Goal: Transaction & Acquisition: Purchase product/service

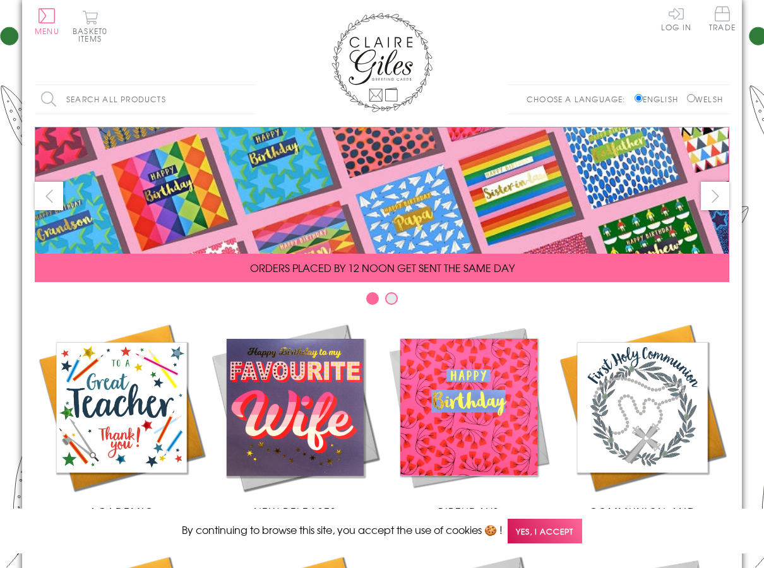
click at [690, 101] on input "Welsh" at bounding box center [691, 98] width 8 height 8
radio input "true"
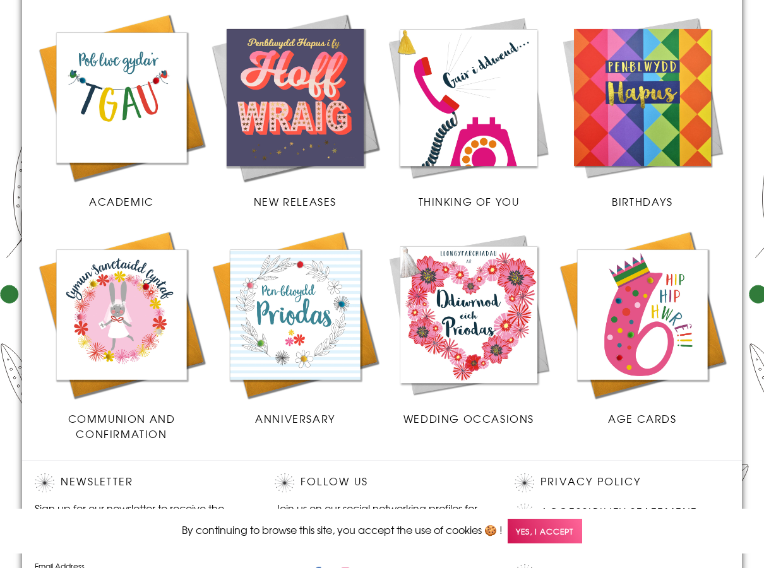
scroll to position [316, 0]
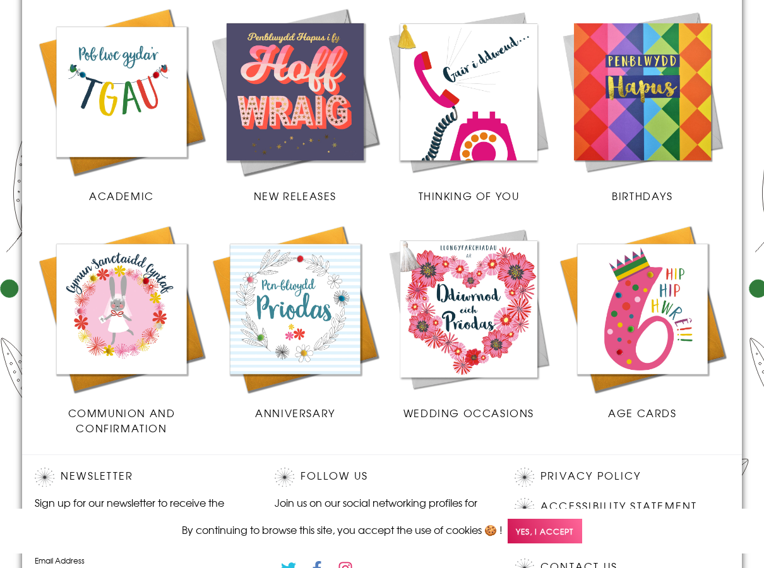
click at [157, 116] on img at bounding box center [122, 92] width 174 height 174
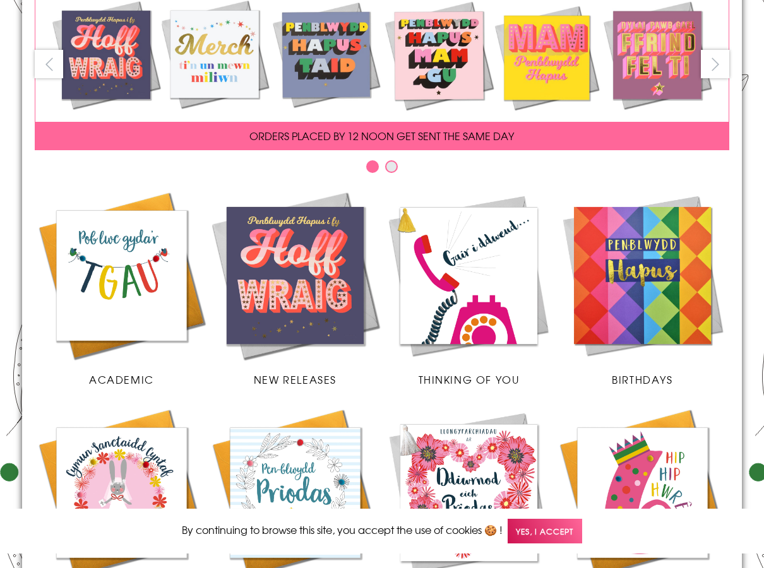
scroll to position [252, 0]
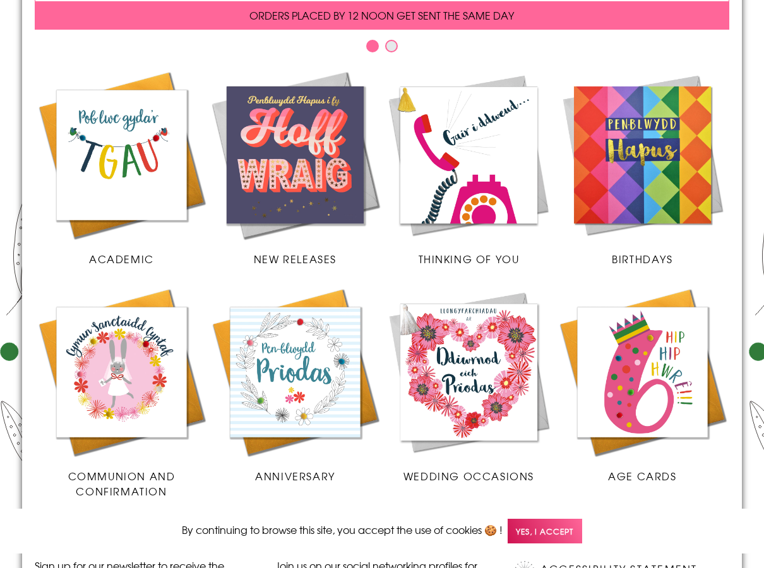
click at [304, 169] on img at bounding box center [295, 155] width 174 height 174
click at [483, 155] on img at bounding box center [469, 155] width 174 height 174
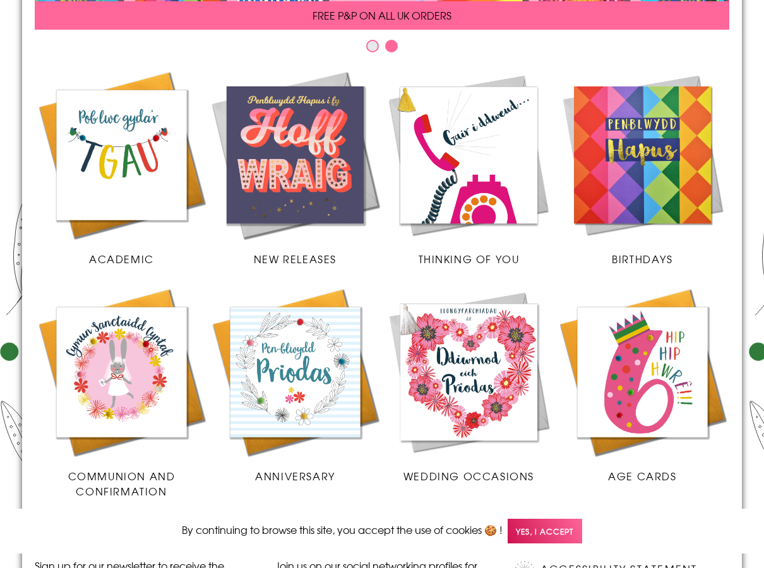
click at [624, 165] on img at bounding box center [642, 155] width 174 height 174
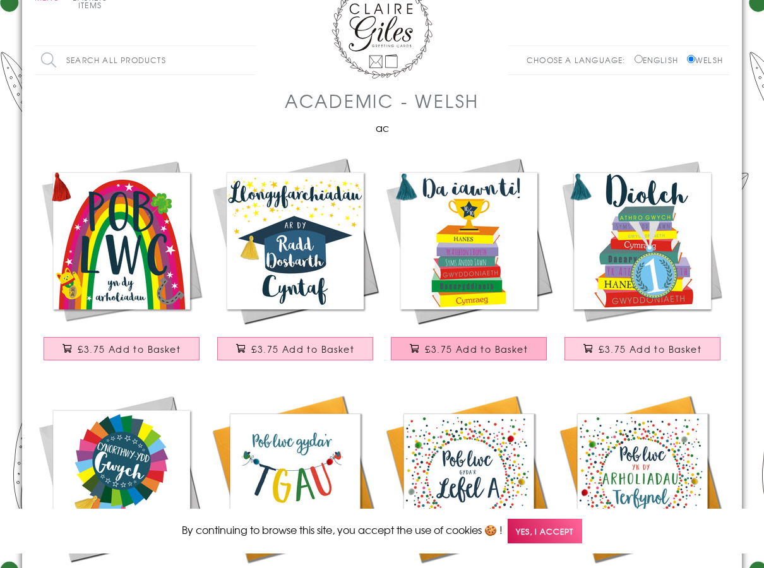
scroll to position [126, 0]
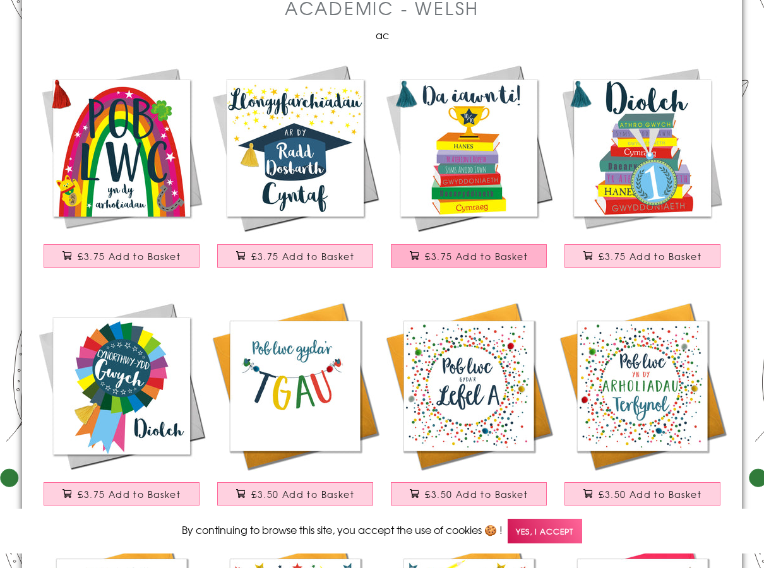
click at [453, 265] on button "£3.75 Add to Basket" at bounding box center [469, 255] width 157 height 23
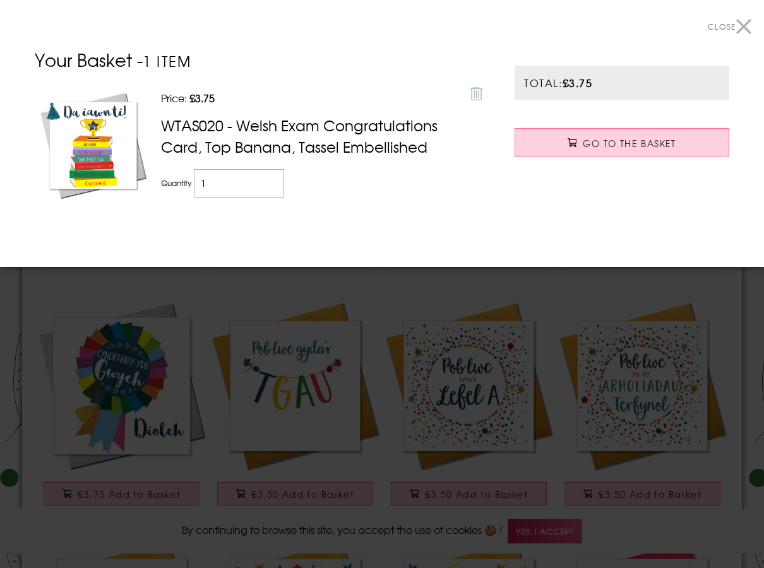
click at [413, 368] on div at bounding box center [382, 284] width 764 height 568
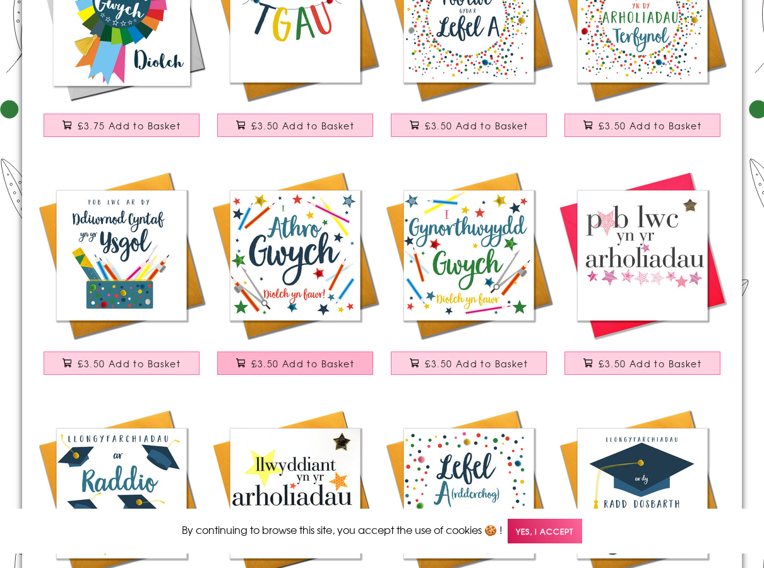
scroll to position [505, 0]
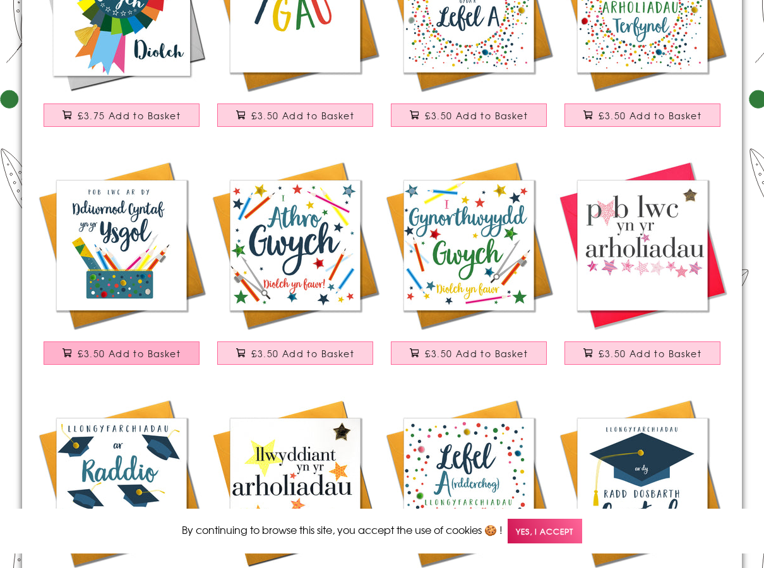
click at [121, 353] on span "£3.50 Add to Basket" at bounding box center [129, 353] width 103 height 13
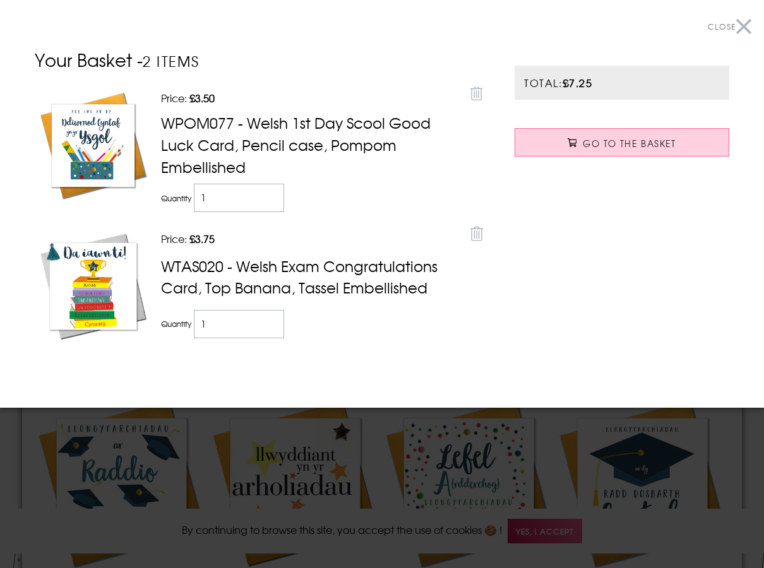
click at [516, 435] on div at bounding box center [382, 284] width 764 height 568
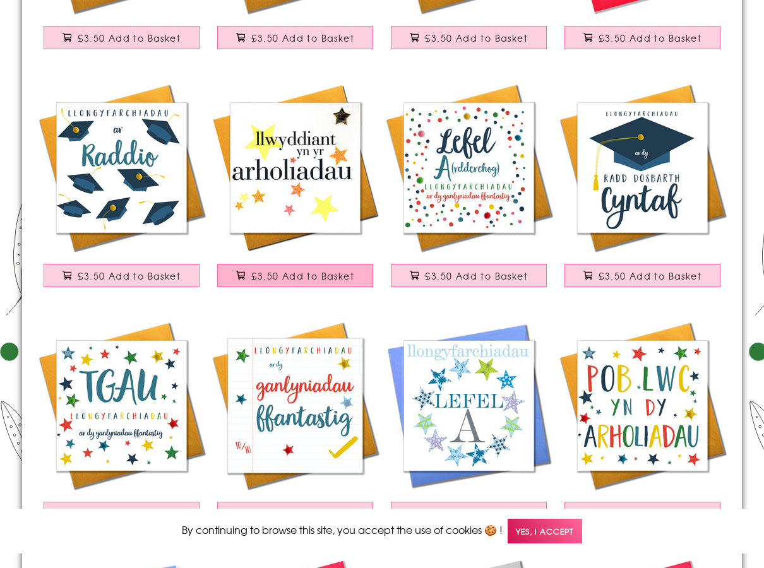
scroll to position [884, 0]
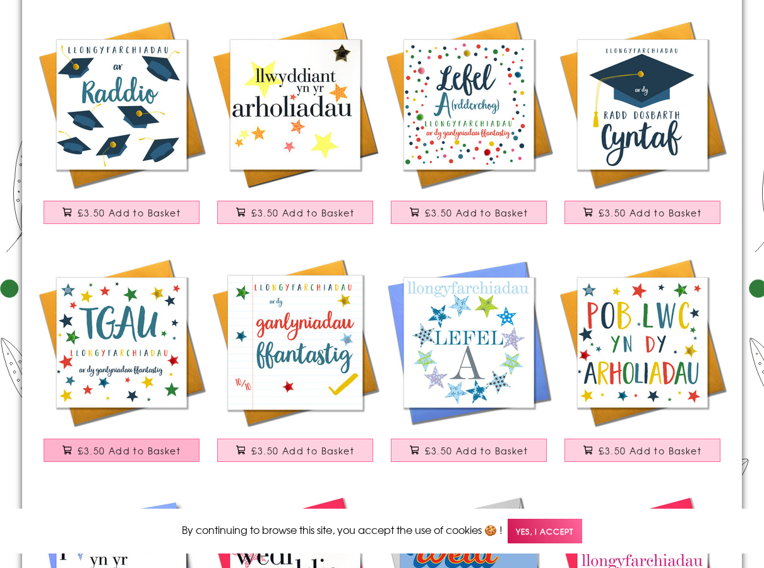
click at [149, 446] on span "£3.50 Add to Basket" at bounding box center [129, 450] width 103 height 13
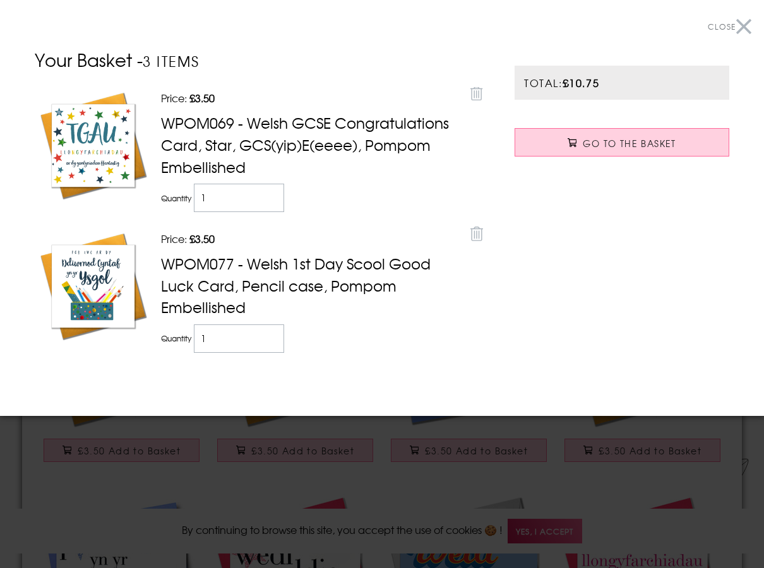
click at [326, 484] on div at bounding box center [382, 284] width 764 height 568
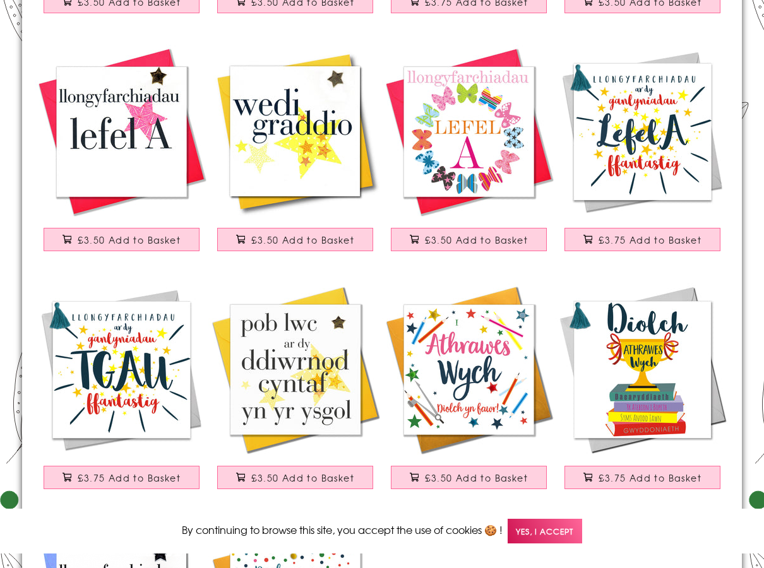
scroll to position [1830, 0]
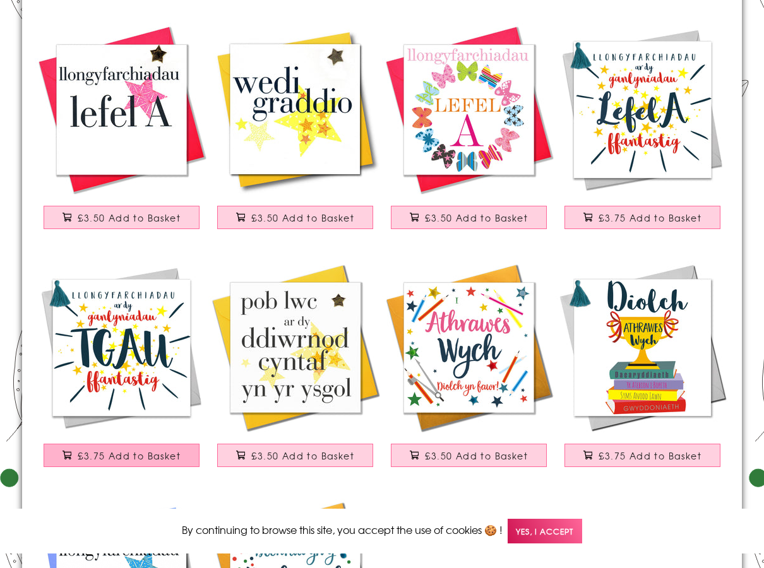
click at [166, 451] on span "£3.75 Add to Basket" at bounding box center [129, 455] width 103 height 13
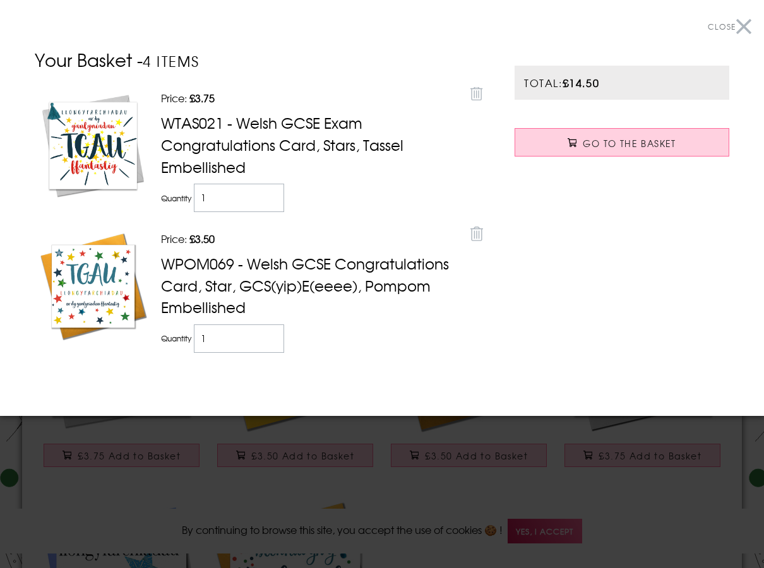
click at [334, 435] on div at bounding box center [382, 284] width 764 height 568
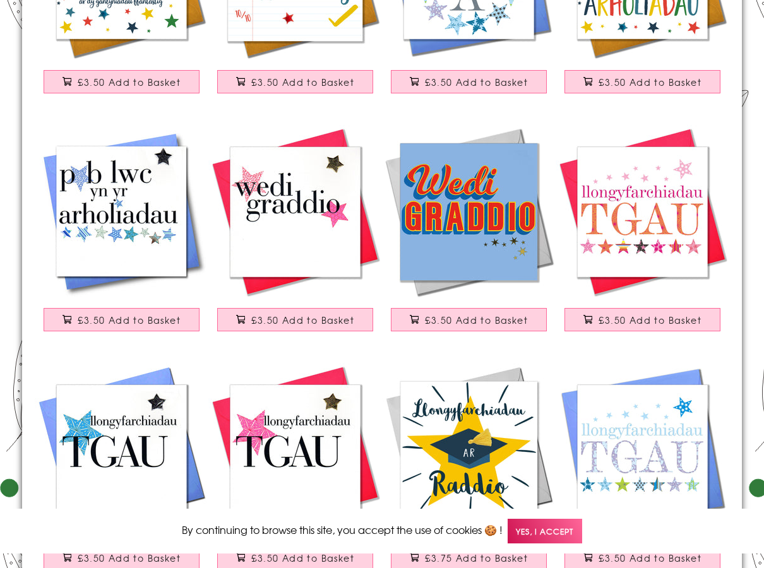
scroll to position [1325, 0]
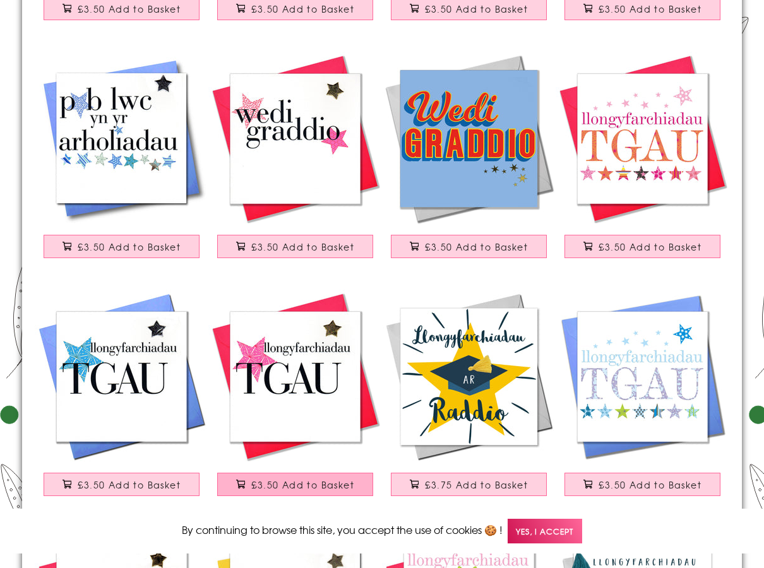
drag, startPoint x: 309, startPoint y: 494, endPoint x: 287, endPoint y: 499, distance: 22.8
click at [307, 495] on button "£3.50 Add to Basket" at bounding box center [295, 484] width 157 height 23
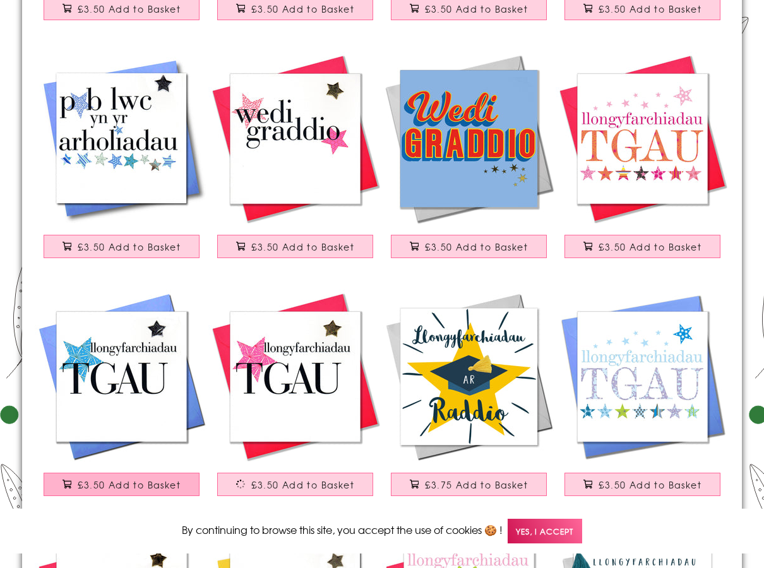
click at [122, 486] on span "£3.50 Add to Basket" at bounding box center [129, 484] width 103 height 13
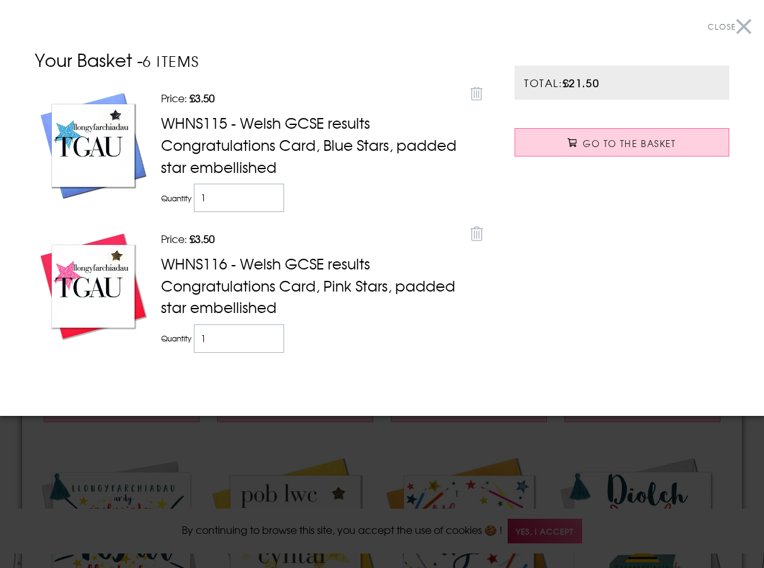
scroll to position [1641, 0]
click at [295, 478] on div at bounding box center [382, 284] width 764 height 568
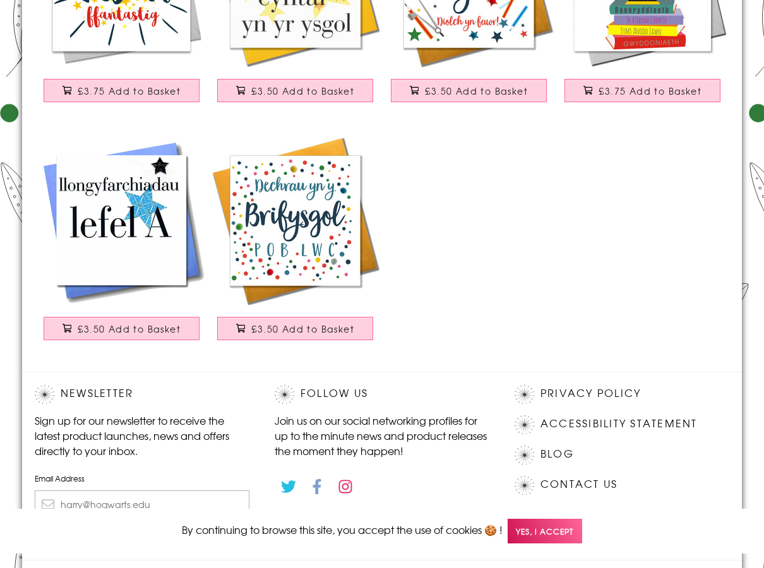
scroll to position [2209, 0]
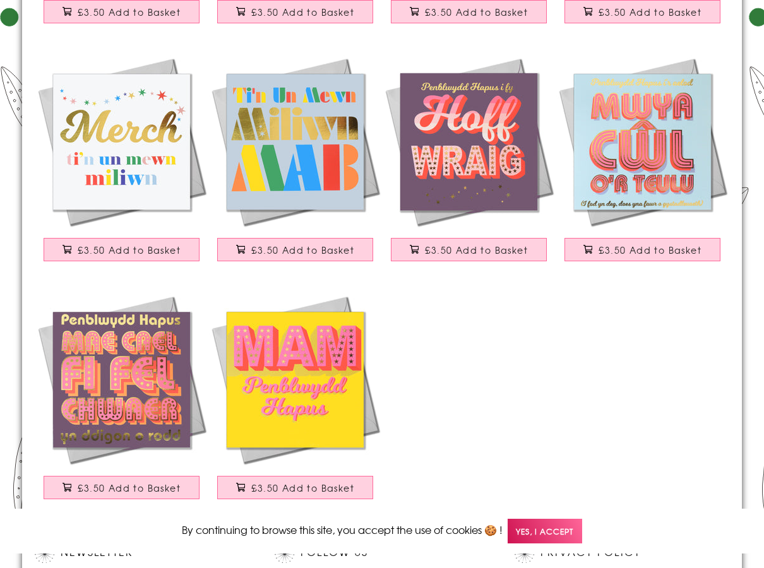
scroll to position [568, 0]
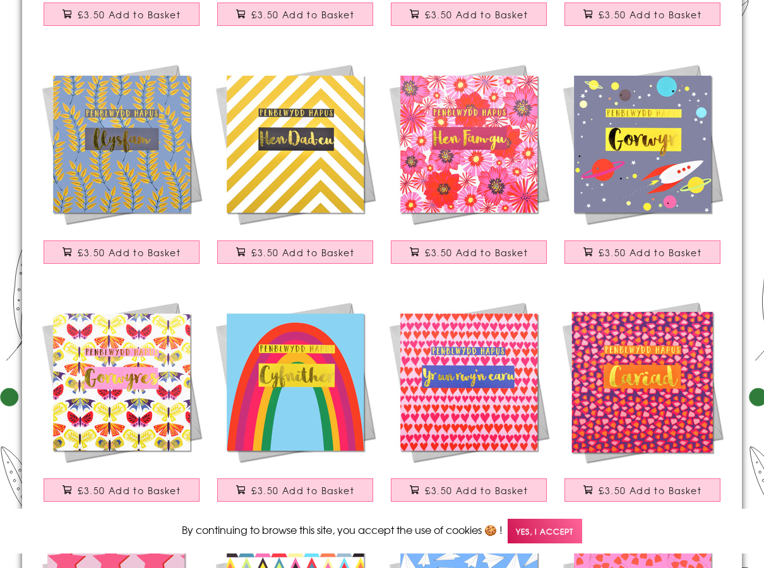
scroll to position [1389, 0]
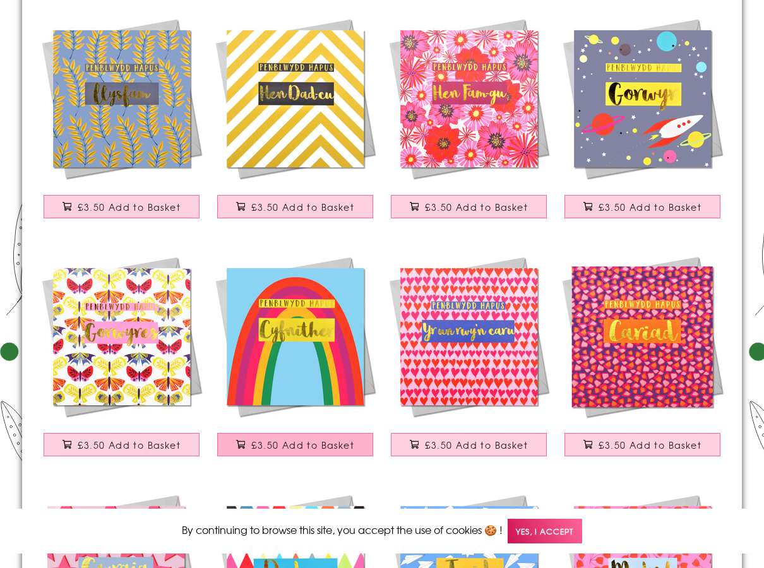
click at [293, 446] on span "£3.50 Add to Basket" at bounding box center [302, 445] width 103 height 13
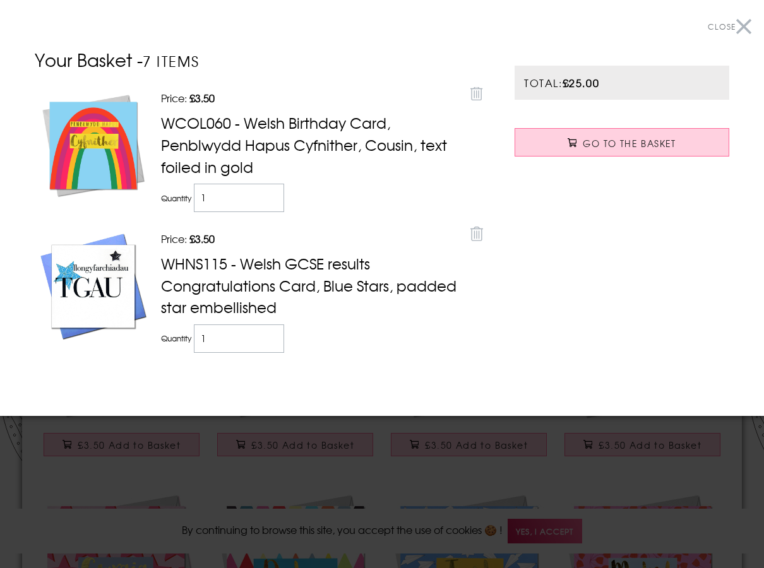
click at [280, 453] on div at bounding box center [382, 284] width 764 height 568
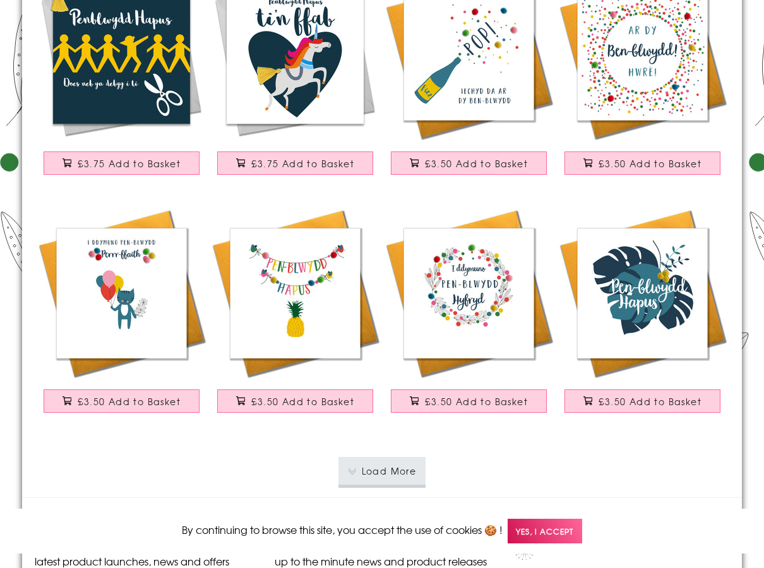
scroll to position [2209, 0]
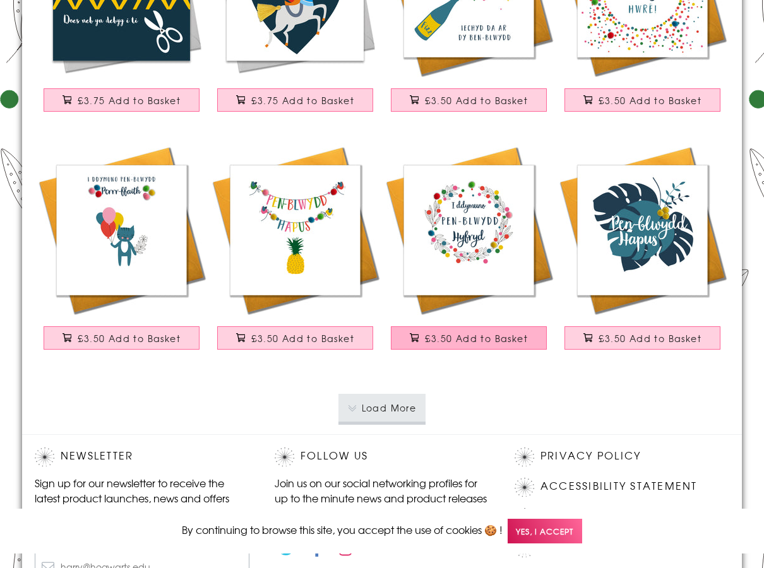
click at [453, 340] on span "£3.50 Add to Basket" at bounding box center [476, 338] width 103 height 13
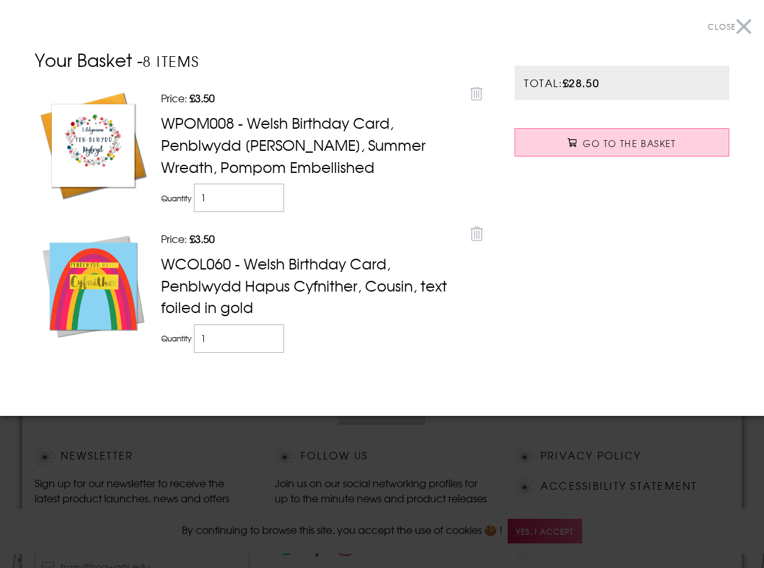
click at [388, 406] on section "Close Your Basket - 8 items Price: Discounted price £3.50 Remove WPOM008 - Wels…" at bounding box center [382, 208] width 764 height 416
click at [377, 452] on div at bounding box center [382, 284] width 764 height 568
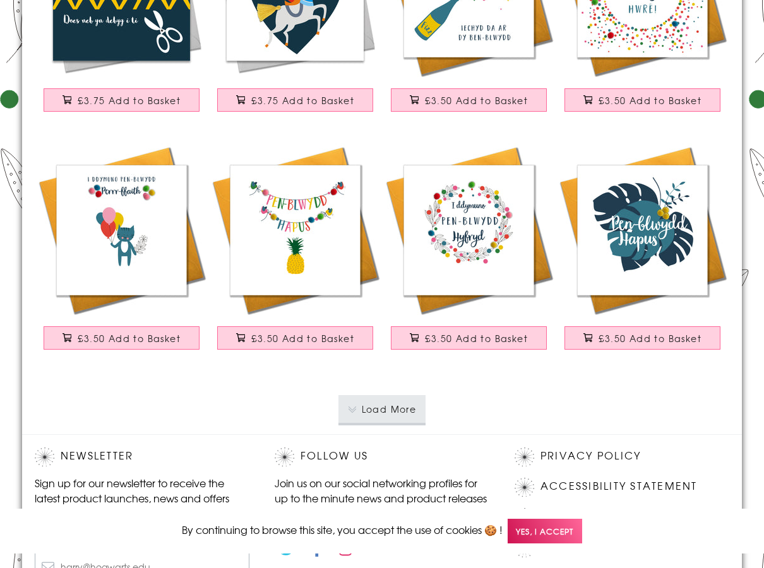
click at [396, 410] on button "Load More" at bounding box center [382, 409] width 88 height 28
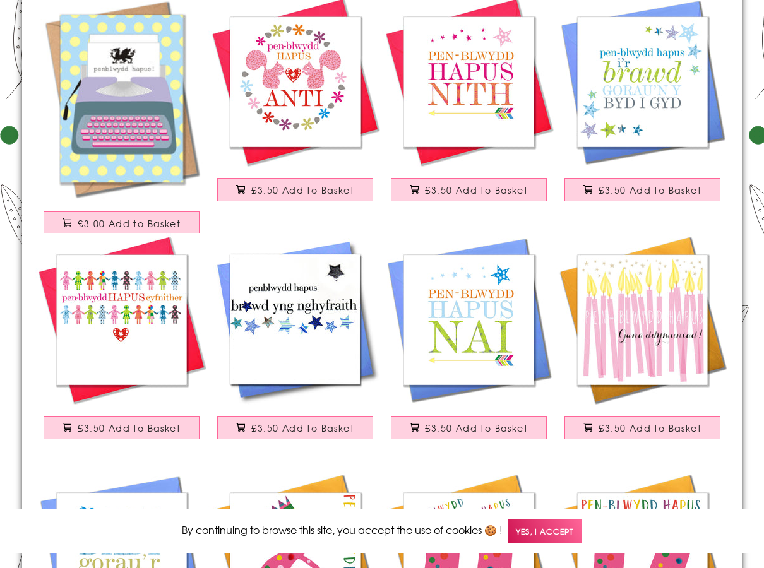
scroll to position [3345, 0]
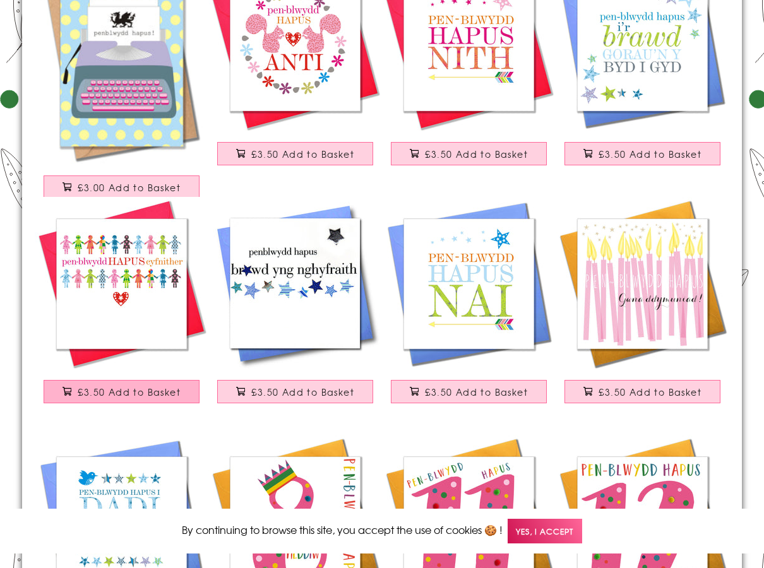
click at [131, 392] on span "£3.50 Add to Basket" at bounding box center [129, 392] width 103 height 13
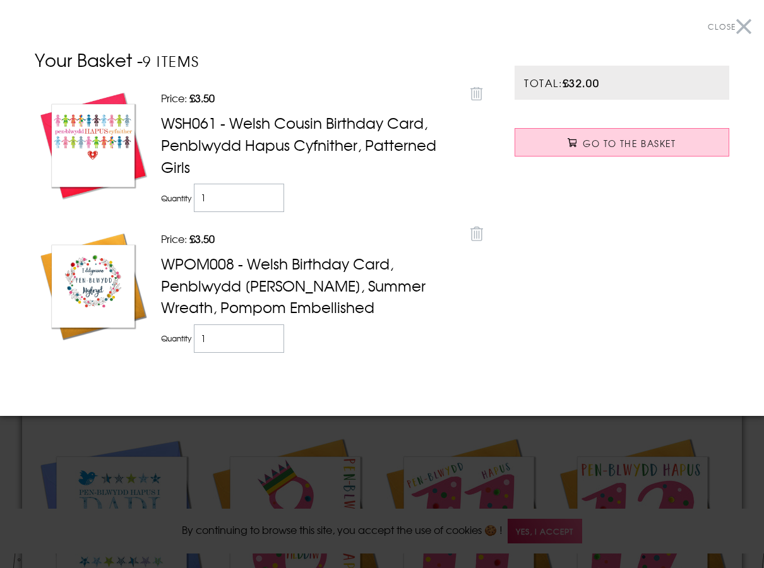
click at [496, 471] on div at bounding box center [382, 284] width 764 height 568
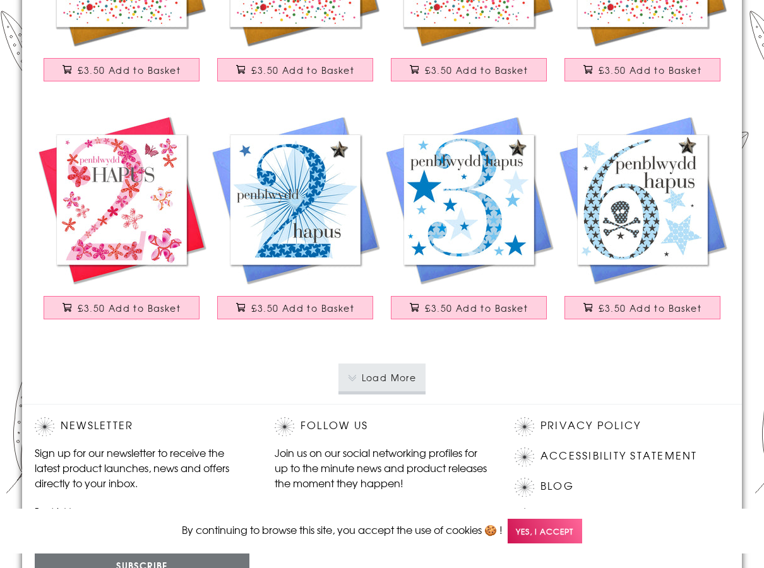
scroll to position [4607, 0]
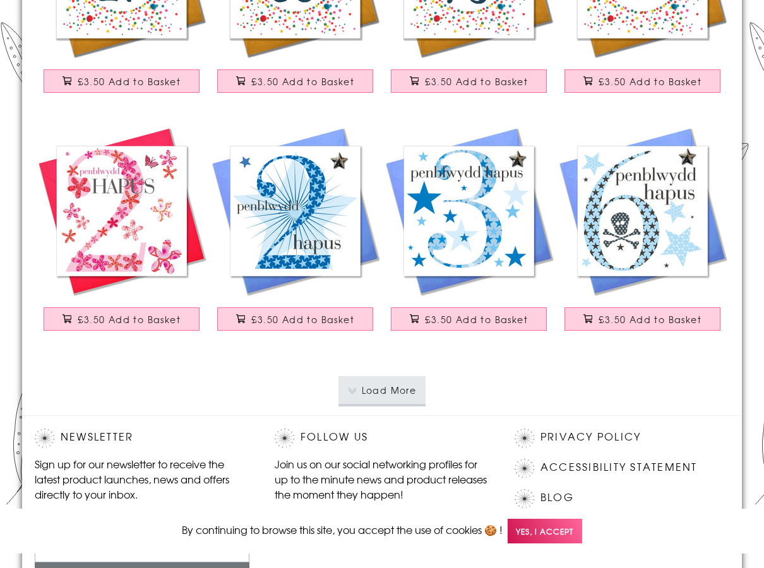
click at [365, 382] on button "Load More" at bounding box center [382, 390] width 88 height 28
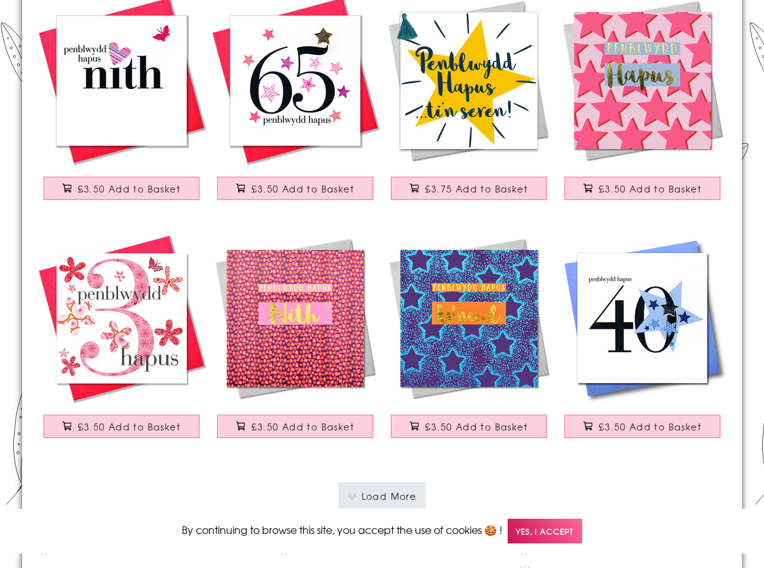
scroll to position [6943, 0]
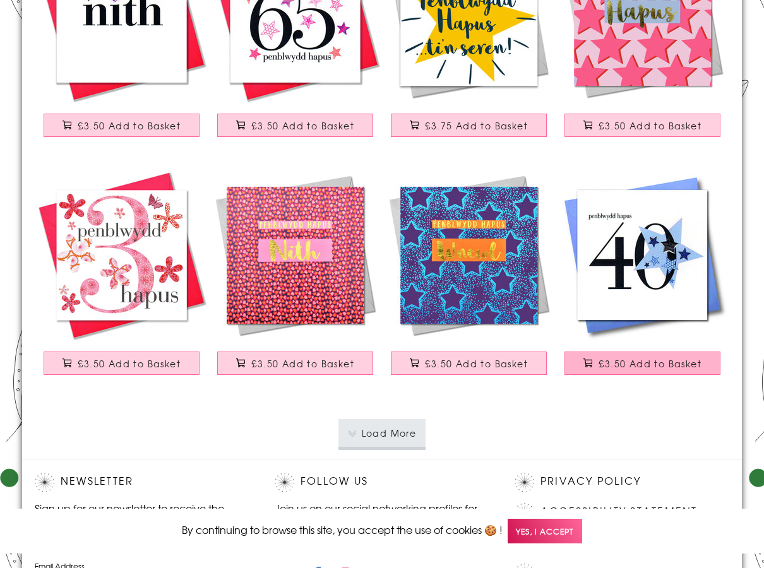
click at [682, 367] on span "£3.50 Add to Basket" at bounding box center [649, 363] width 103 height 13
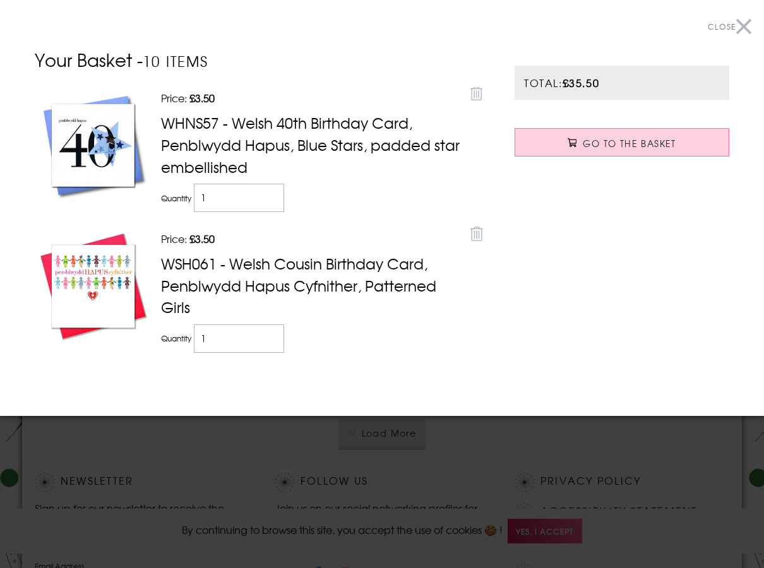
click at [375, 480] on div at bounding box center [382, 284] width 764 height 568
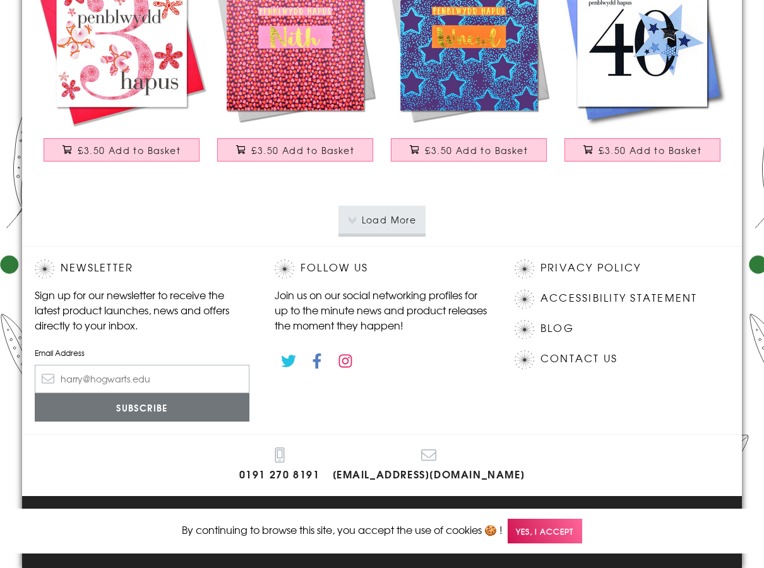
scroll to position [7157, 0]
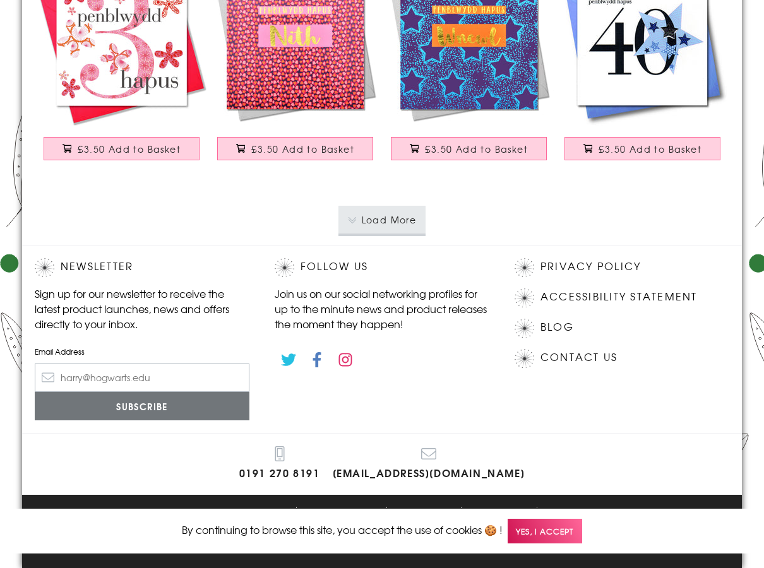
click at [382, 227] on button "Load More" at bounding box center [382, 220] width 88 height 28
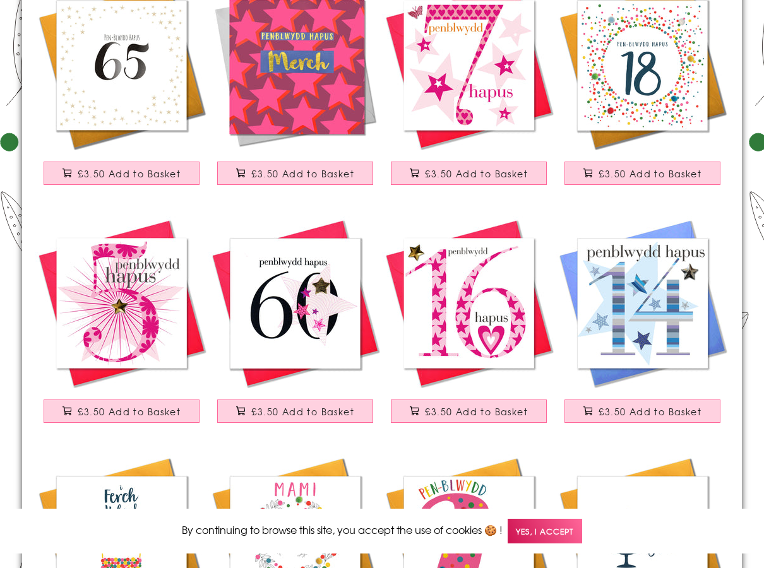
scroll to position [7852, 0]
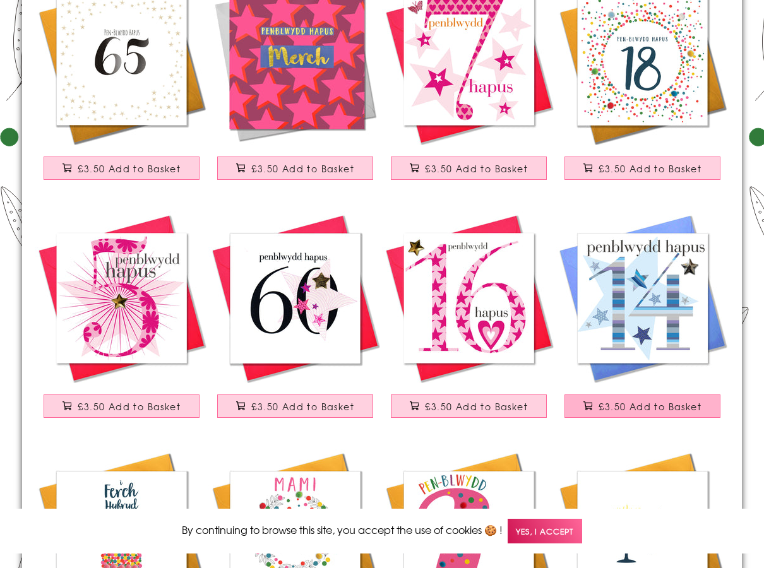
click at [598, 403] on button "£3.50 Add to Basket" at bounding box center [642, 405] width 157 height 23
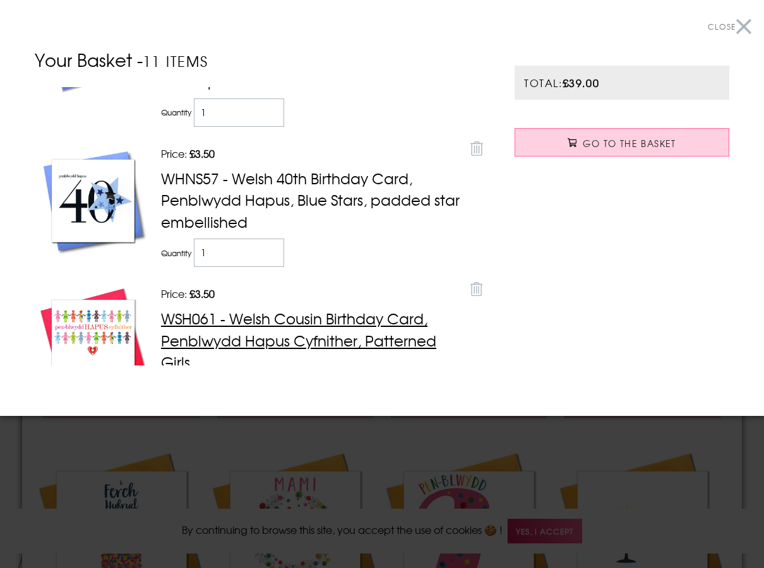
scroll to position [126, 0]
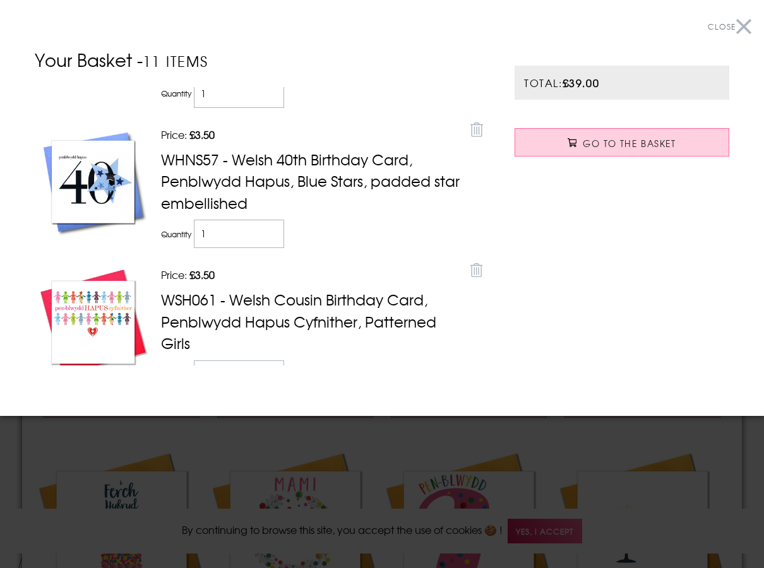
click at [443, 459] on div at bounding box center [382, 284] width 764 height 568
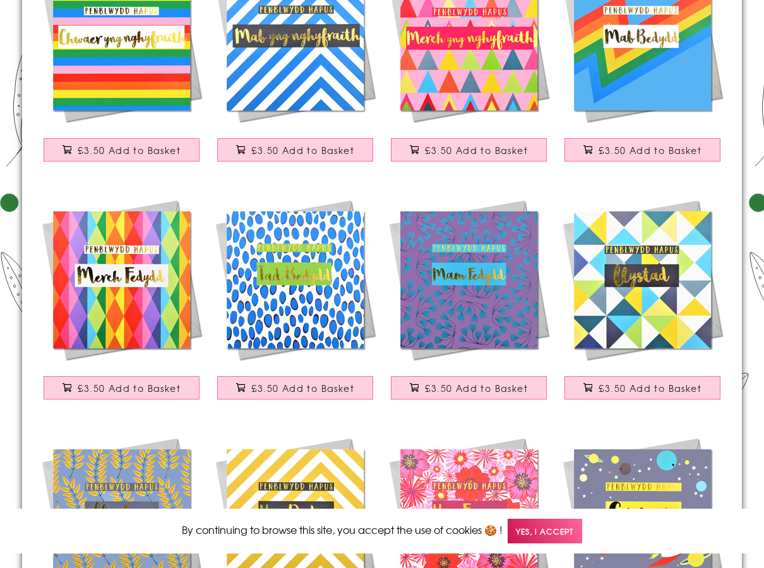
scroll to position [0, 0]
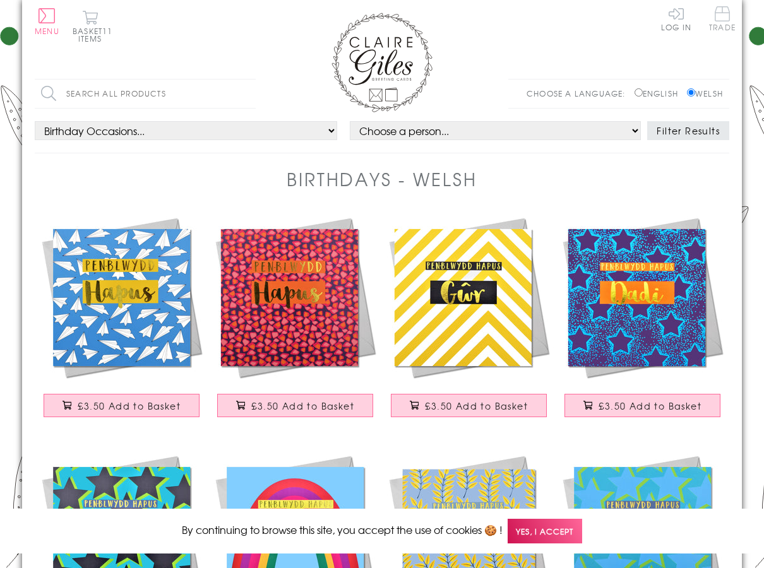
click at [718, 13] on span "Trade" at bounding box center [722, 18] width 27 height 25
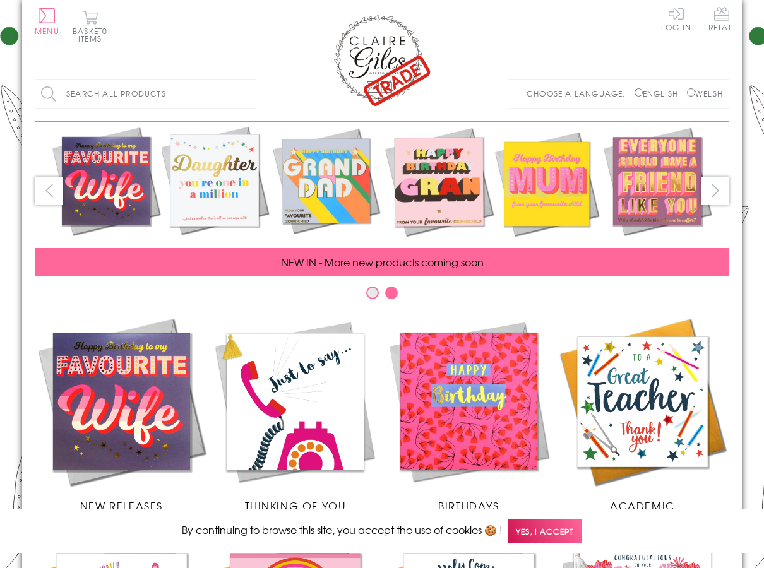
click at [702, 90] on label "Welsh" at bounding box center [705, 93] width 36 height 11
click at [695, 90] on input "Welsh" at bounding box center [691, 92] width 8 height 8
radio input "true"
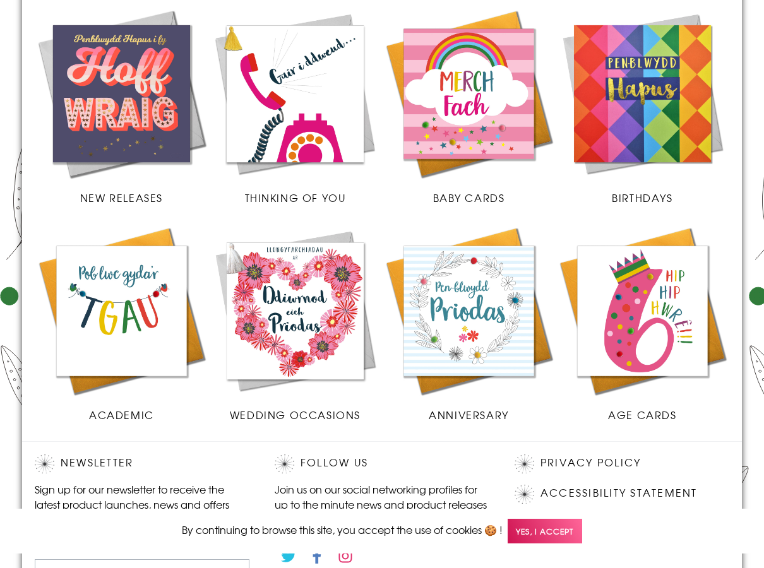
scroll to position [316, 0]
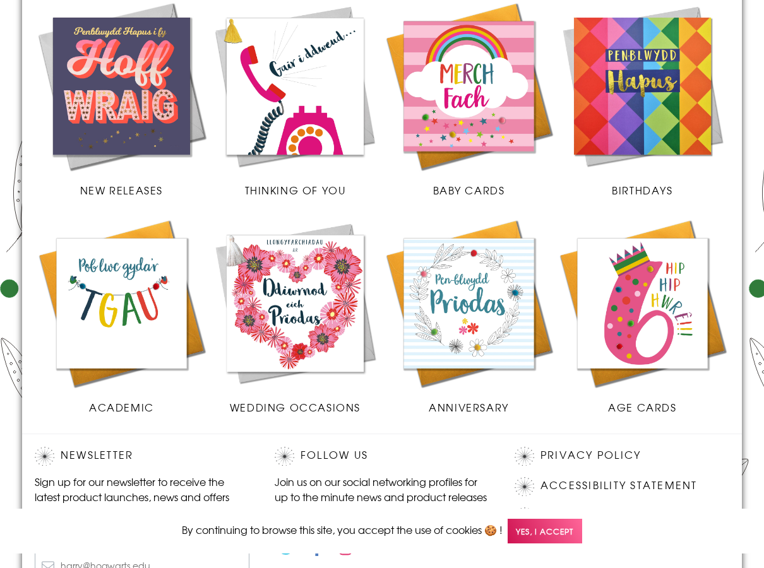
click at [114, 281] on img at bounding box center [122, 303] width 174 height 174
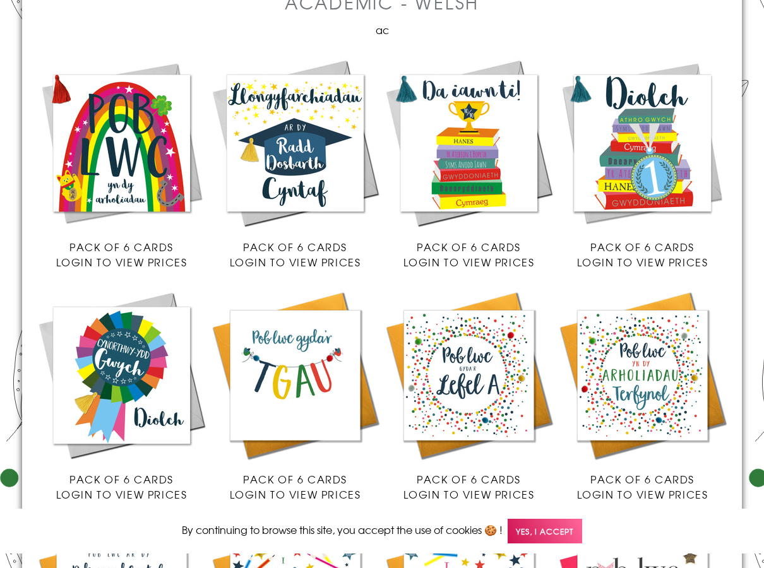
scroll to position [189, 0]
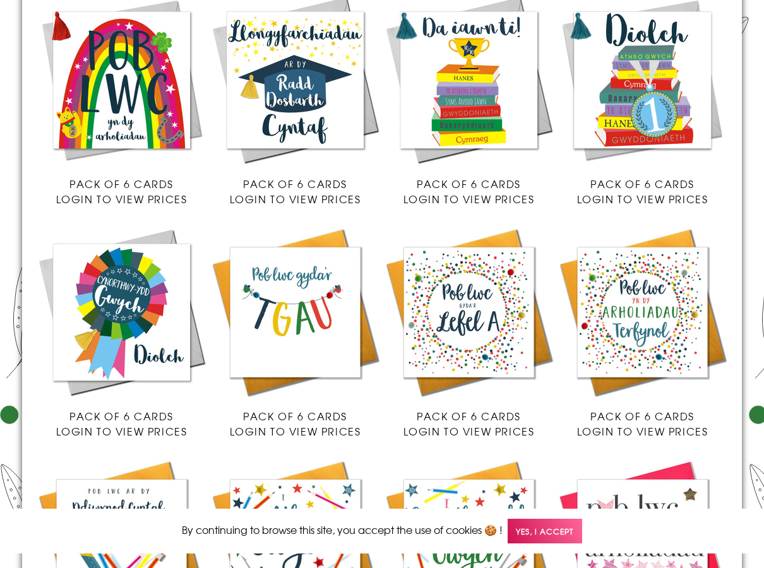
click at [498, 122] on img at bounding box center [469, 80] width 174 height 174
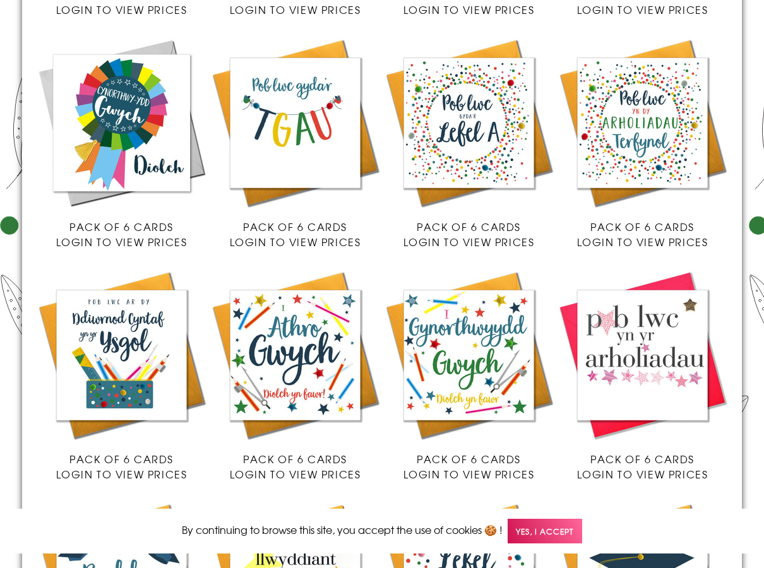
scroll to position [442, 0]
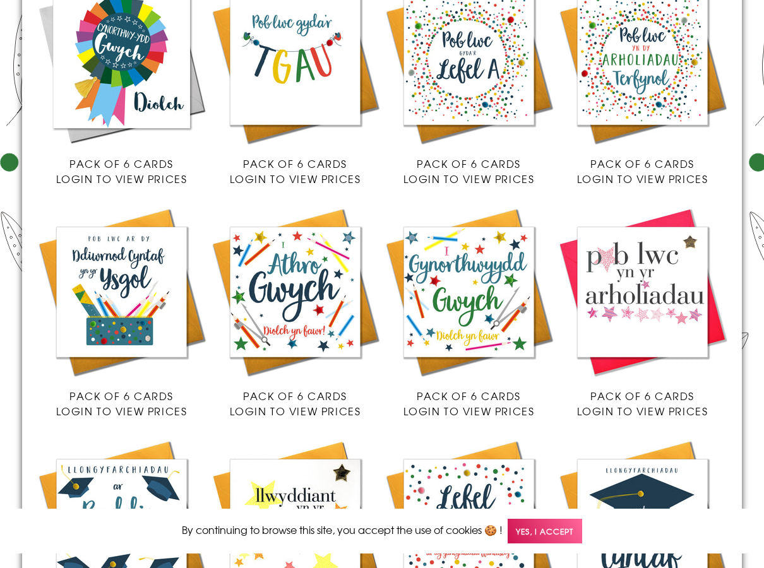
click at [150, 299] on img at bounding box center [122, 292] width 174 height 174
click at [114, 266] on img at bounding box center [122, 292] width 174 height 174
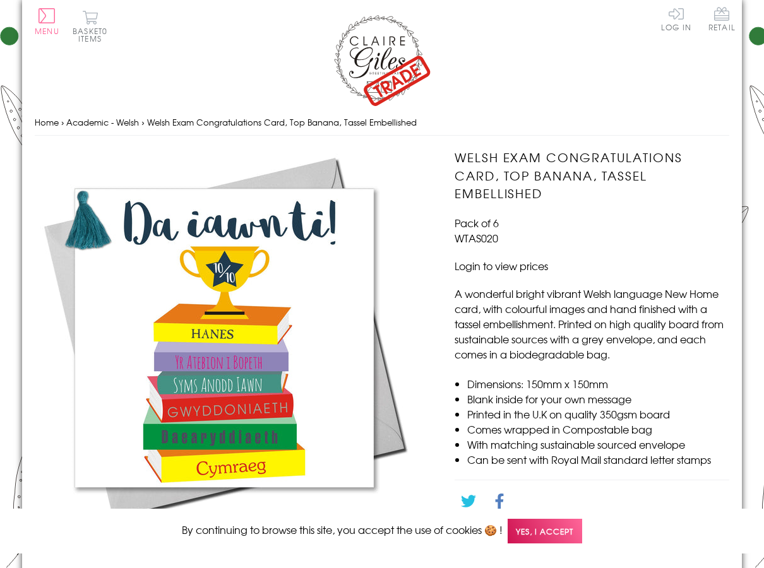
click at [533, 537] on span "Yes, I accept" at bounding box center [544, 531] width 74 height 25
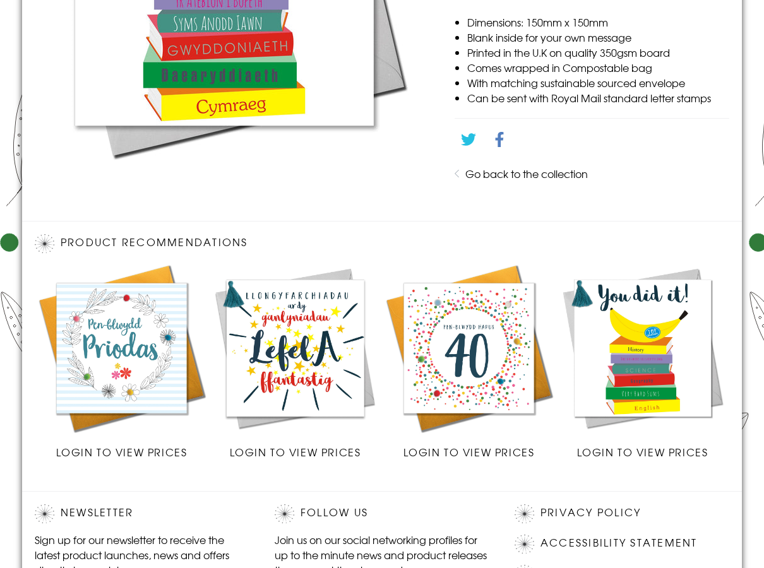
scroll to position [189, 0]
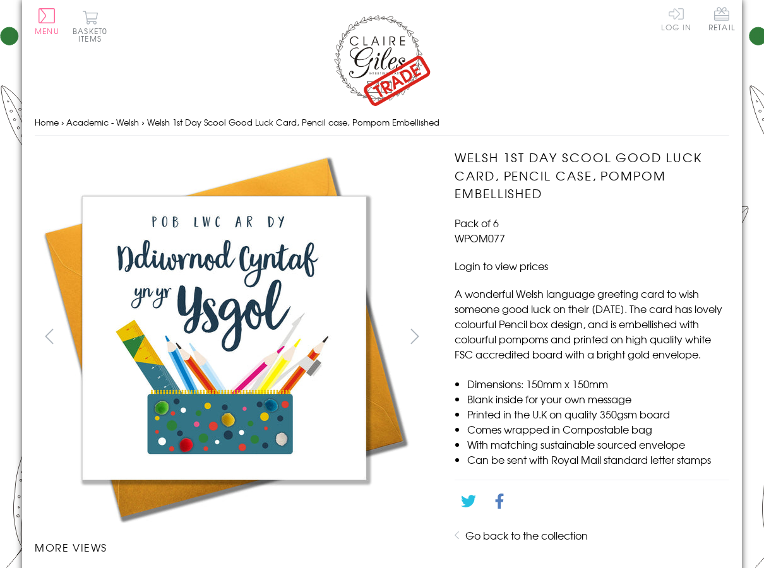
click at [670, 25] on link "Log In" at bounding box center [676, 18] width 30 height 25
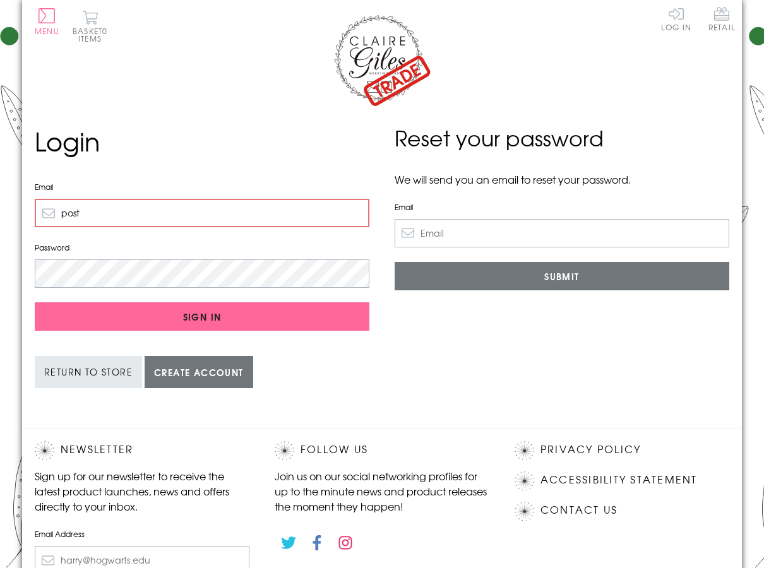
type input "[EMAIL_ADDRESS][DOMAIN_NAME]"
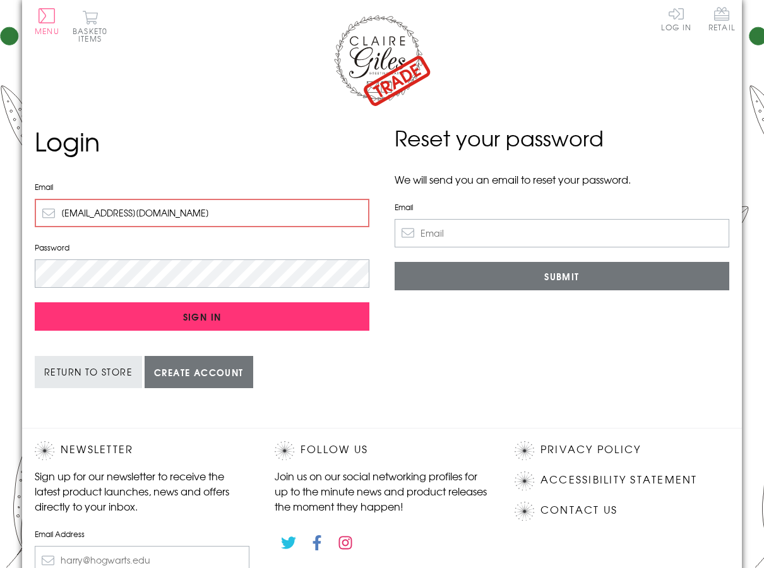
click at [316, 323] on input "Sign In" at bounding box center [202, 316] width 335 height 28
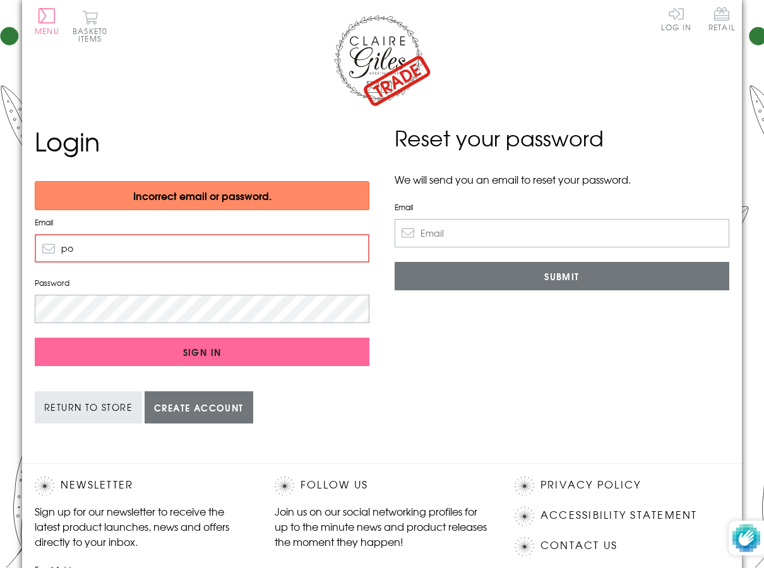
type input "[EMAIL_ADDRESS][DOMAIN_NAME]"
click at [35, 338] on input "Sign In" at bounding box center [202, 352] width 335 height 28
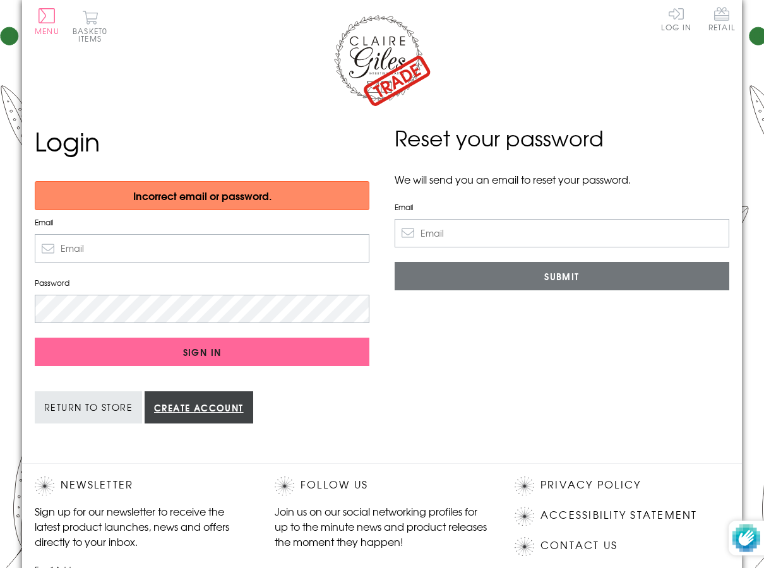
click at [177, 415] on link "Create account" at bounding box center [199, 407] width 109 height 32
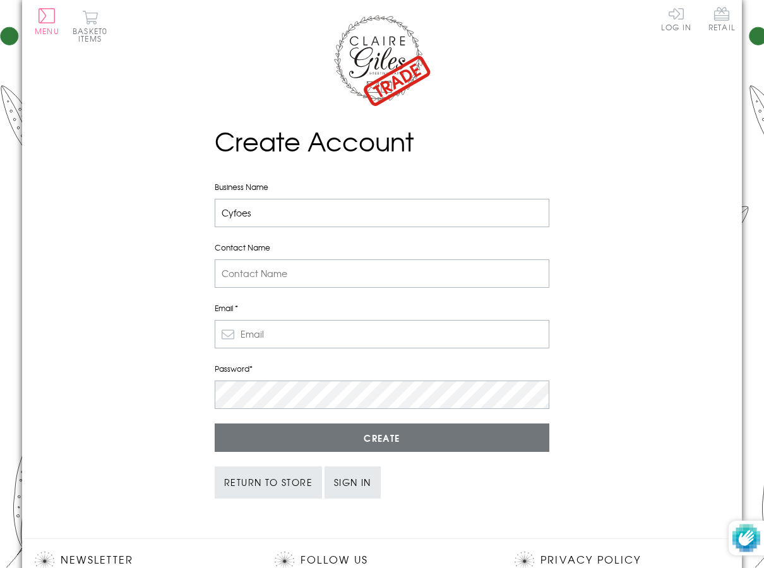
type input "Cyfoes"
click at [486, 269] on input "Contact Name" at bounding box center [382, 273] width 335 height 28
type input "[PERSON_NAME]"
type input "[EMAIL_ADDRESS][DOMAIN_NAME]"
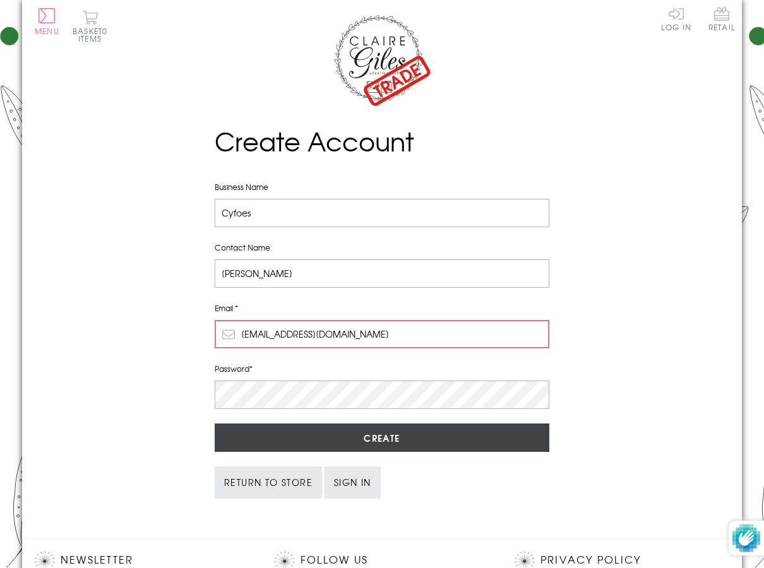
click at [465, 440] on input "Create" at bounding box center [382, 438] width 335 height 28
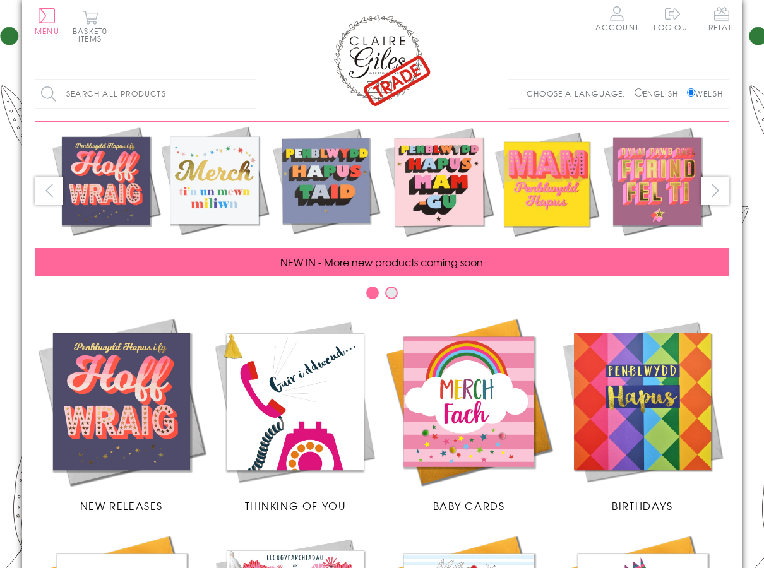
click at [131, 408] on img at bounding box center [122, 402] width 174 height 174
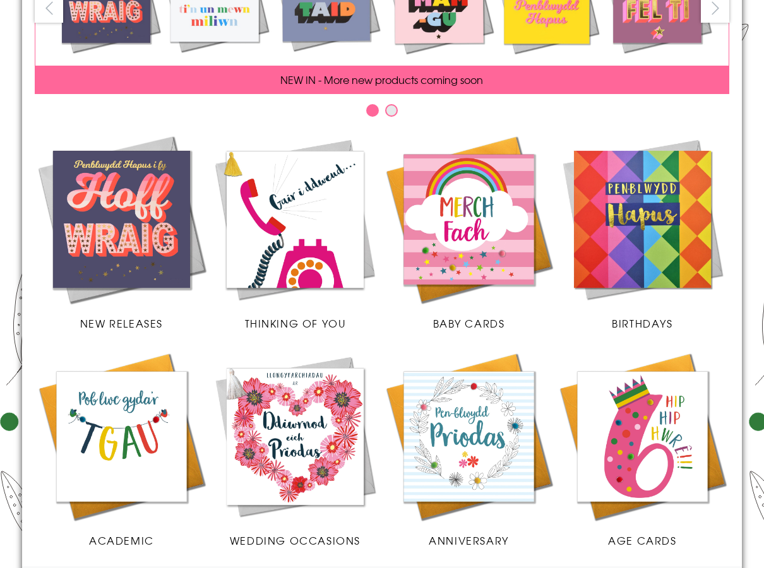
scroll to position [189, 0]
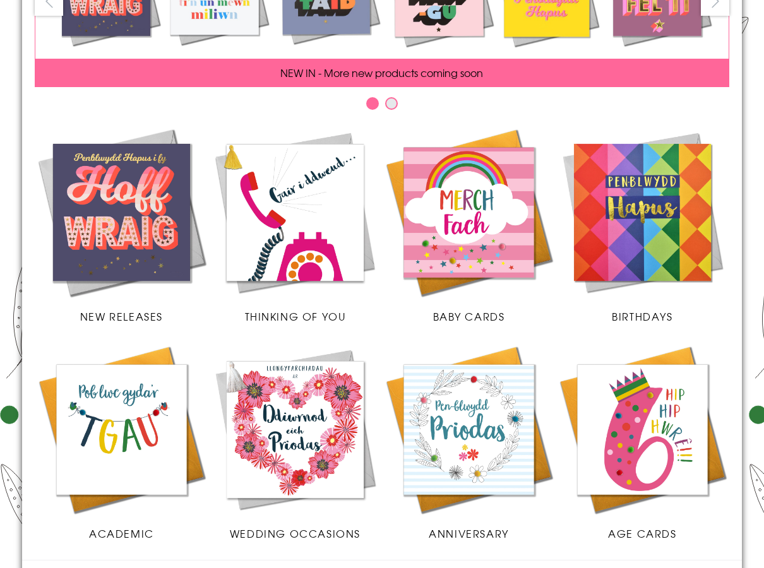
click at [481, 237] on img at bounding box center [469, 213] width 174 height 174
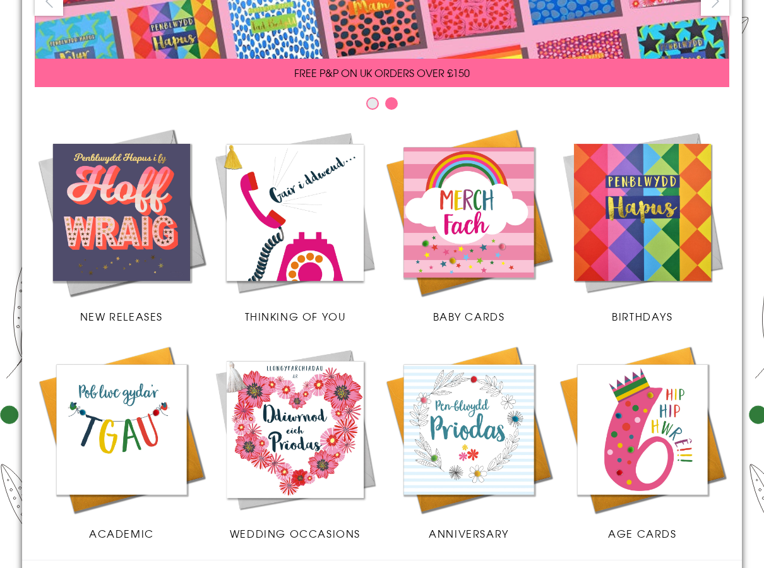
click at [658, 235] on img at bounding box center [642, 213] width 174 height 174
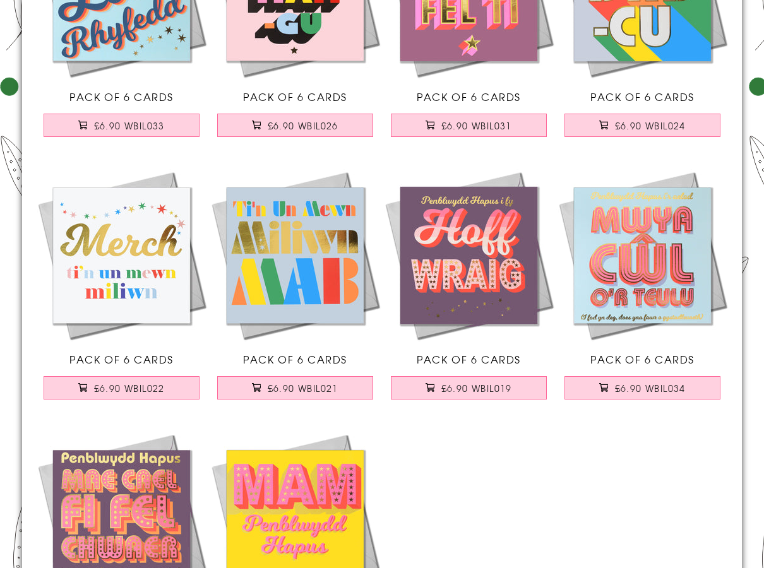
scroll to position [505, 0]
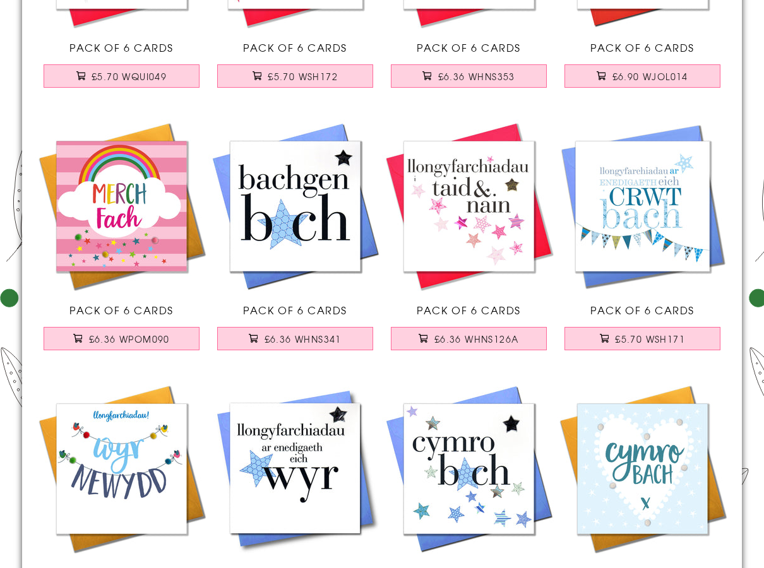
scroll to position [884, 0]
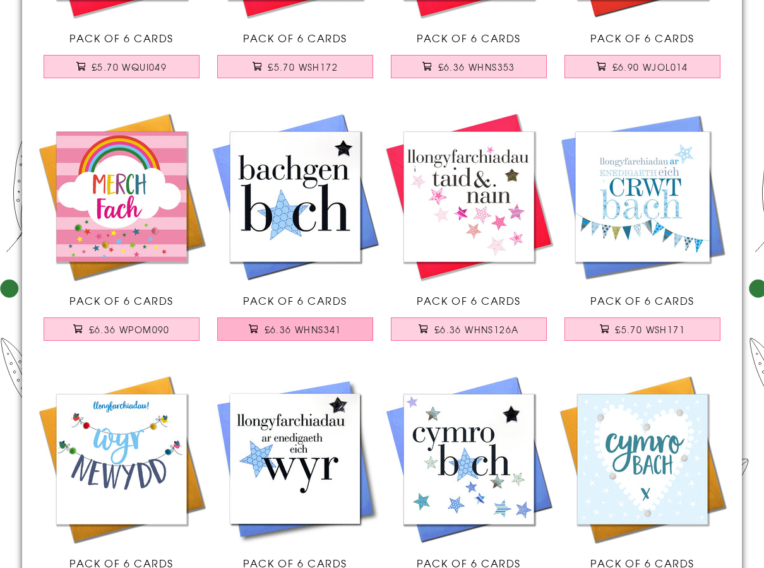
click at [312, 329] on span "£6.36 WHNS341" at bounding box center [302, 329] width 77 height 13
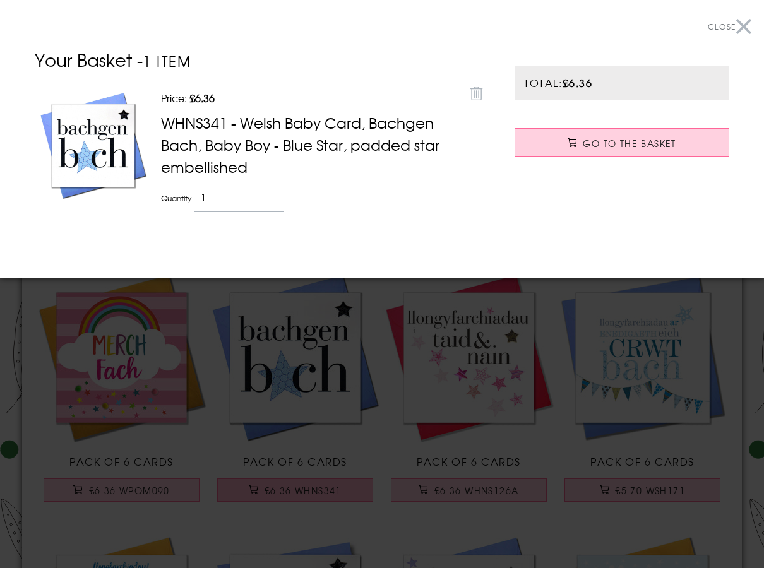
scroll to position [694, 0]
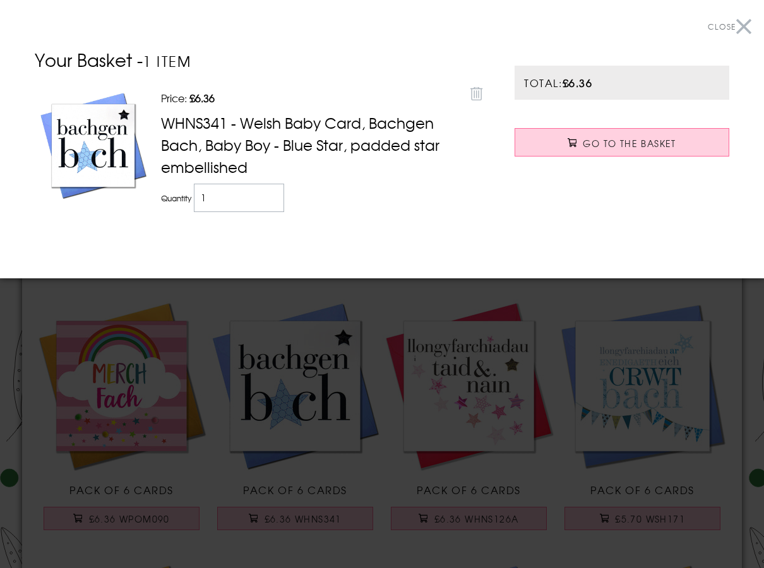
click at [299, 307] on div at bounding box center [382, 284] width 764 height 568
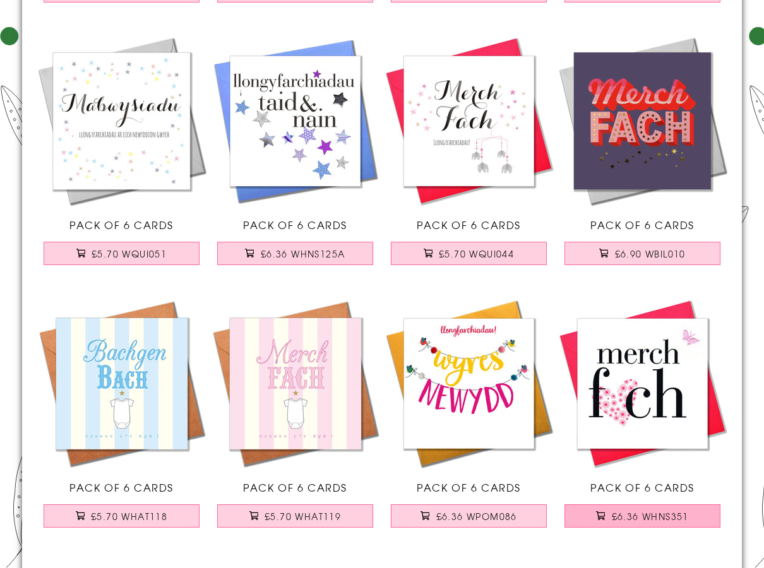
scroll to position [2335, 0]
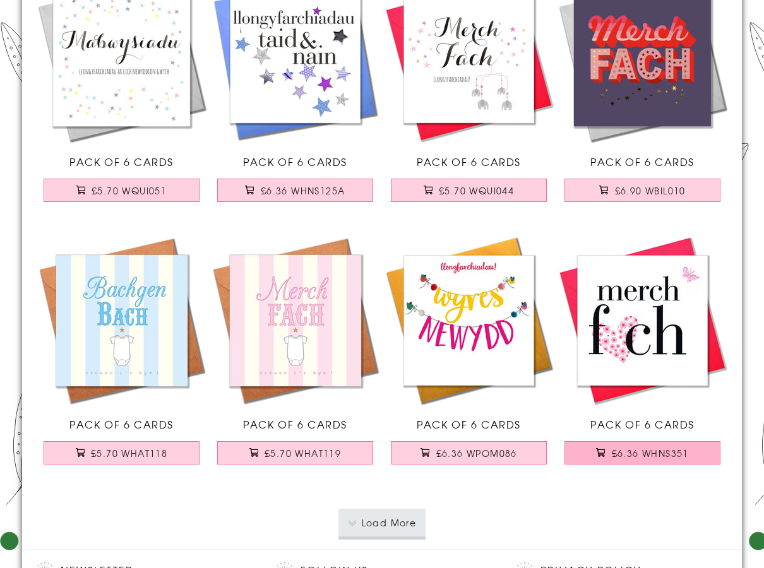
click at [635, 455] on span "£6.36 WHNS351" at bounding box center [650, 453] width 77 height 13
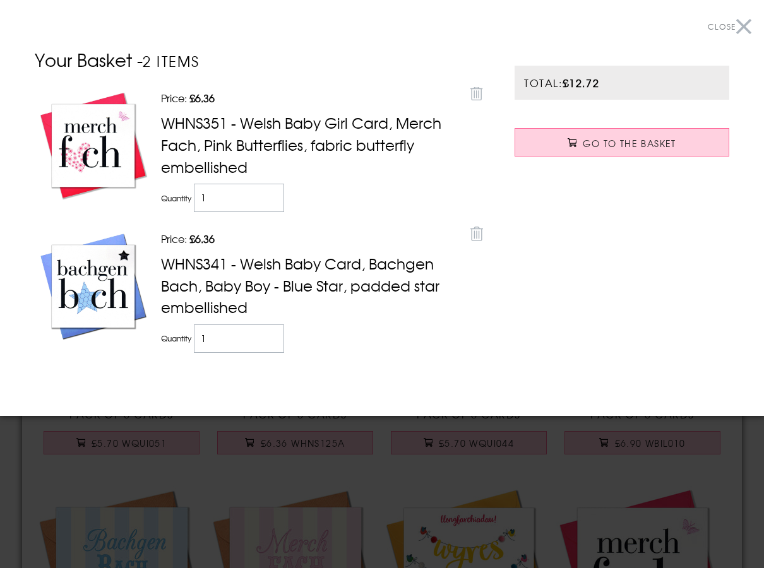
click at [300, 492] on div at bounding box center [382, 284] width 764 height 568
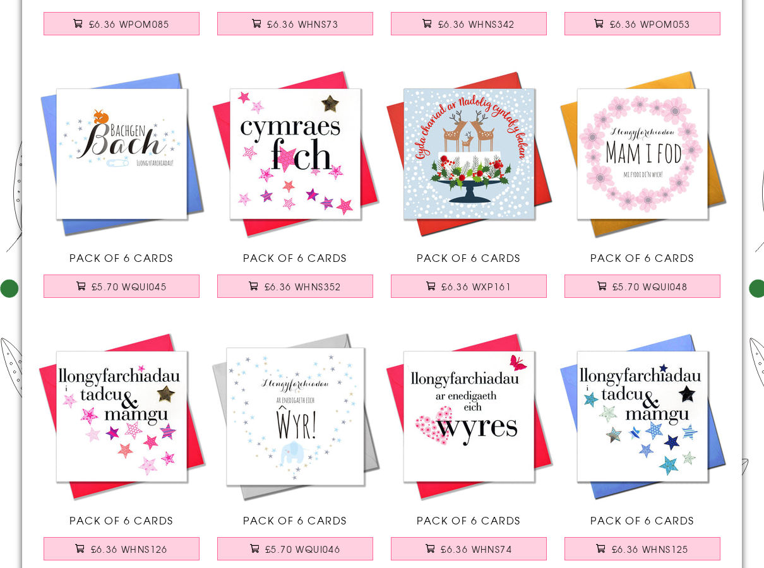
scroll to position [1136, 0]
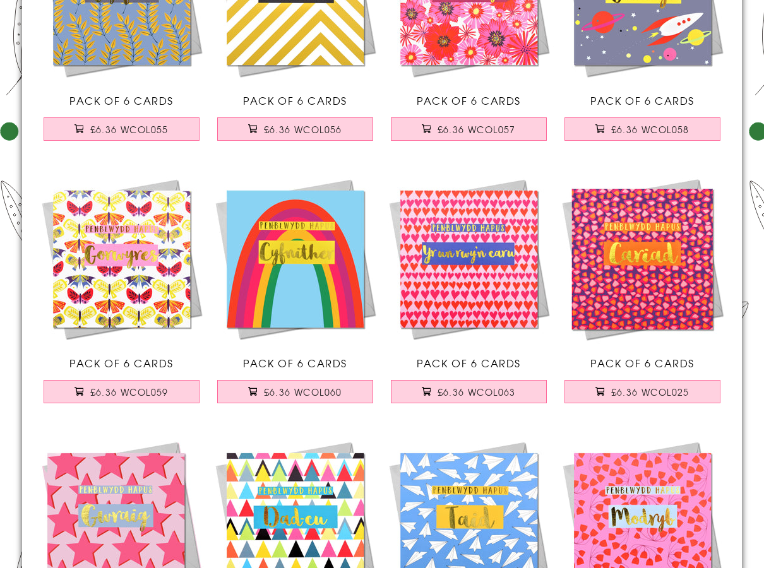
scroll to position [1704, 0]
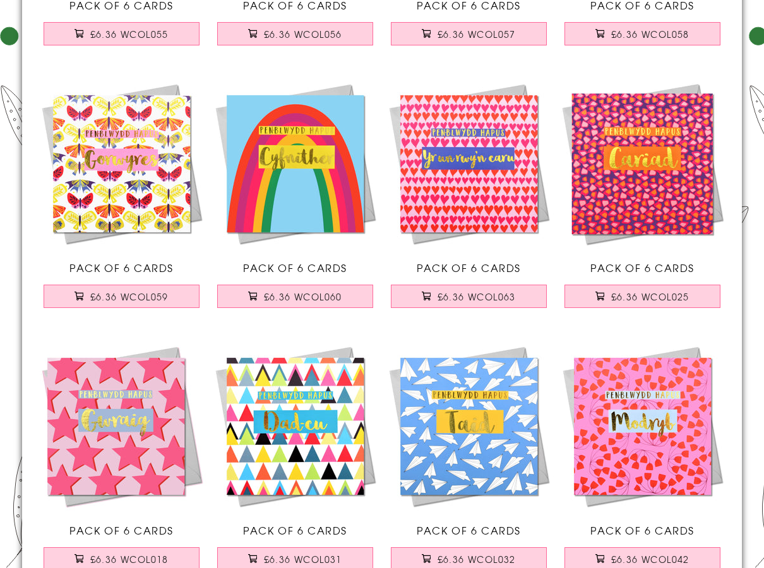
click at [305, 204] on img at bounding box center [295, 164] width 174 height 174
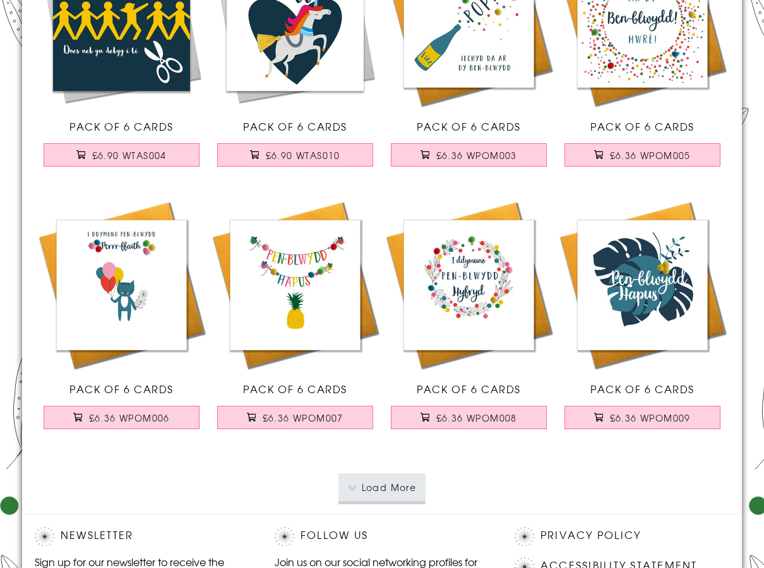
scroll to position [2398, 0]
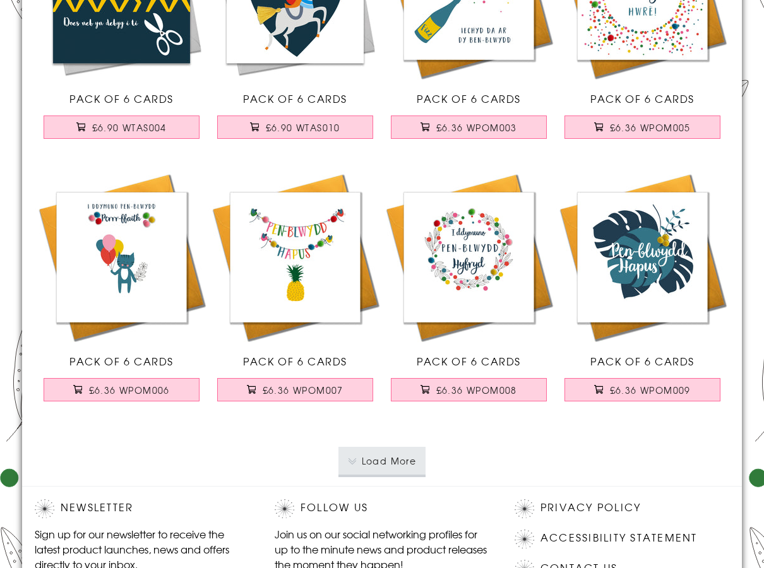
click at [381, 463] on button "Load More" at bounding box center [382, 461] width 88 height 28
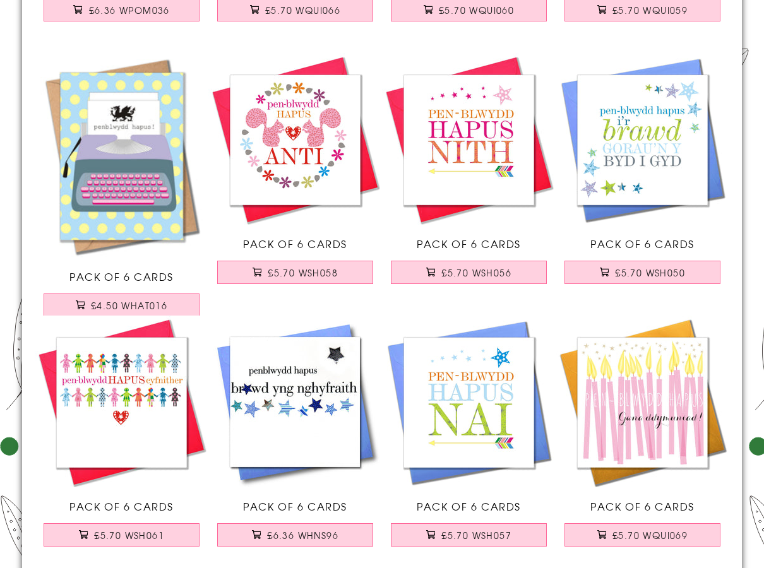
scroll to position [3598, 0]
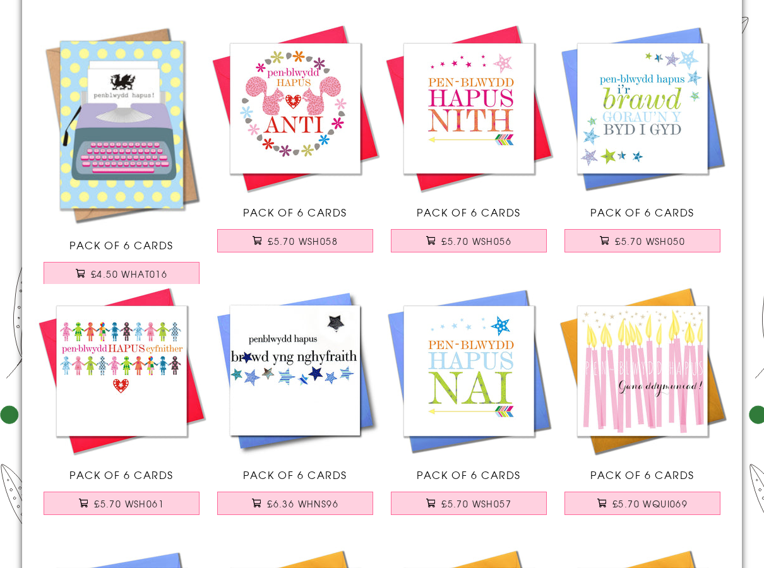
click at [128, 372] on img at bounding box center [122, 371] width 174 height 174
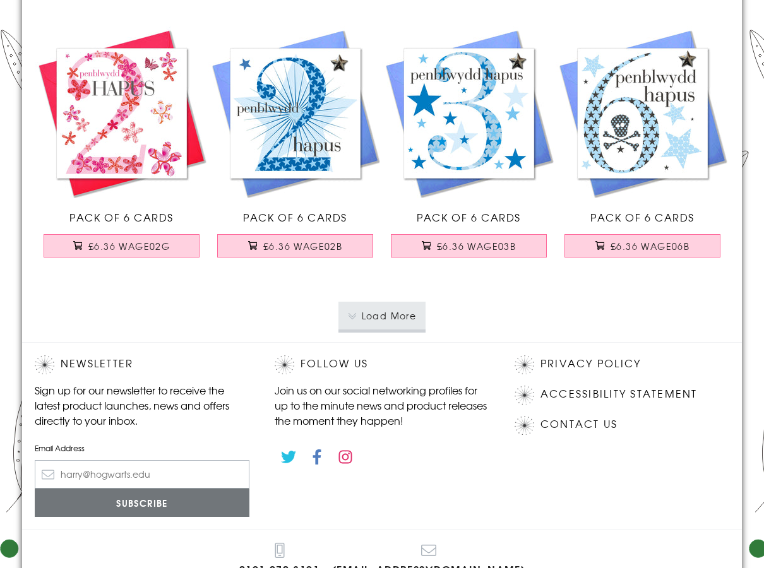
scroll to position [5239, 0]
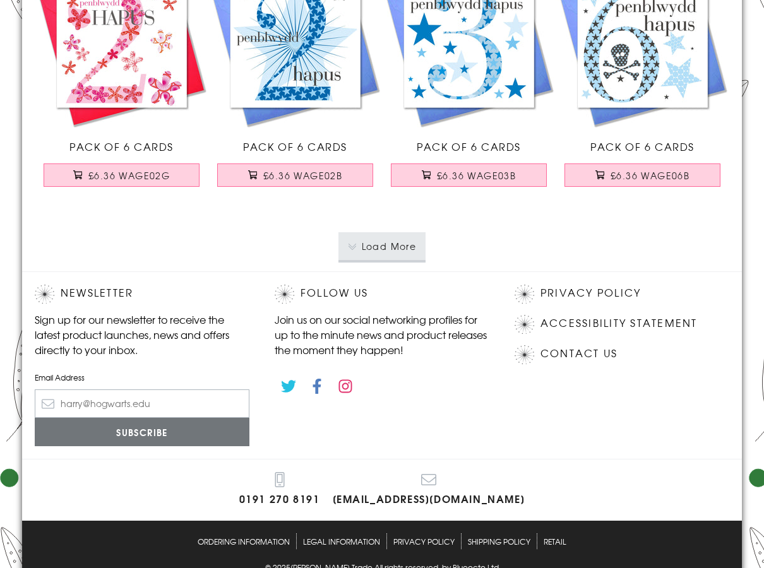
click at [391, 252] on button "Load More" at bounding box center [382, 246] width 88 height 28
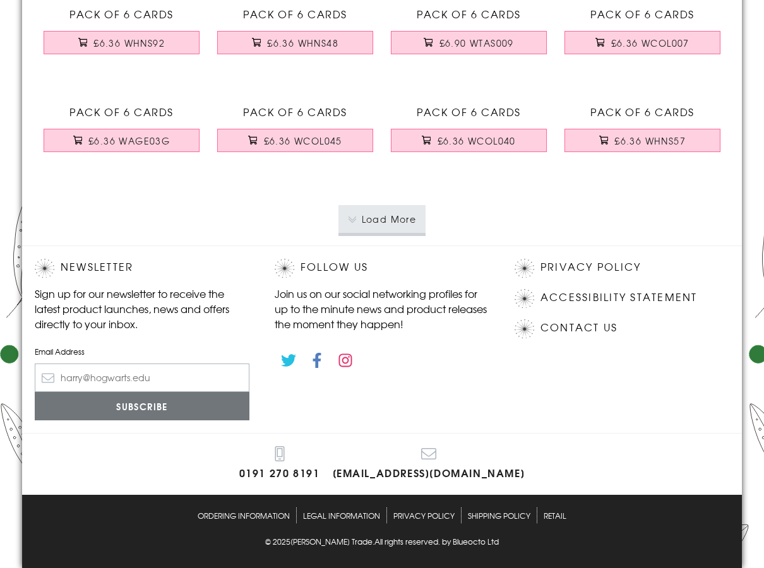
scroll to position [7637, 0]
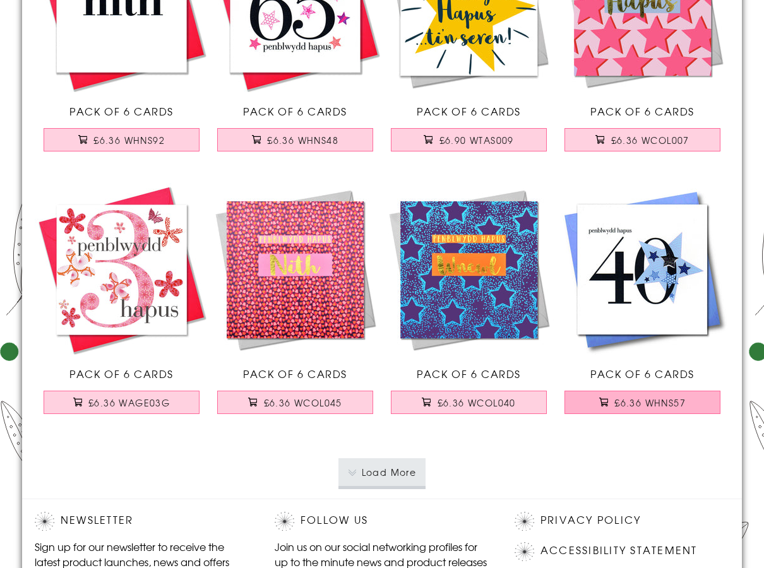
click at [599, 408] on button "£6.36 WHNS57" at bounding box center [642, 402] width 157 height 23
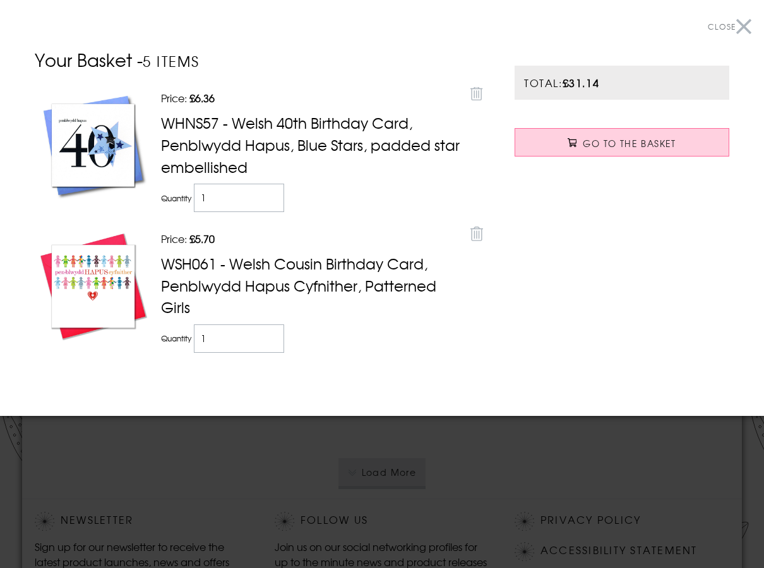
click at [382, 480] on div at bounding box center [382, 284] width 764 height 568
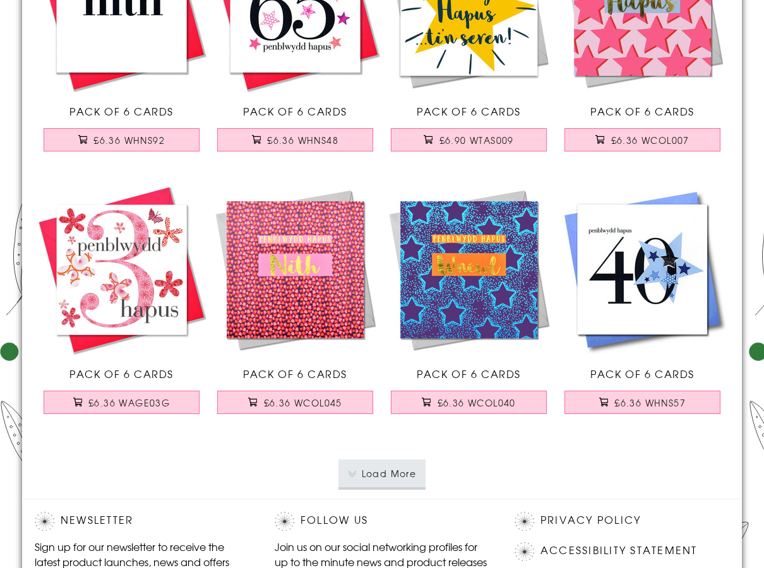
click at [383, 479] on button "Load More" at bounding box center [382, 473] width 88 height 28
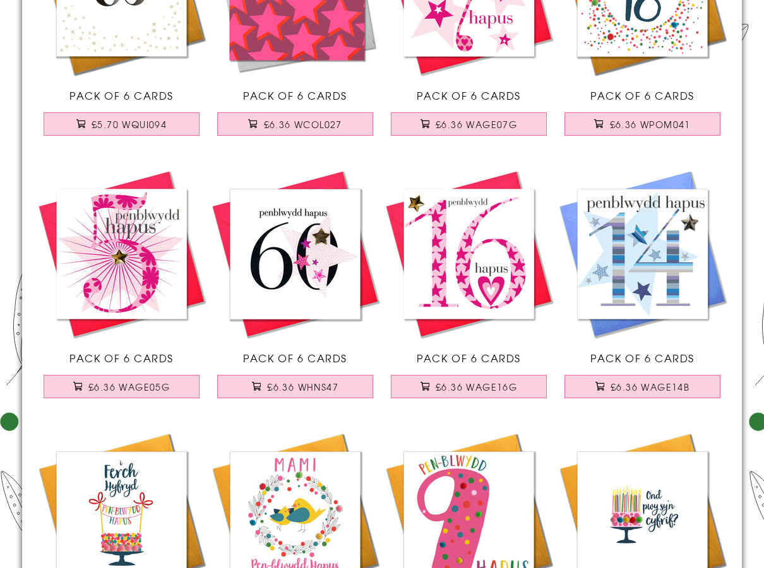
scroll to position [8710, 0]
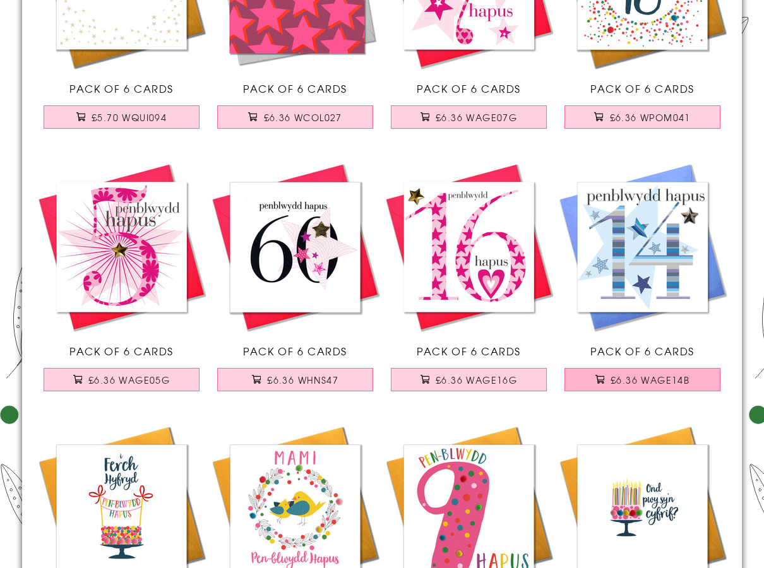
click at [597, 384] on button "£6.36 WAGE14B" at bounding box center [642, 379] width 157 height 23
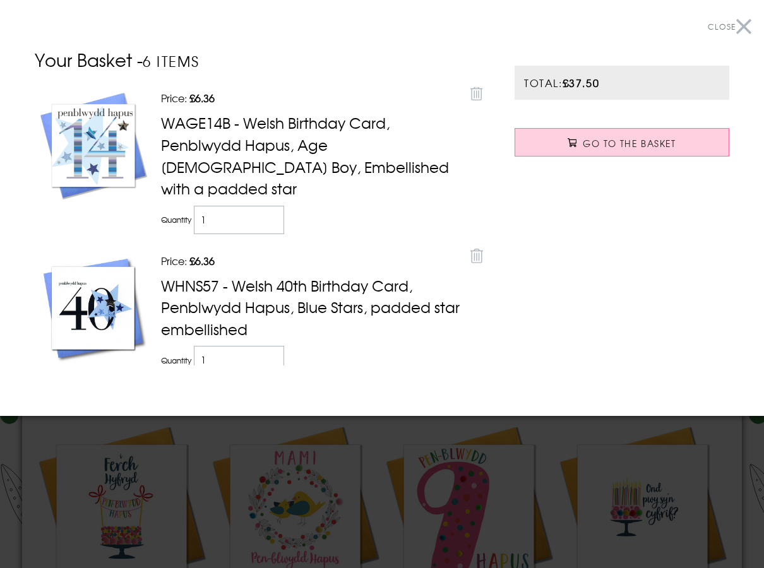
click at [315, 430] on div at bounding box center [382, 284] width 764 height 568
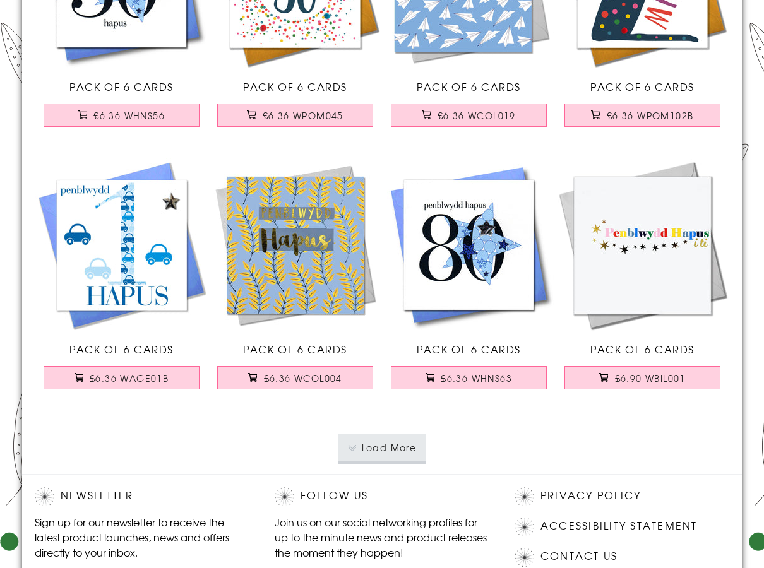
scroll to position [10288, 0]
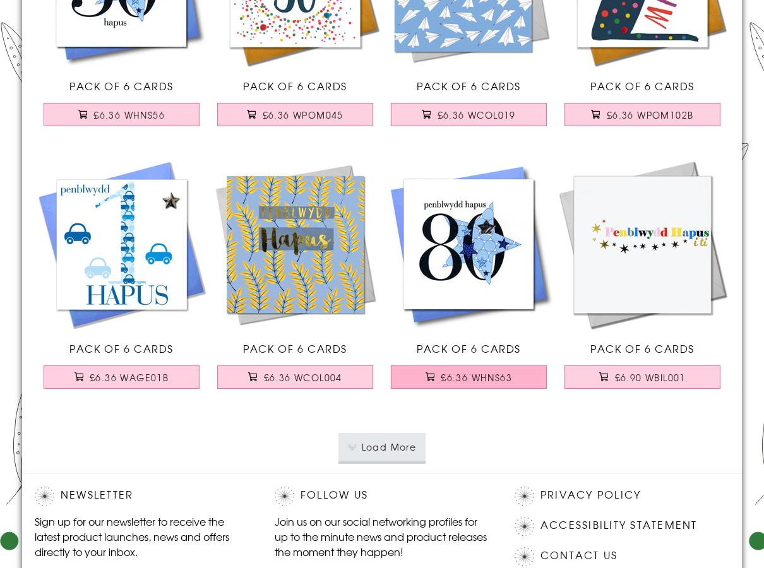
click at [456, 380] on span "£6.36 WHNS63" at bounding box center [476, 377] width 71 height 13
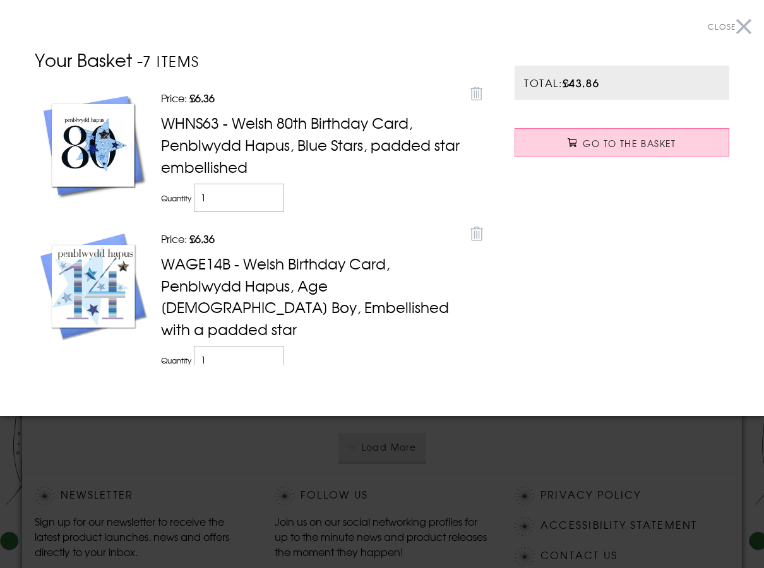
click at [471, 496] on div at bounding box center [382, 284] width 764 height 568
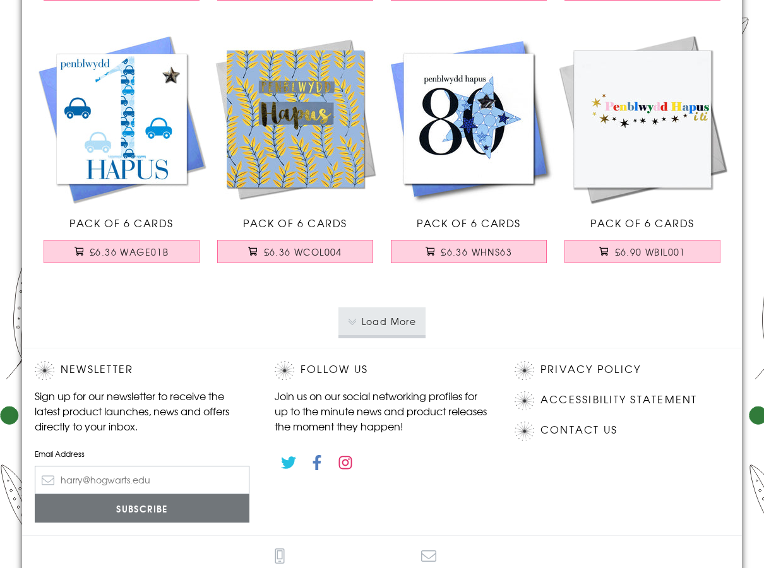
scroll to position [10414, 0]
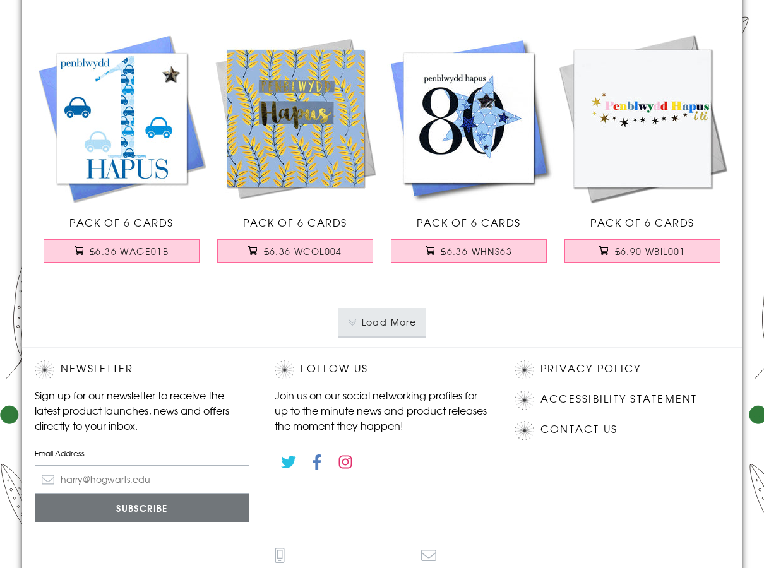
click at [376, 326] on button "Load More" at bounding box center [382, 322] width 88 height 28
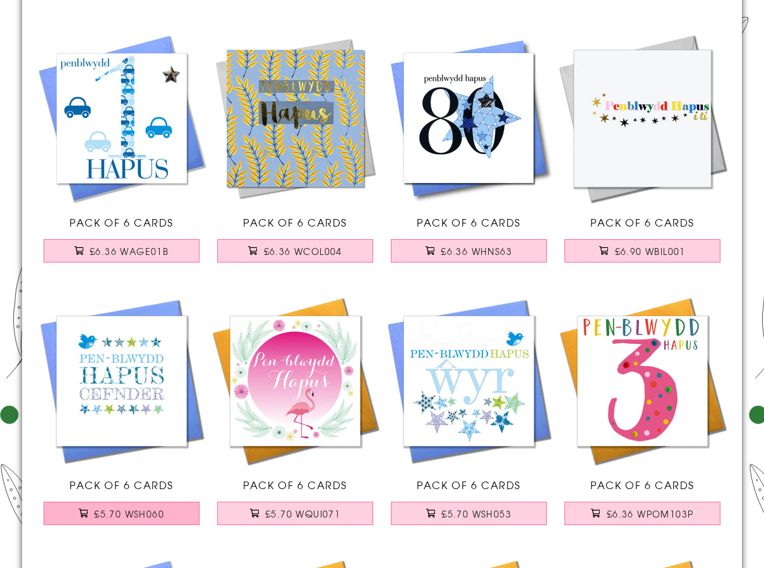
click at [160, 513] on span "£5.70 WSH060" at bounding box center [129, 513] width 70 height 13
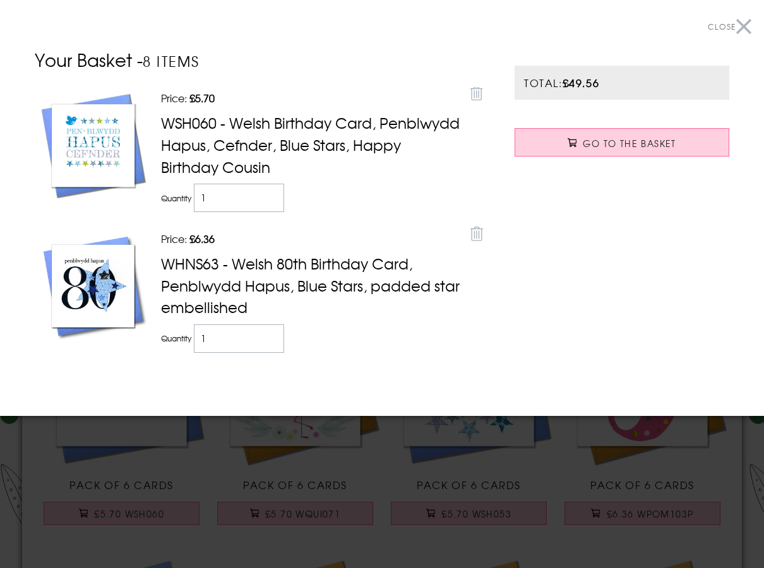
click at [300, 466] on div at bounding box center [382, 284] width 764 height 568
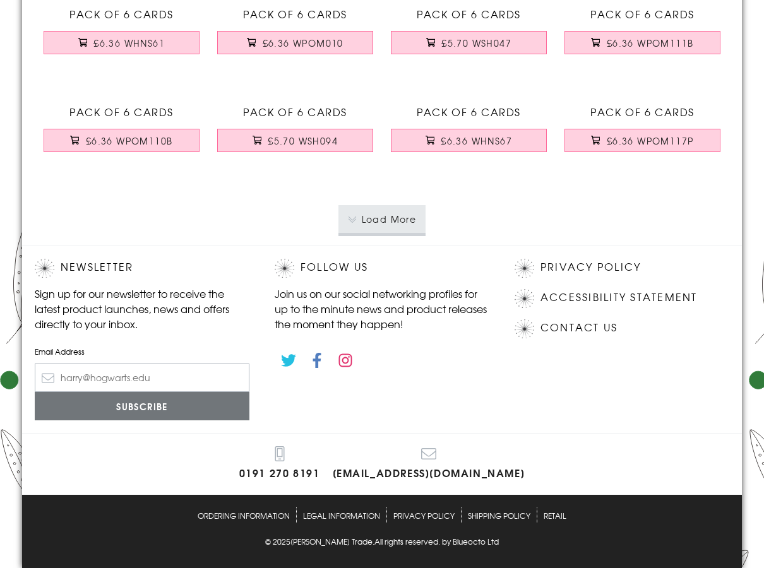
scroll to position [12939, 0]
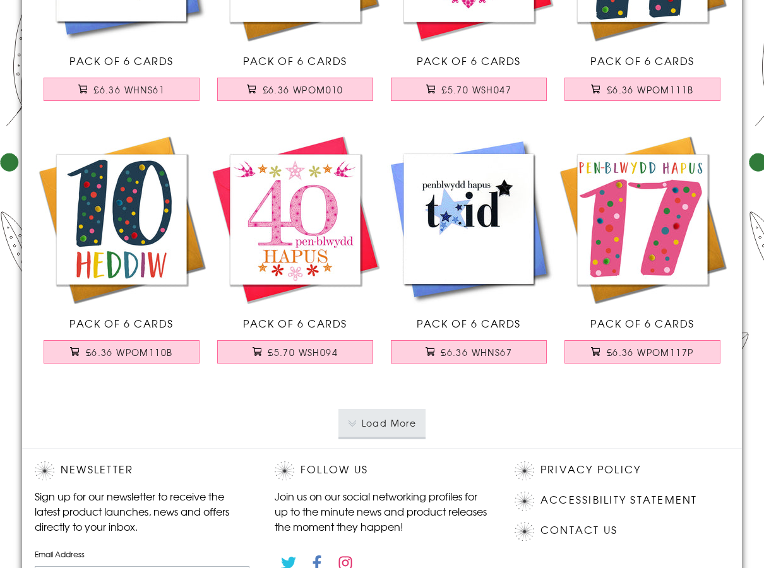
click at [362, 425] on button "Load More" at bounding box center [382, 423] width 88 height 28
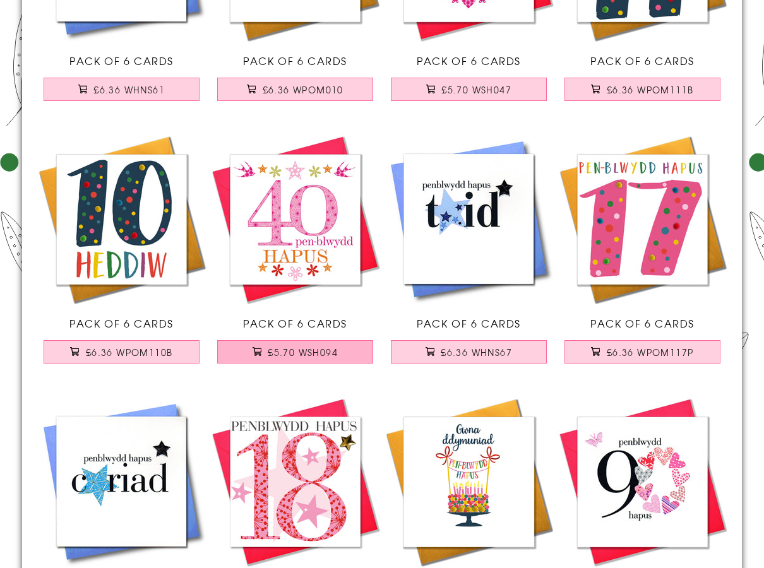
click at [325, 351] on span "£5.70 WSH094" at bounding box center [303, 352] width 70 height 13
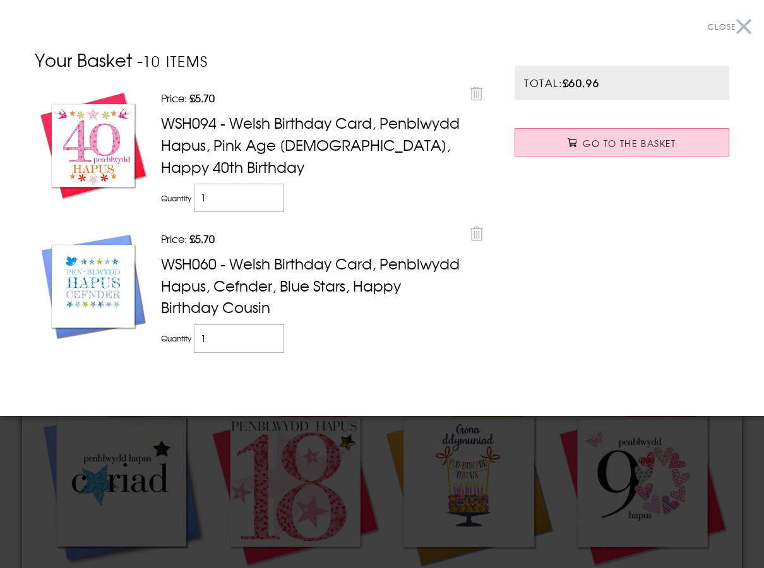
type input "1"
click at [274, 206] on input "1" at bounding box center [239, 198] width 90 height 28
click at [364, 497] on div at bounding box center [382, 284] width 764 height 568
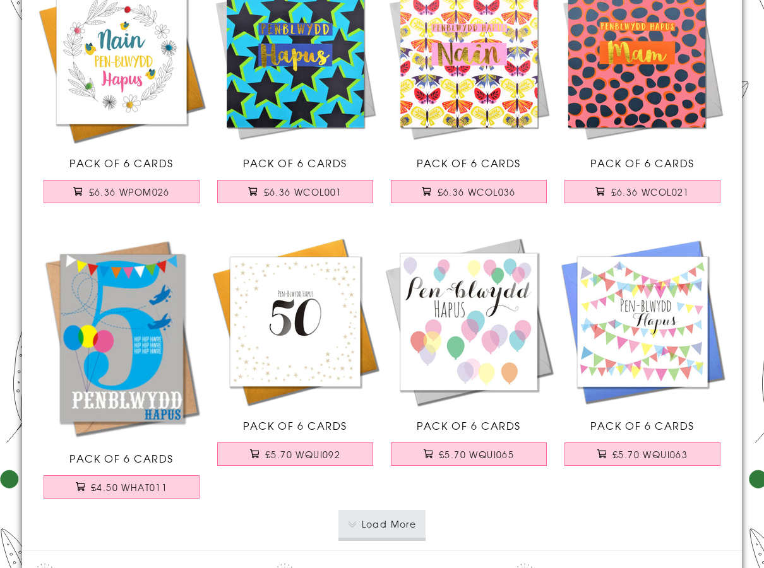
scroll to position [15526, 0]
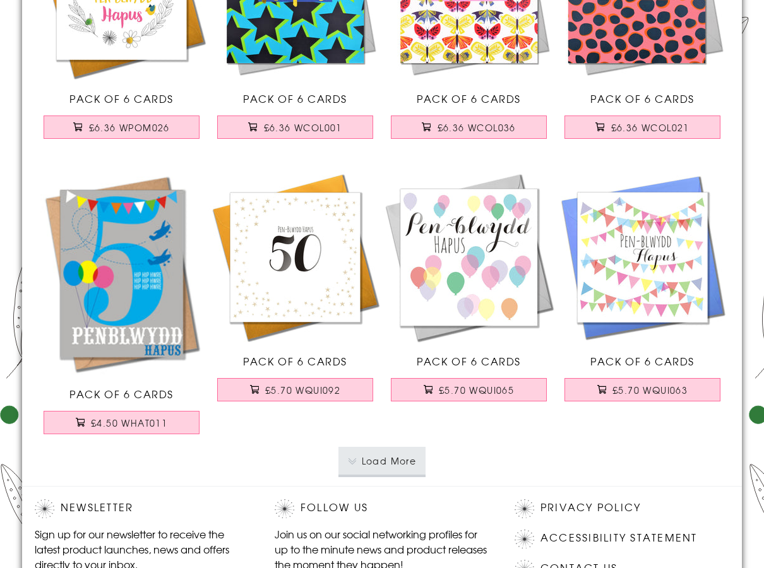
click at [369, 454] on button "Load More" at bounding box center [382, 461] width 88 height 28
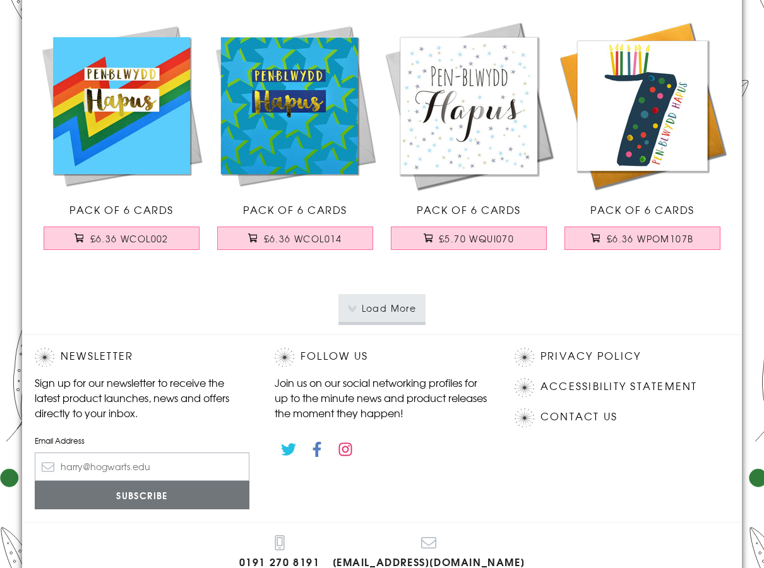
scroll to position [18366, 0]
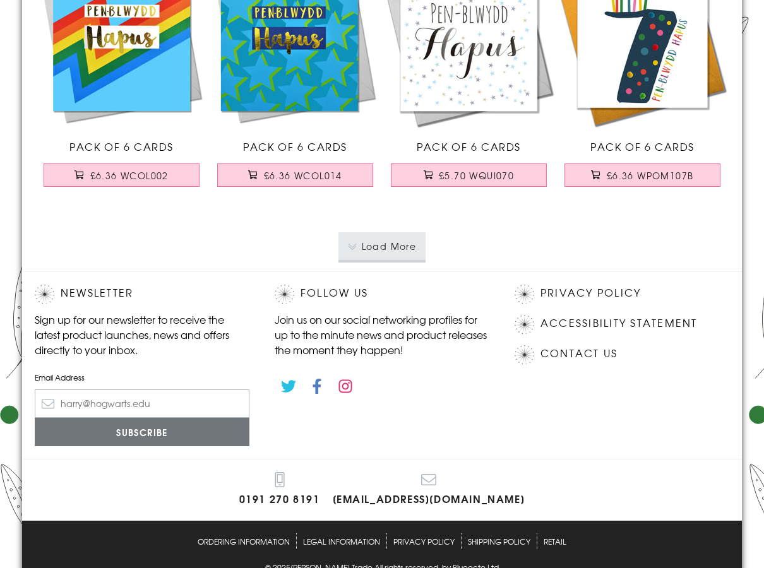
click at [401, 250] on button "Load More" at bounding box center [382, 246] width 88 height 28
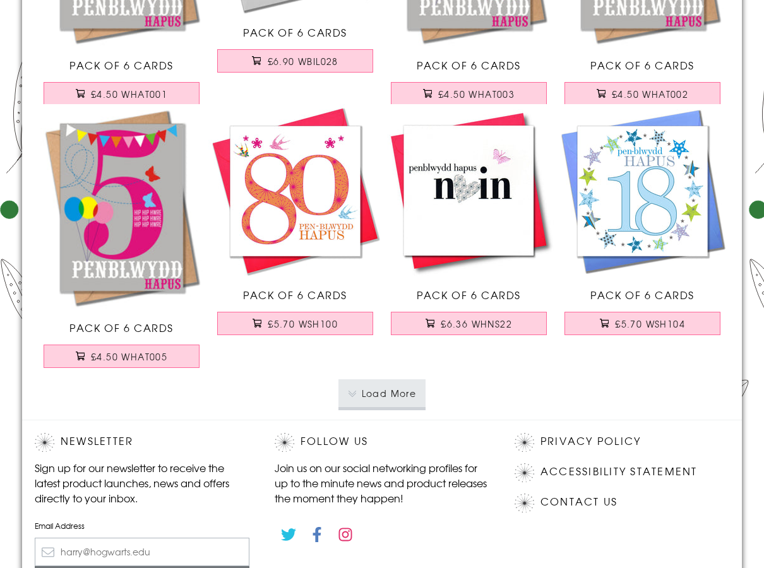
scroll to position [20891, 0]
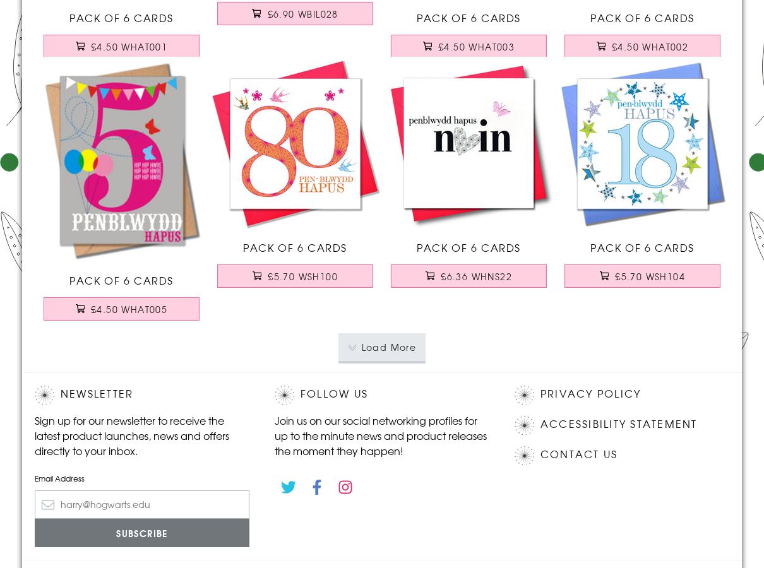
click at [377, 348] on button "Load More" at bounding box center [382, 347] width 88 height 28
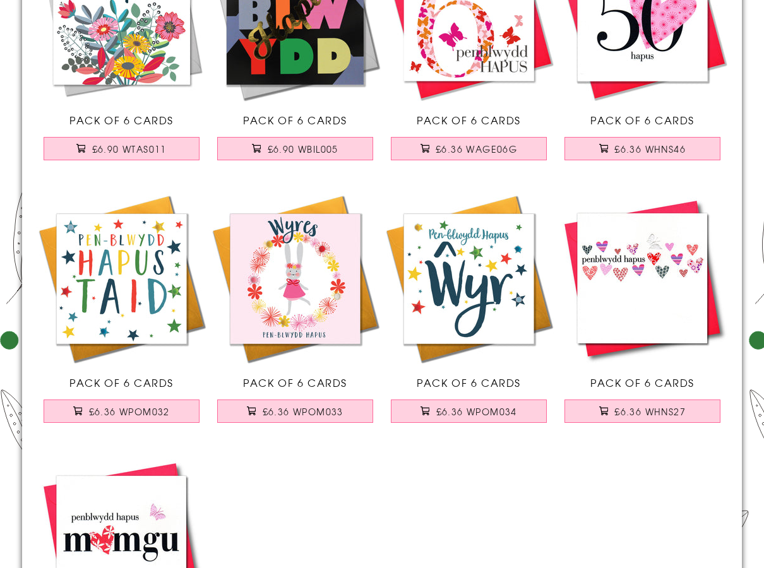
scroll to position [21270, 0]
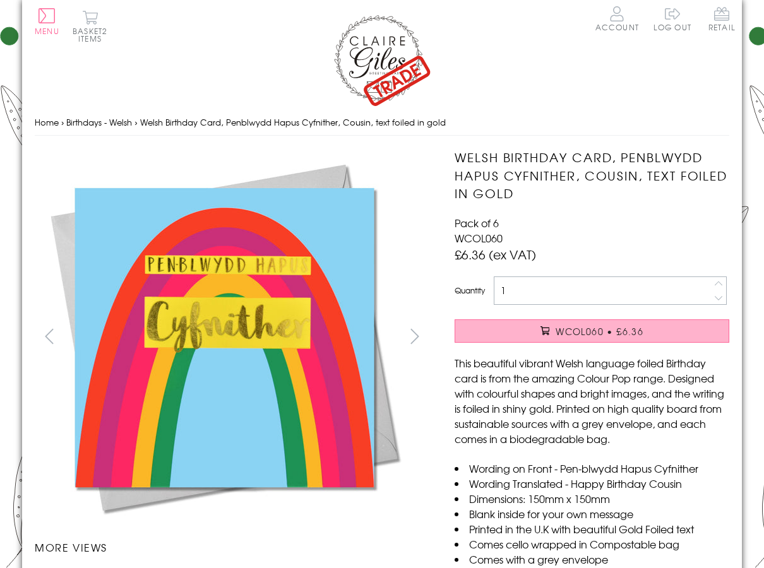
click at [565, 333] on span "WCOL060 • £6.36" at bounding box center [599, 331] width 88 height 13
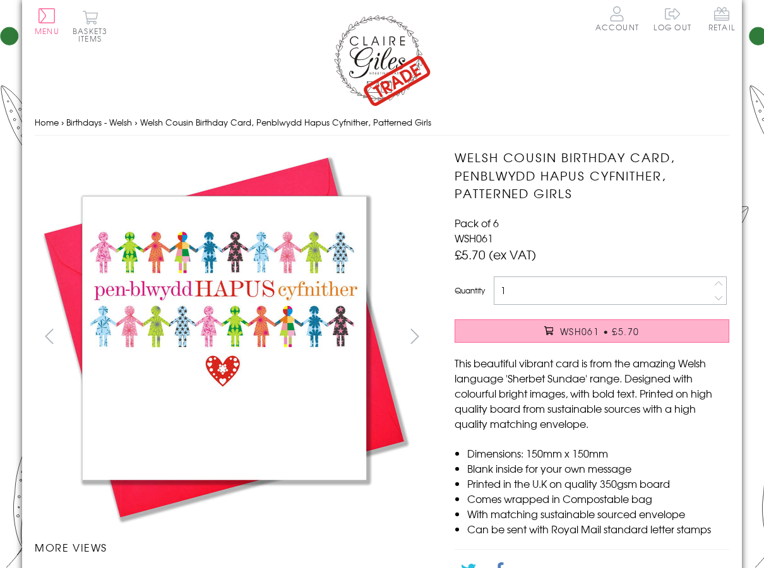
click at [505, 333] on button "WSH061 • £5.70" at bounding box center [591, 330] width 275 height 23
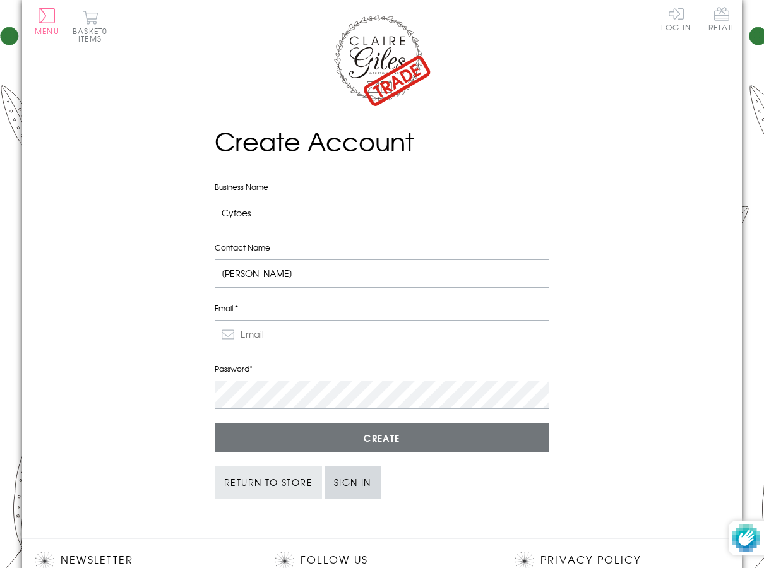
click at [372, 478] on link "Sign in" at bounding box center [352, 482] width 56 height 32
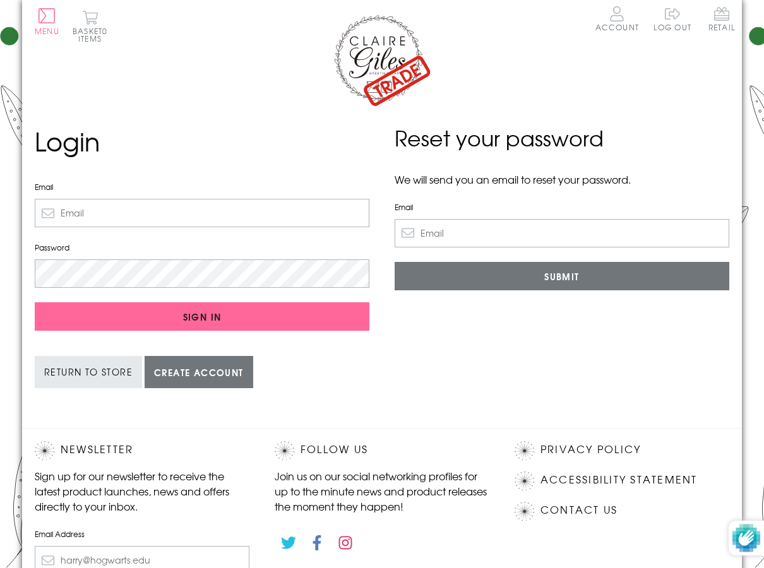
type input "[EMAIL_ADDRESS][DOMAIN_NAME]"
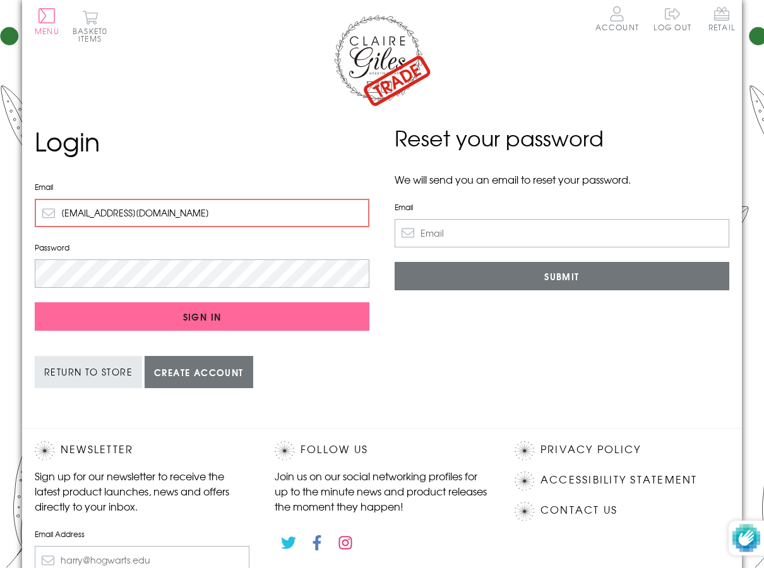
click at [202, 289] on form "Login Email post@cyfoes.cymru Password Sign In Return to Store Create account" at bounding box center [202, 255] width 335 height 266
click at [0, 282] on html "Close Dolenni Cyflym Home Your Account Login Your Basket Contact Us All Occasio…" at bounding box center [382, 375] width 764 height 750
click at [189, 379] on link "Create account" at bounding box center [199, 372] width 109 height 32
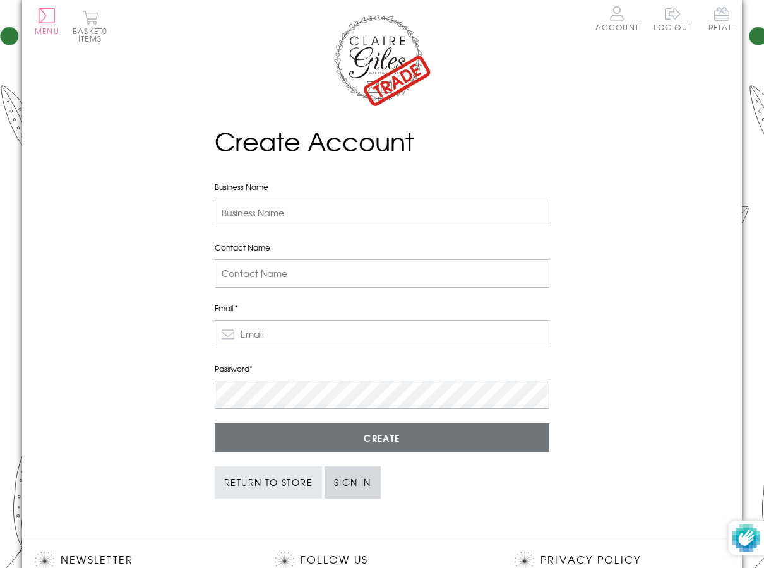
click at [342, 485] on link "Sign in" at bounding box center [352, 482] width 56 height 32
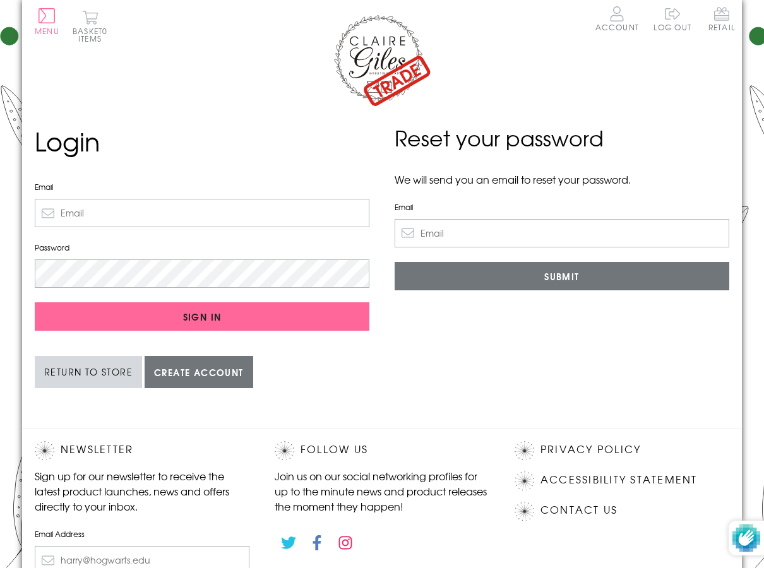
type input "[EMAIL_ADDRESS][DOMAIN_NAME]"
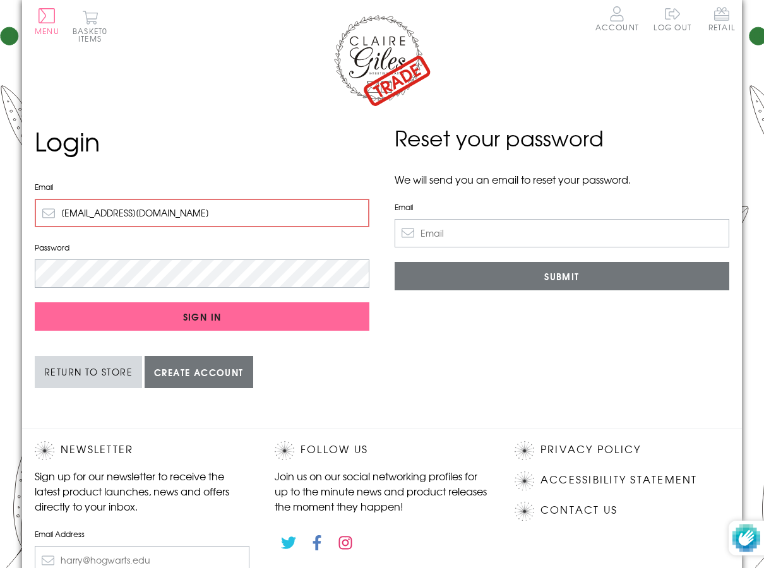
click at [109, 381] on link "Return to Store" at bounding box center [88, 372] width 107 height 32
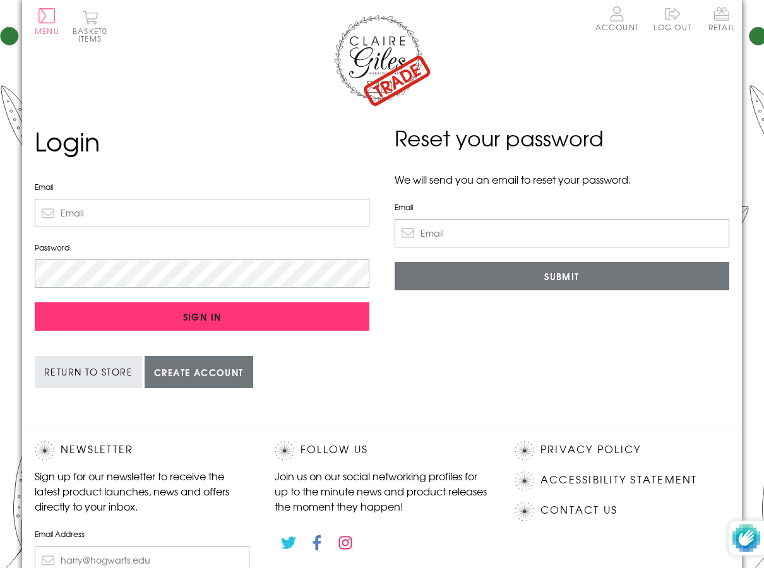
type input "post@cyfoes.cymru"
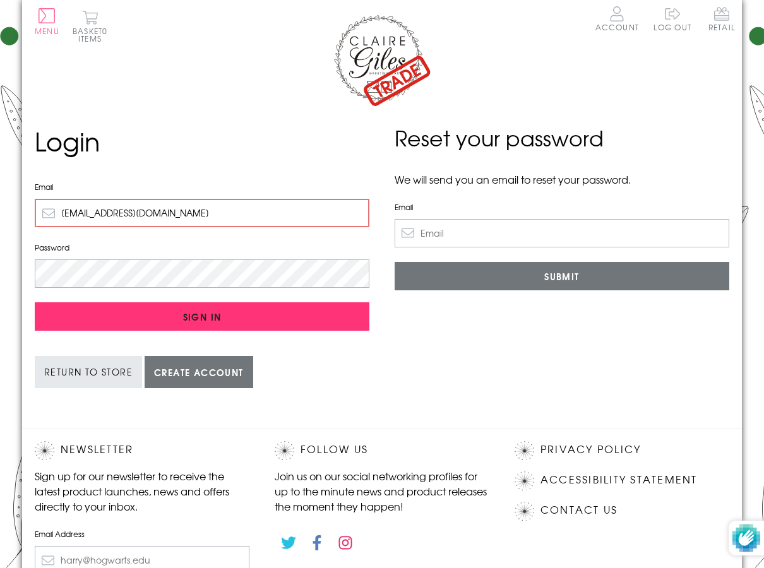
click at [162, 323] on input "Sign In" at bounding box center [202, 316] width 335 height 28
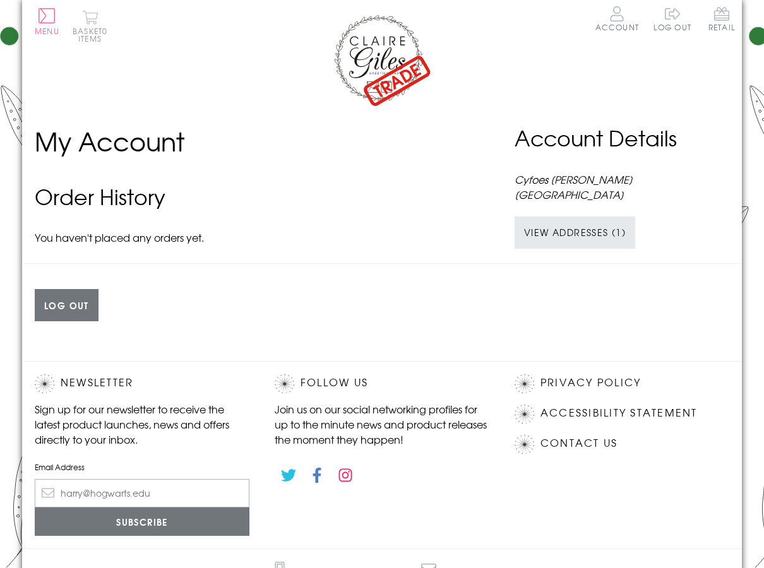
click at [89, 27] on button "Basket 0 items" at bounding box center [90, 26] width 35 height 32
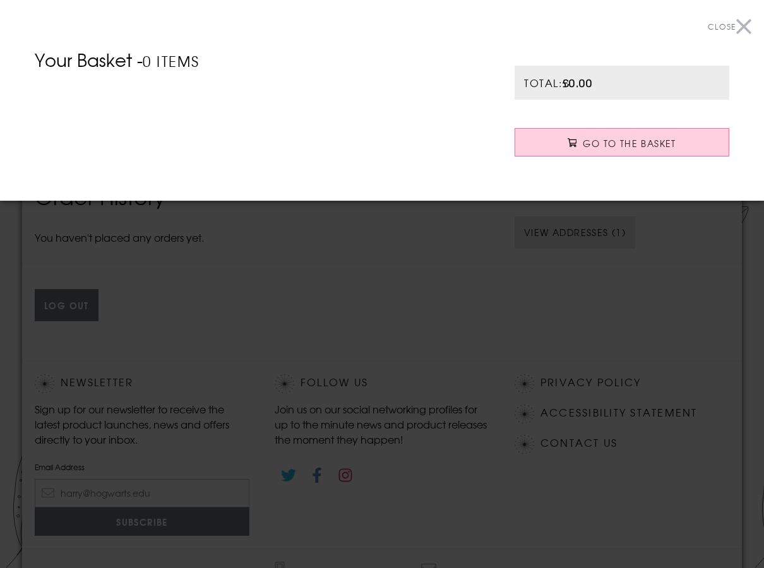
click at [272, 295] on div at bounding box center [382, 284] width 764 height 568
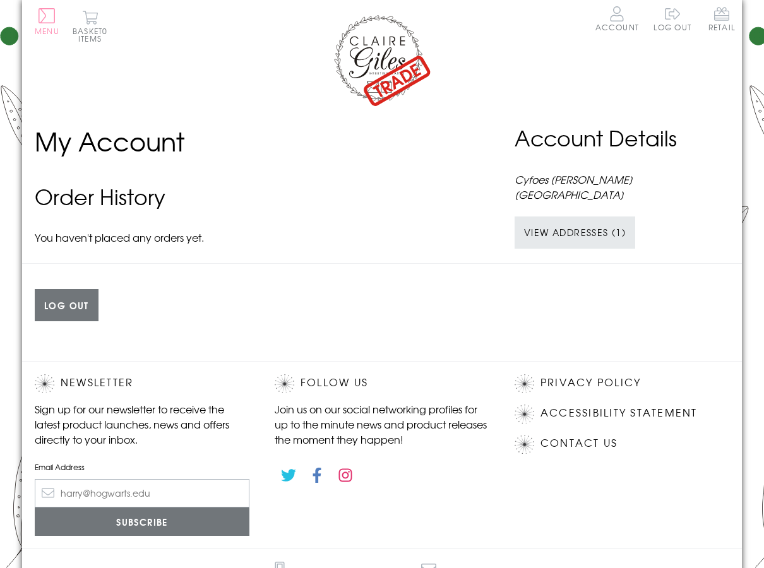
click at [43, 34] on span "Menu" at bounding box center [47, 30] width 25 height 11
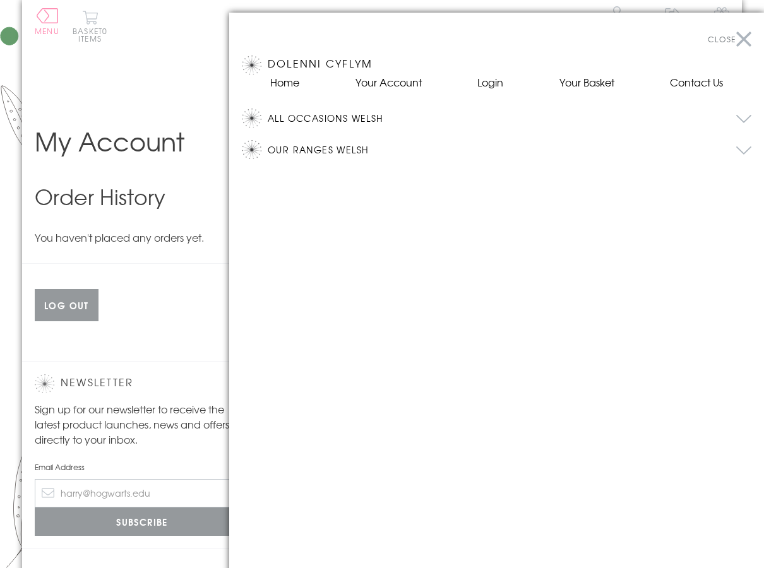
click at [614, 83] on ul "Home Your Account Login Your Basket Contact Us" at bounding box center [496, 81] width 453 height 15
click at [312, 148] on button "Our Ranges Welsh" at bounding box center [509, 149] width 483 height 19
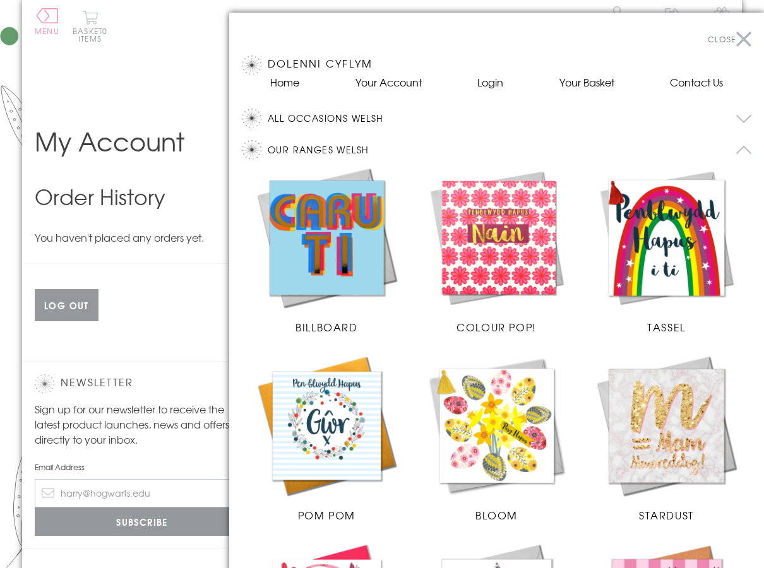
click at [338, 146] on button "Our Ranges Welsh" at bounding box center [509, 149] width 483 height 19
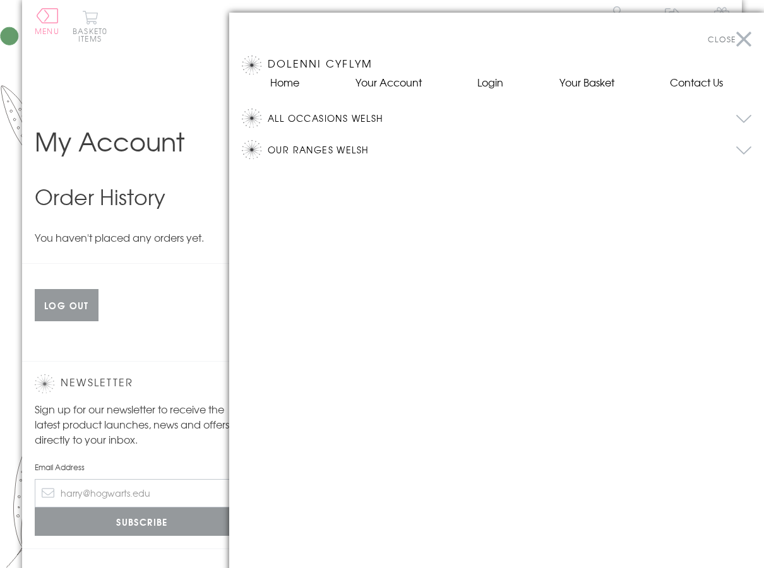
click at [333, 119] on button "All Occasions Welsh" at bounding box center [509, 118] width 483 height 19
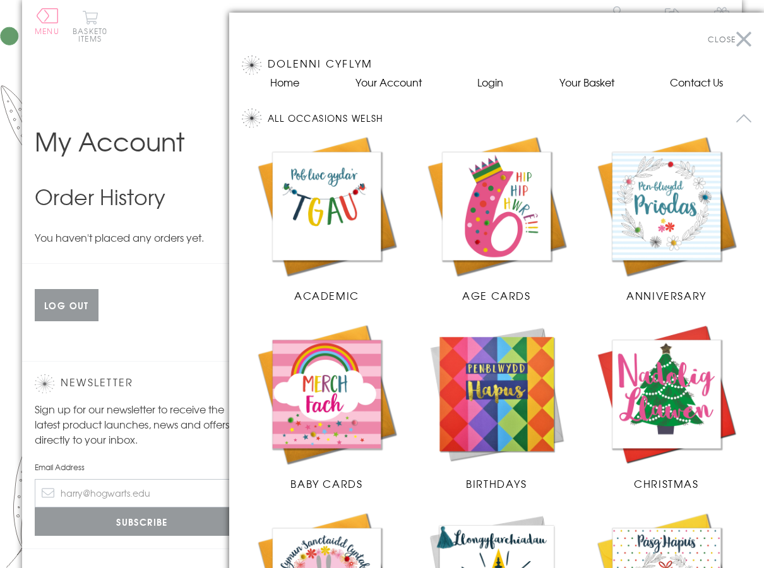
scroll to position [121, 0]
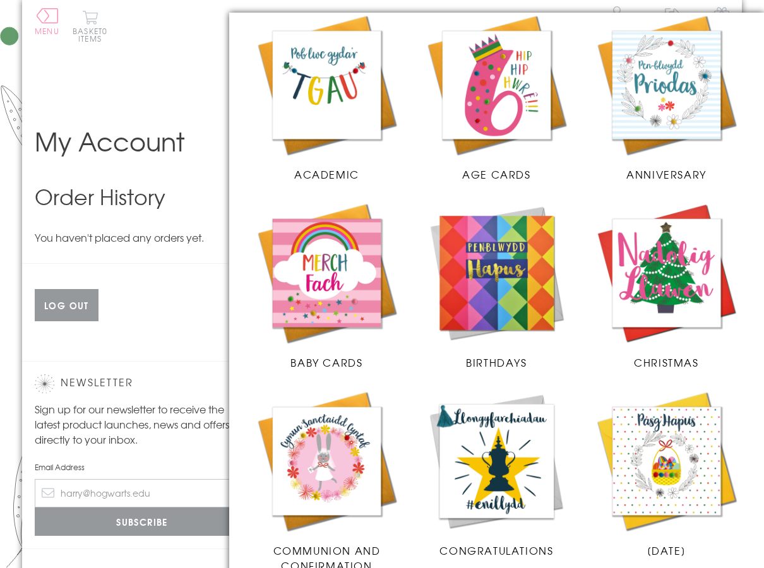
click at [367, 122] on img at bounding box center [326, 85] width 145 height 145
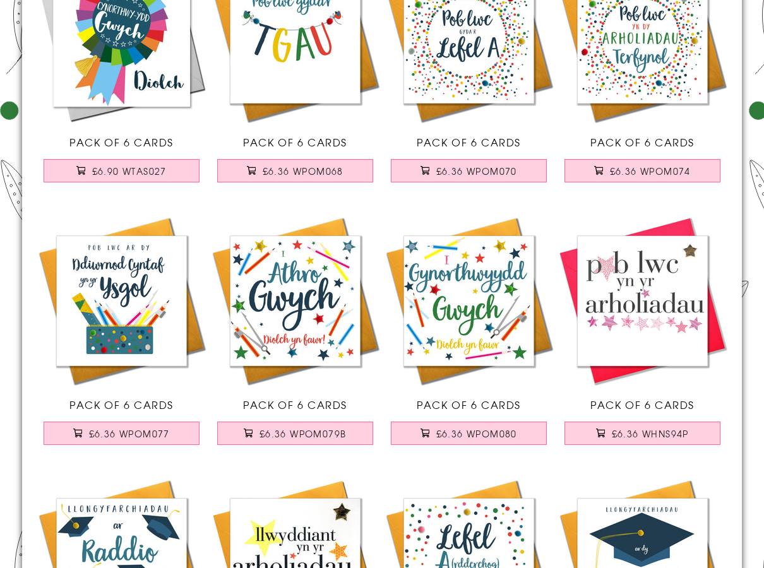
scroll to position [505, 0]
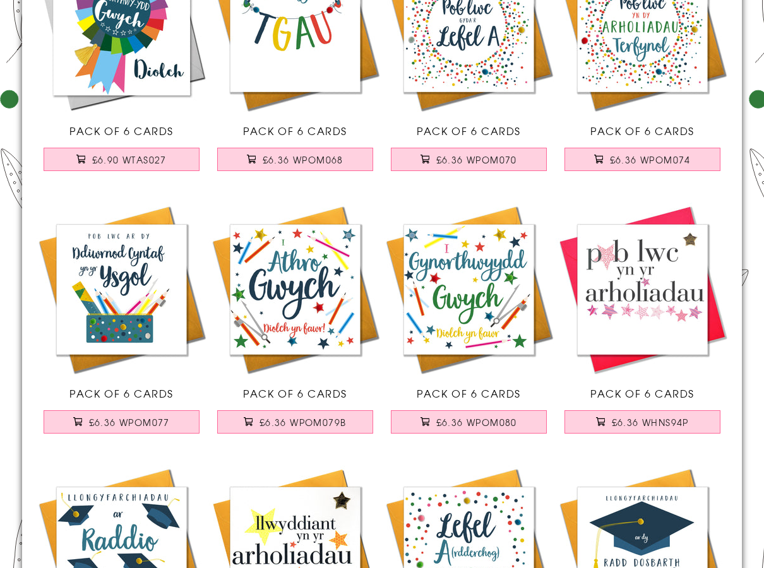
click at [146, 328] on img at bounding box center [122, 290] width 174 height 174
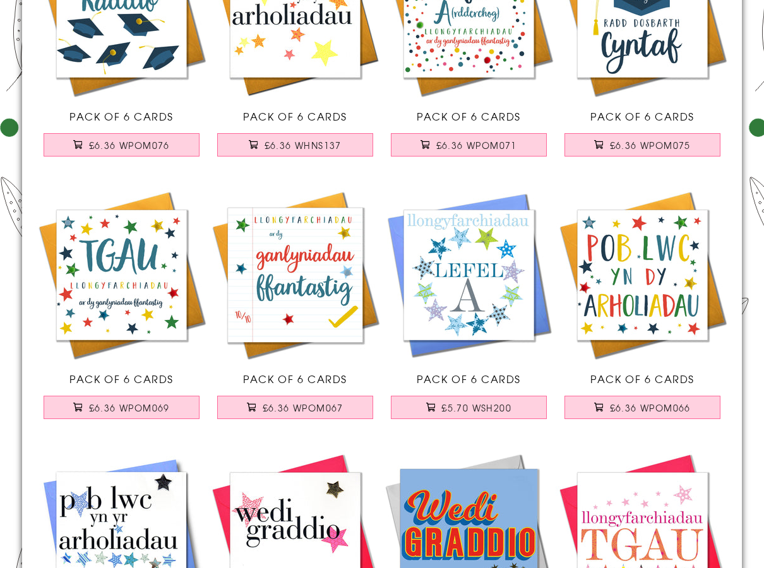
scroll to position [1073, 0]
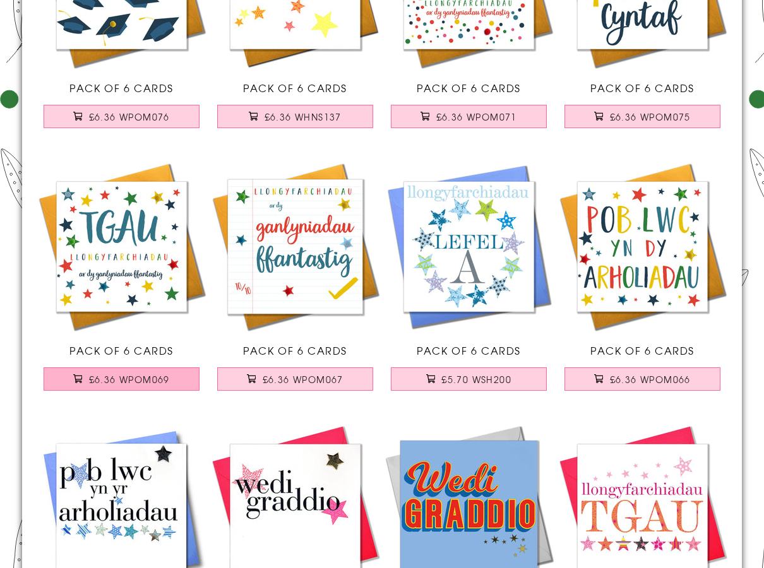
click at [175, 384] on button "£6.36 WPOM069" at bounding box center [122, 378] width 157 height 23
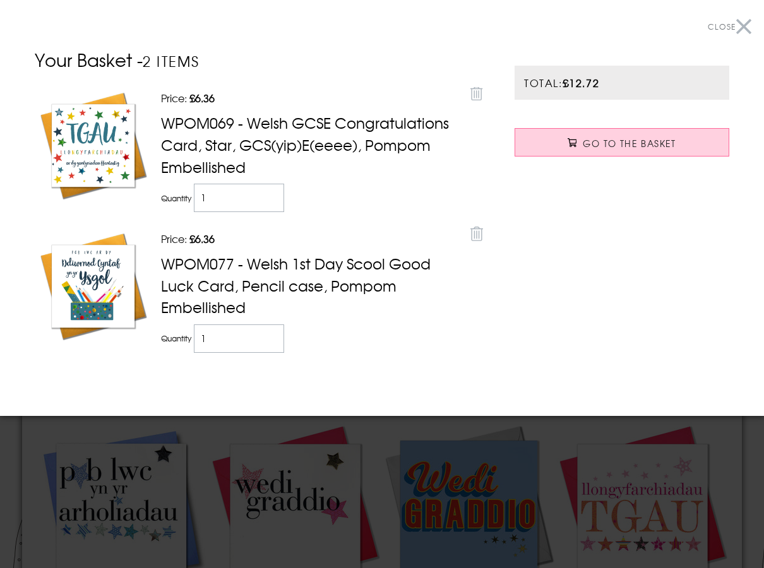
click at [746, 28] on button "Close" at bounding box center [730, 27] width 44 height 28
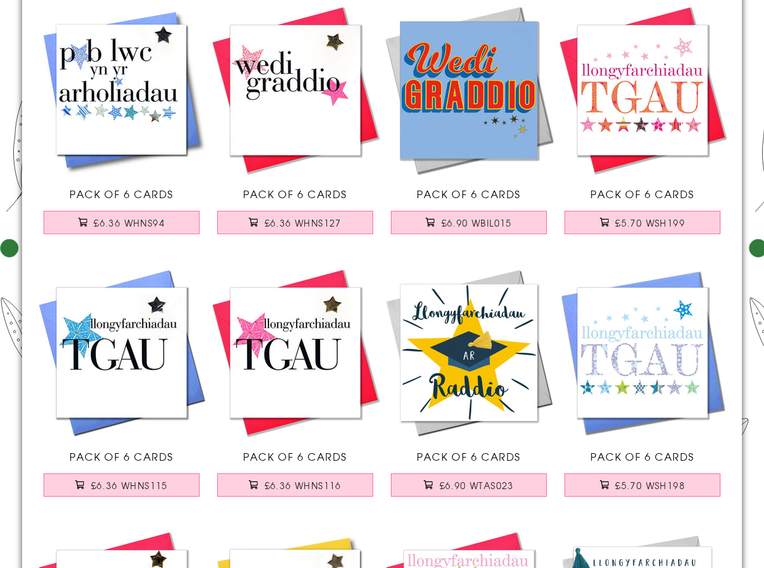
scroll to position [1515, 0]
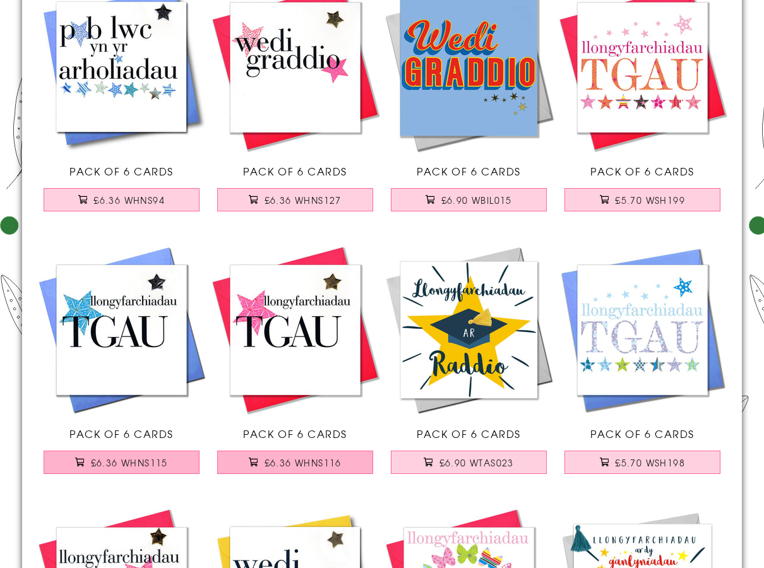
drag, startPoint x: 150, startPoint y: 458, endPoint x: 223, endPoint y: 458, distance: 73.2
click at [151, 458] on span "£6.36 WHNS115" at bounding box center [129, 462] width 77 height 13
click at [247, 457] on button "£6.36 WHNS116" at bounding box center [295, 462] width 157 height 23
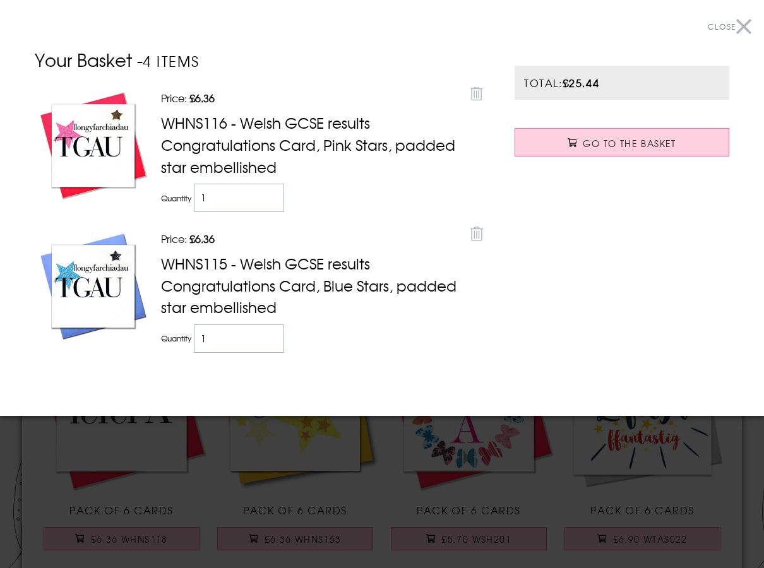
scroll to position [1830, 0]
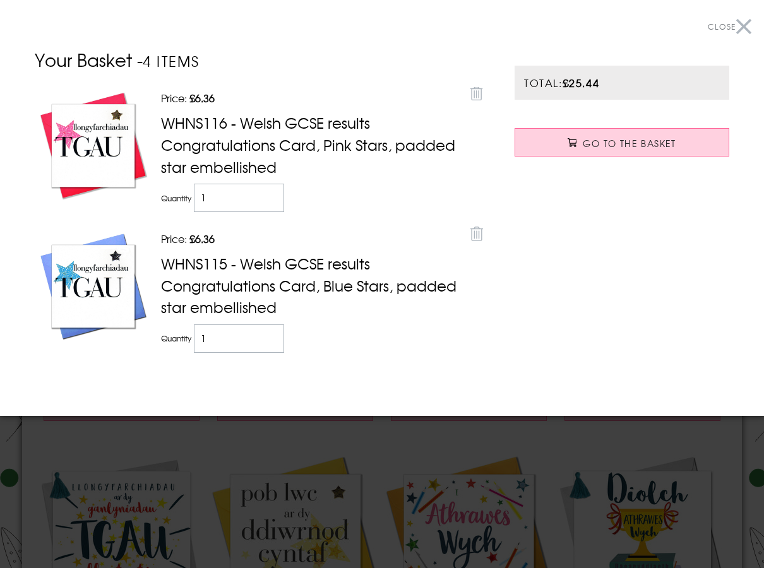
click at [737, 34] on button "Close" at bounding box center [730, 27] width 44 height 28
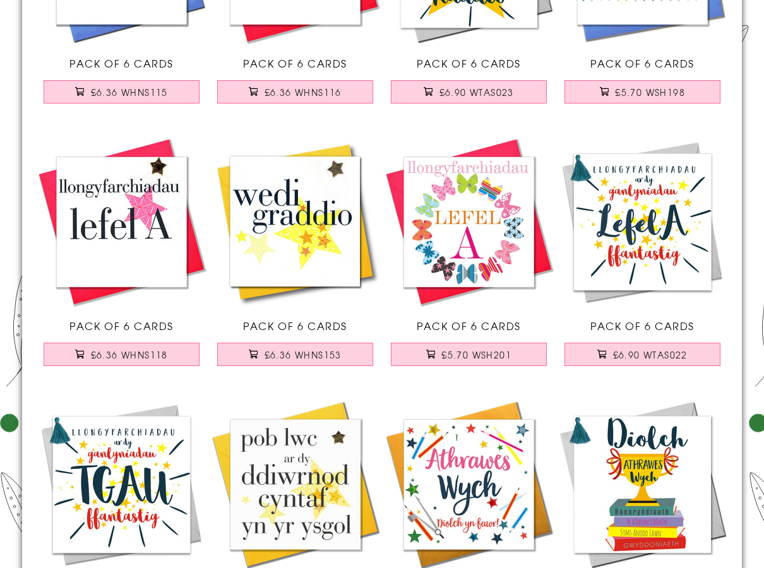
scroll to position [2020, 0]
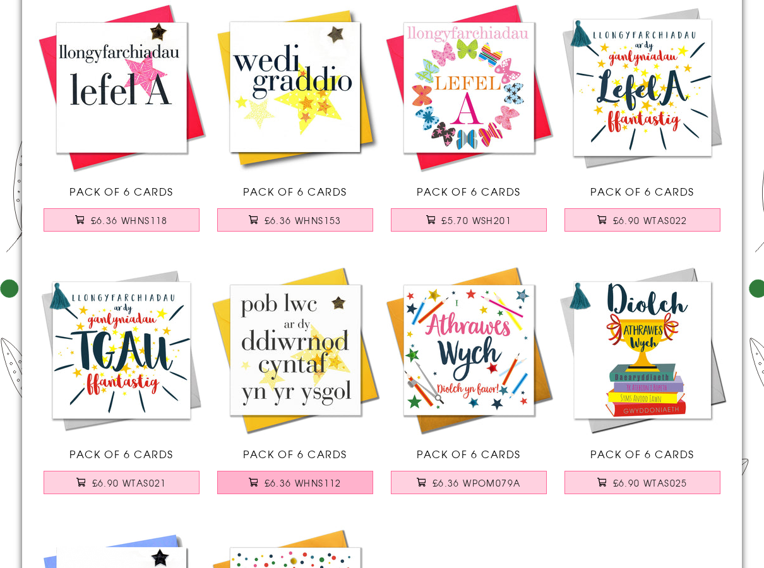
click at [304, 482] on span "£6.36 WHNS112" at bounding box center [302, 483] width 77 height 13
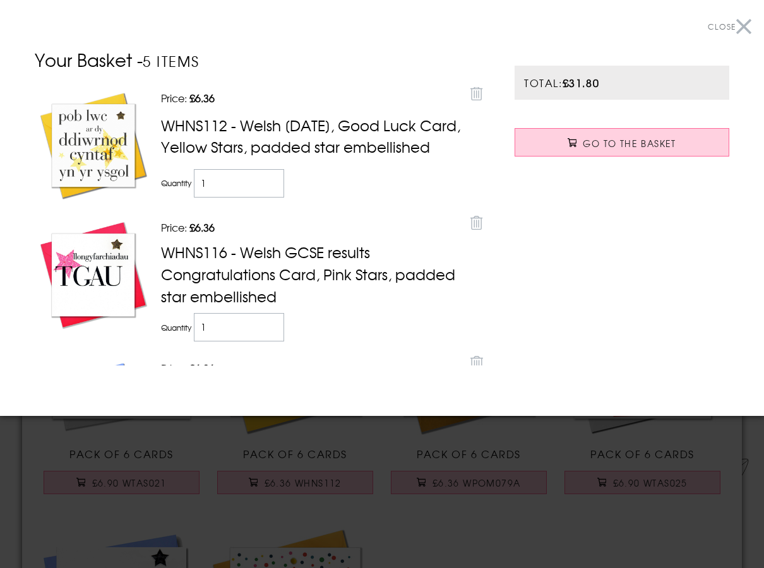
click at [736, 31] on button "Close" at bounding box center [730, 27] width 44 height 28
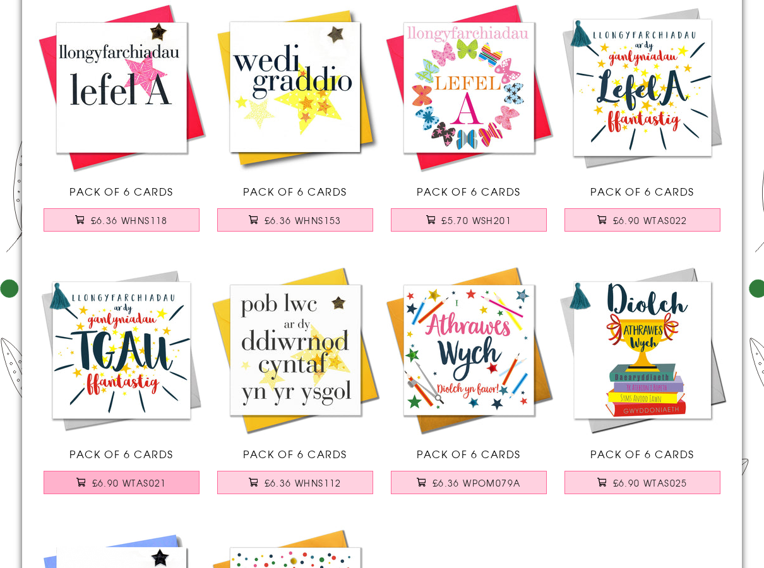
click at [143, 486] on span "£6.90 WTAS021" at bounding box center [129, 483] width 74 height 13
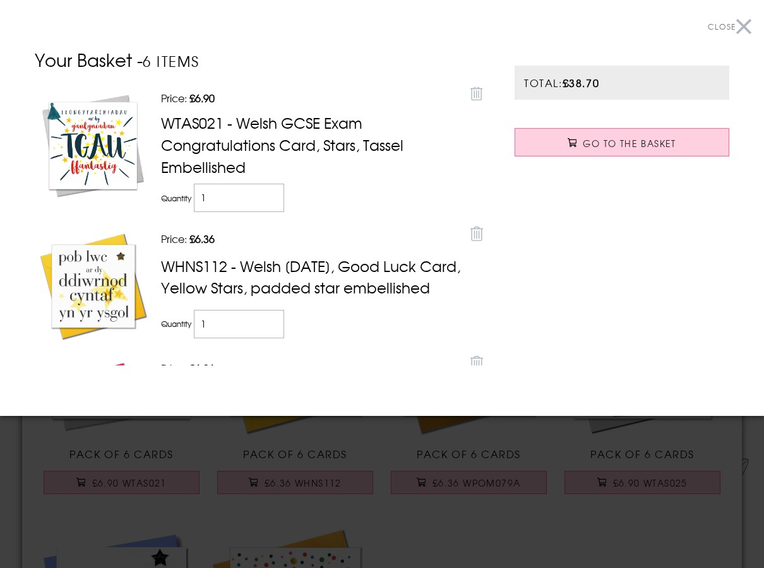
click at [743, 28] on button "Close" at bounding box center [730, 27] width 44 height 28
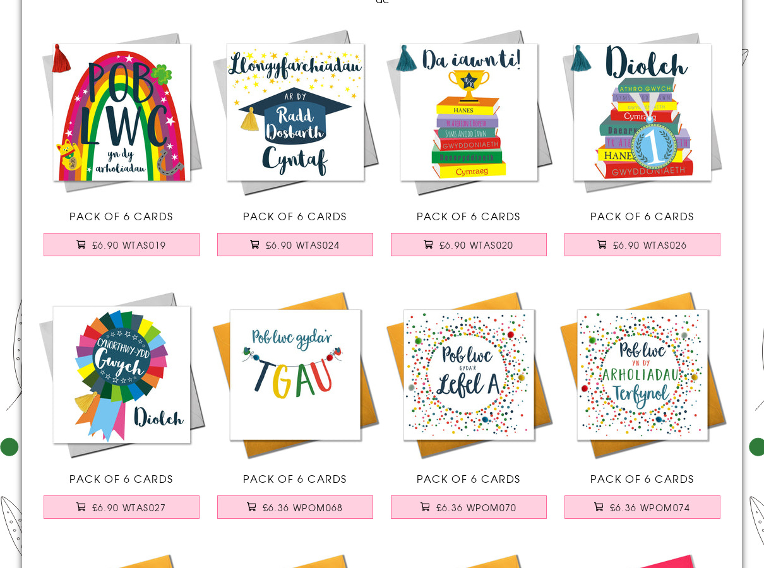
scroll to position [0, 0]
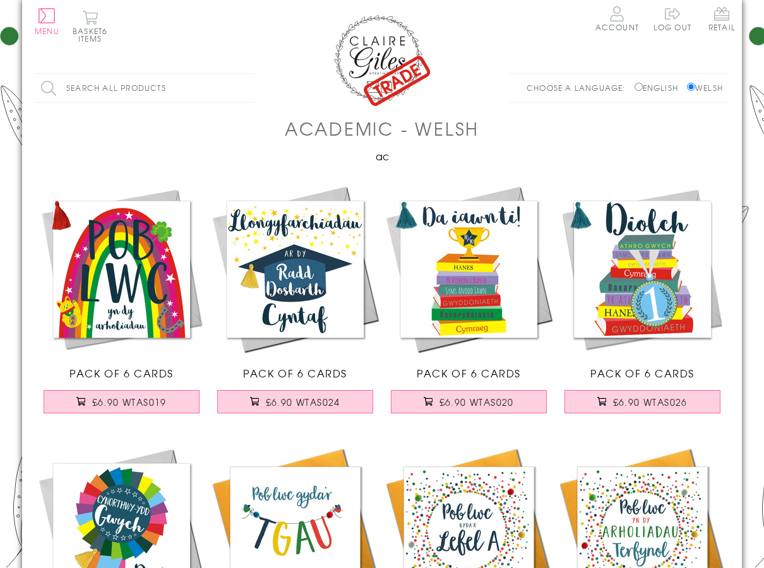
click at [180, 91] on input "Search all products" at bounding box center [145, 88] width 221 height 28
type input "14"
click at [243, 74] on input "Search" at bounding box center [249, 88] width 13 height 28
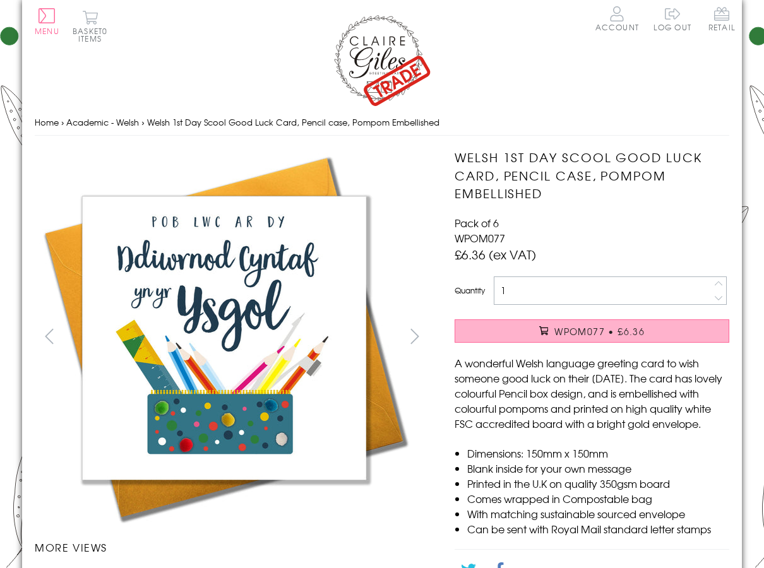
click at [568, 330] on span "WPOM077 • £6.36" at bounding box center [599, 331] width 90 height 13
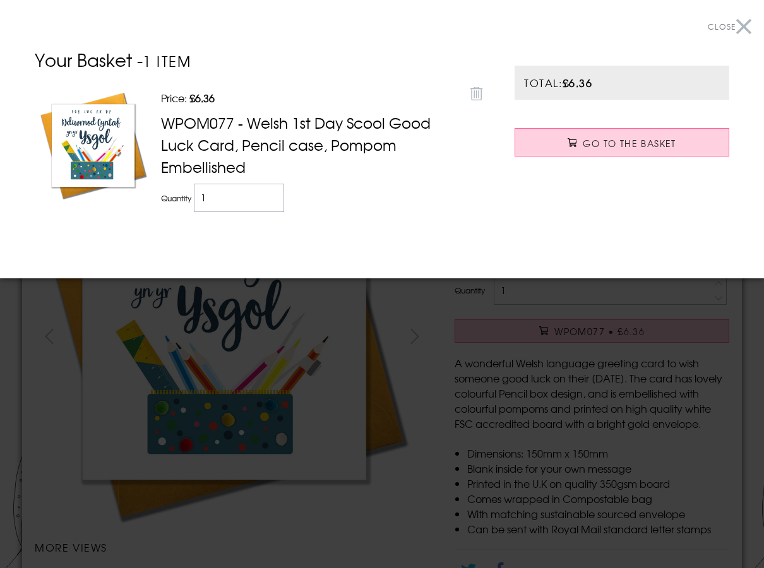
click at [749, 21] on button "Close" at bounding box center [730, 27] width 44 height 28
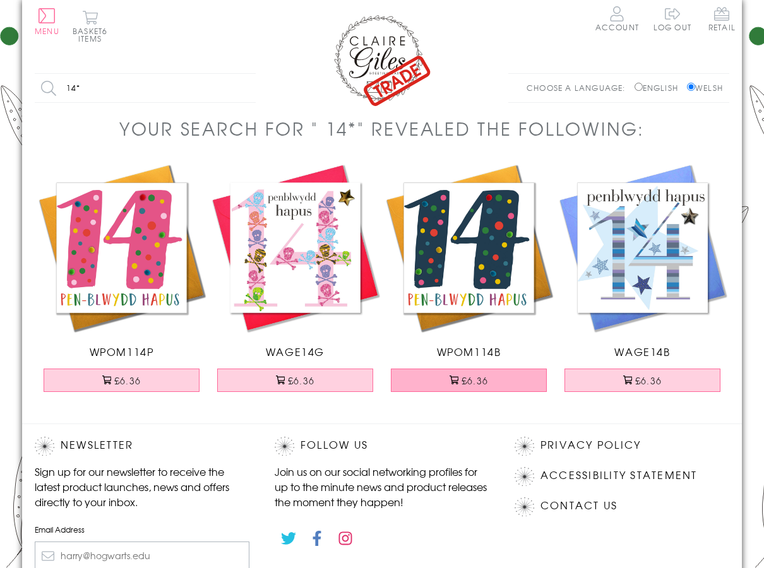
click at [470, 381] on button "£6.36" at bounding box center [469, 380] width 157 height 23
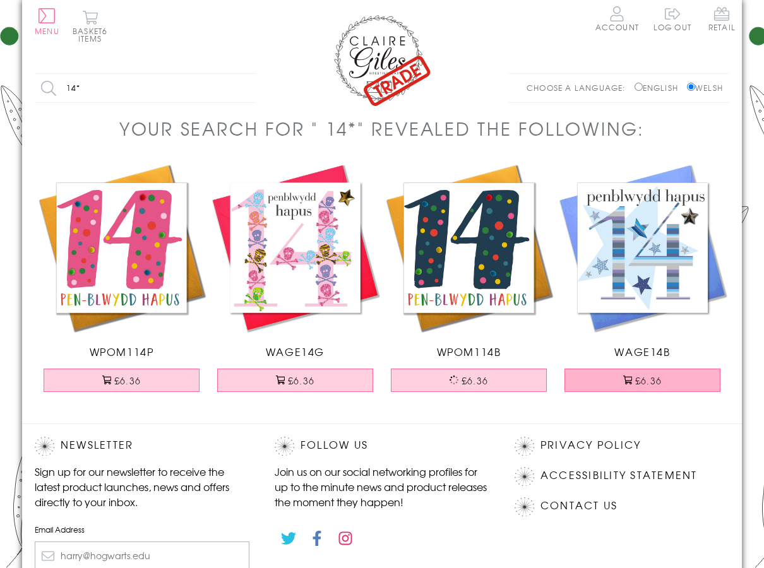
click at [603, 384] on button "£6.36" at bounding box center [642, 380] width 157 height 23
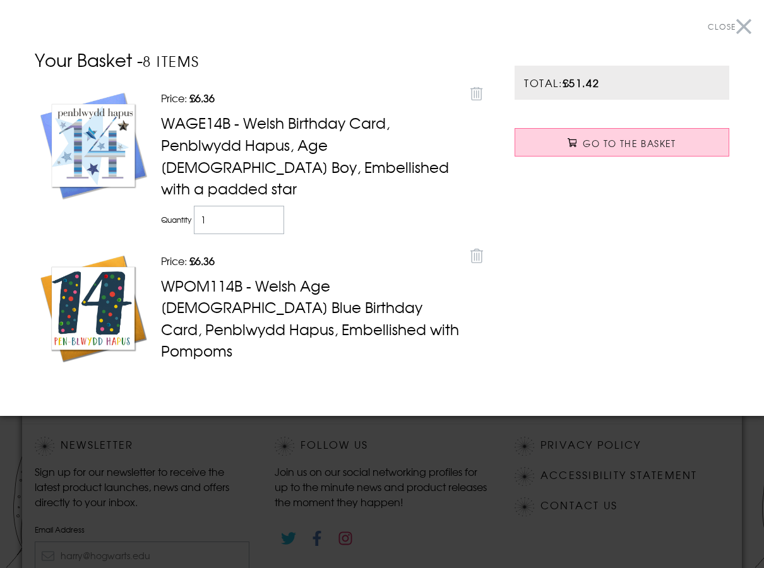
click at [382, 532] on div at bounding box center [382, 284] width 764 height 568
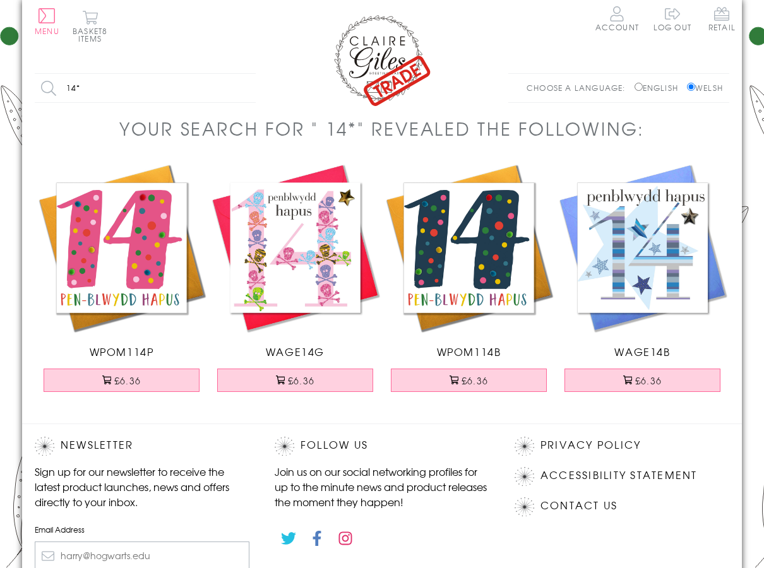
drag, startPoint x: 92, startPoint y: 93, endPoint x: -32, endPoint y: 90, distance: 123.7
click at [0, 90] on html "Close Dolenni Cyflym Home Your Account Login Your Basket Contact Us All Occasio…" at bounding box center [382, 373] width 764 height 746
click at [243, 74] on input "Search" at bounding box center [249, 88] width 13 height 28
drag, startPoint x: 131, startPoint y: 86, endPoint x: -32, endPoint y: 85, distance: 163.5
click at [0, 85] on html "Close Dolenni Cyflym Home Your Account Login Your Basket Contact Us All Occasio…" at bounding box center [382, 373] width 764 height 746
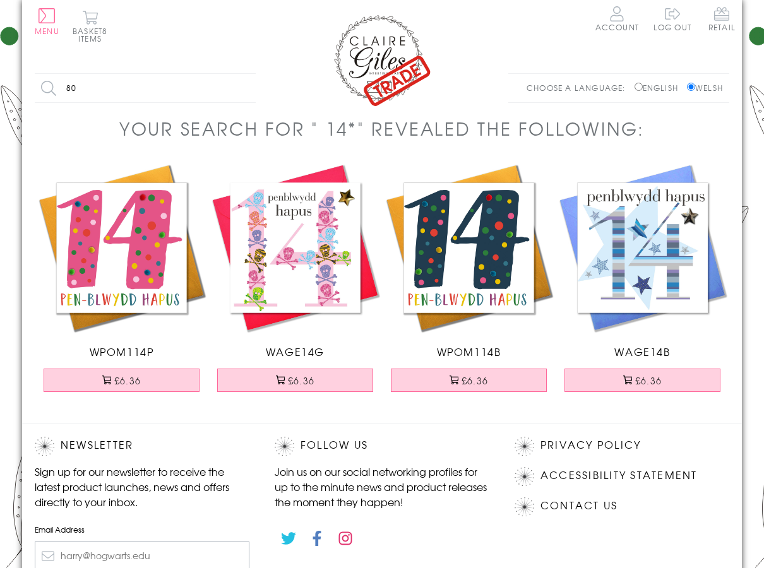
click at [243, 74] on input "Search" at bounding box center [249, 88] width 13 height 28
click at [0, 92] on html "Close Dolenni Cyflym Home Your Account Login Your Basket Contact Us All Occasio…" at bounding box center [382, 373] width 764 height 746
type input "cefnder"
click at [243, 74] on input "Search" at bounding box center [249, 88] width 13 height 28
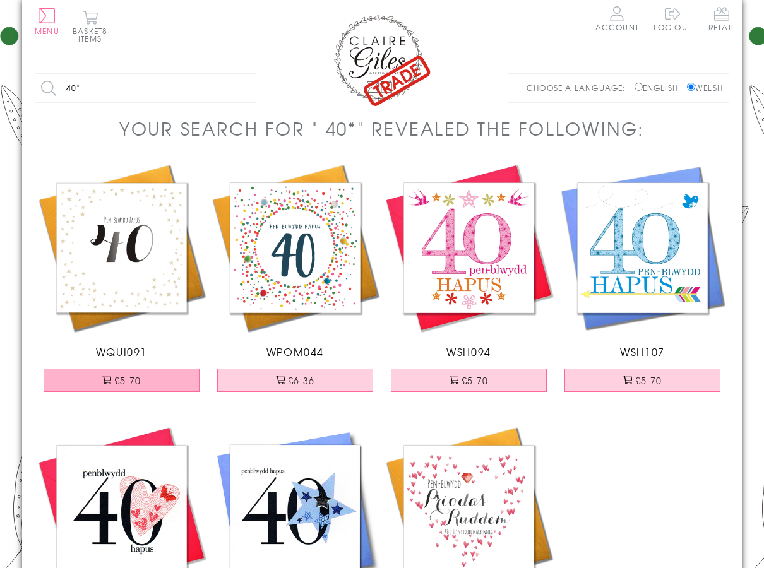
click at [175, 383] on button "£5.70" at bounding box center [122, 380] width 157 height 23
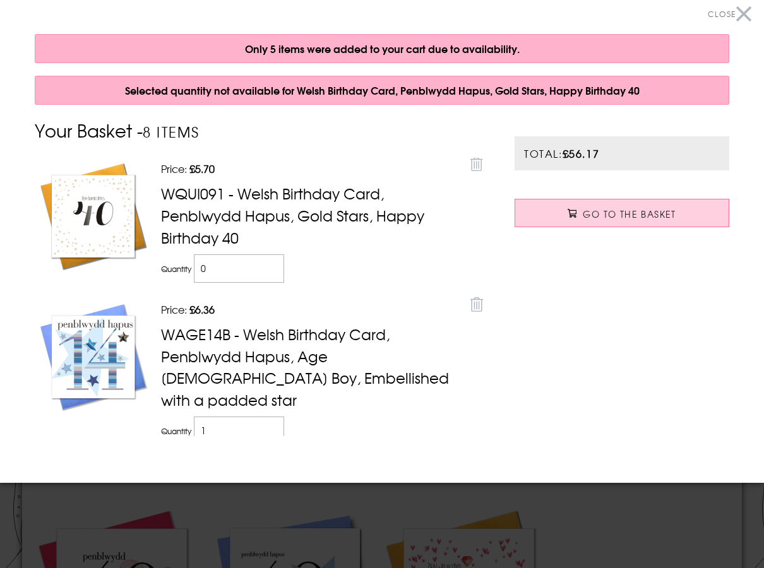
scroll to position [16, 0]
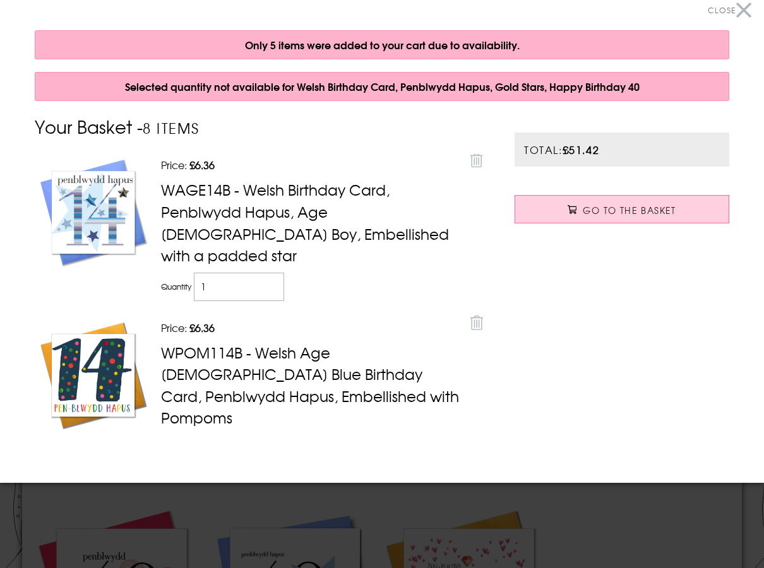
click at [405, 504] on div at bounding box center [382, 284] width 764 height 568
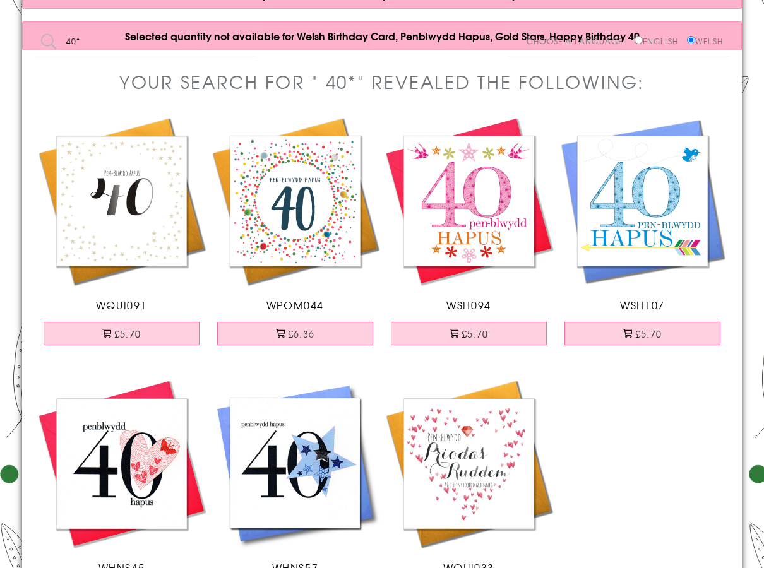
scroll to position [189, 0]
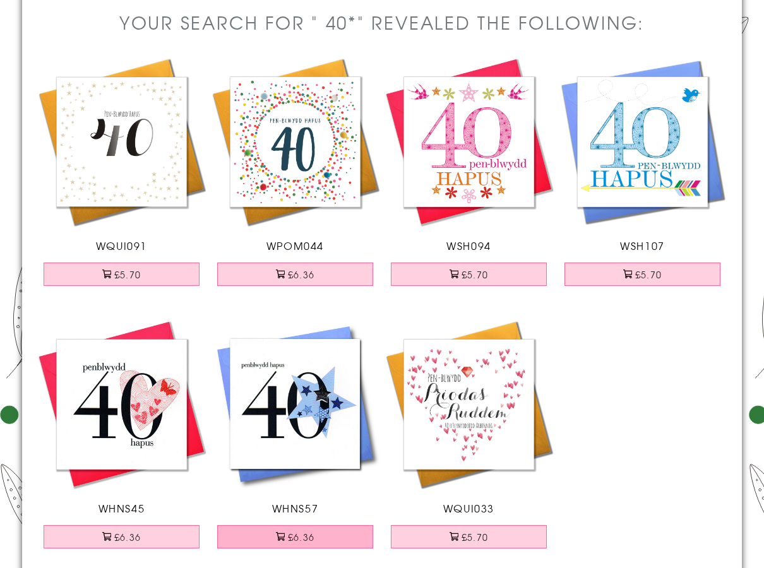
click at [320, 540] on button "£6.36" at bounding box center [295, 536] width 157 height 23
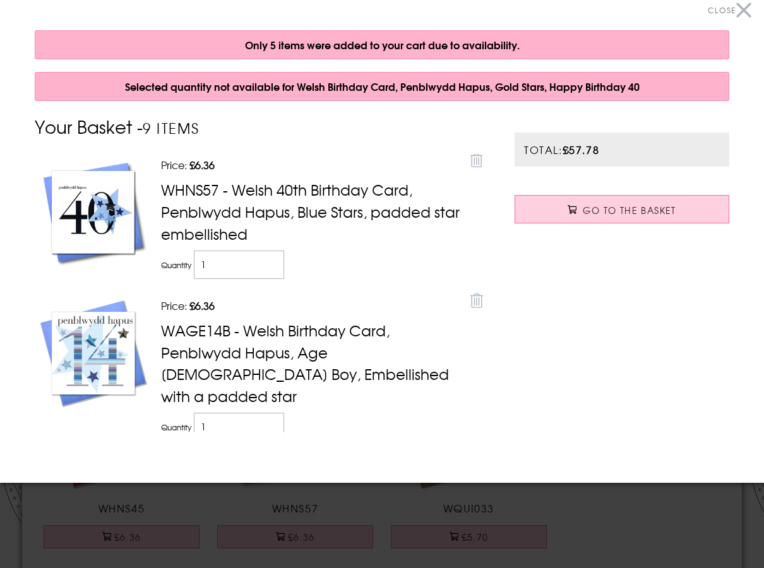
click at [499, 502] on div at bounding box center [382, 284] width 764 height 568
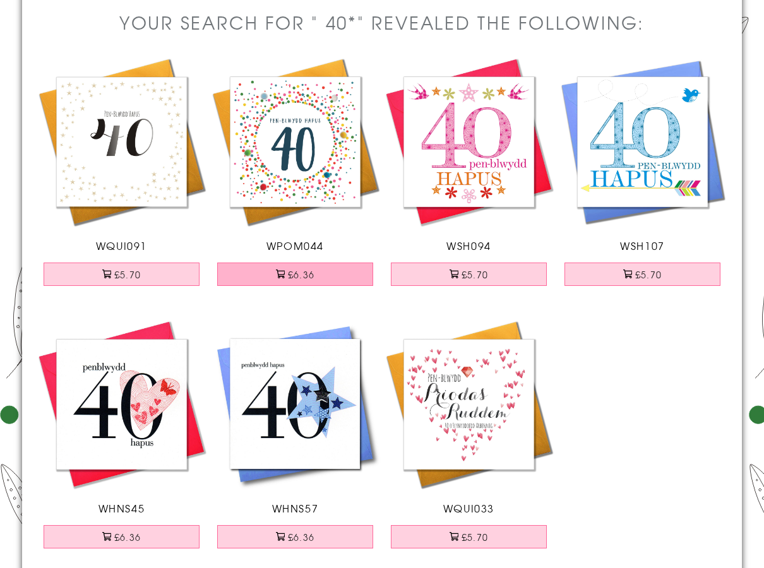
click at [321, 275] on button "£6.36" at bounding box center [295, 274] width 157 height 23
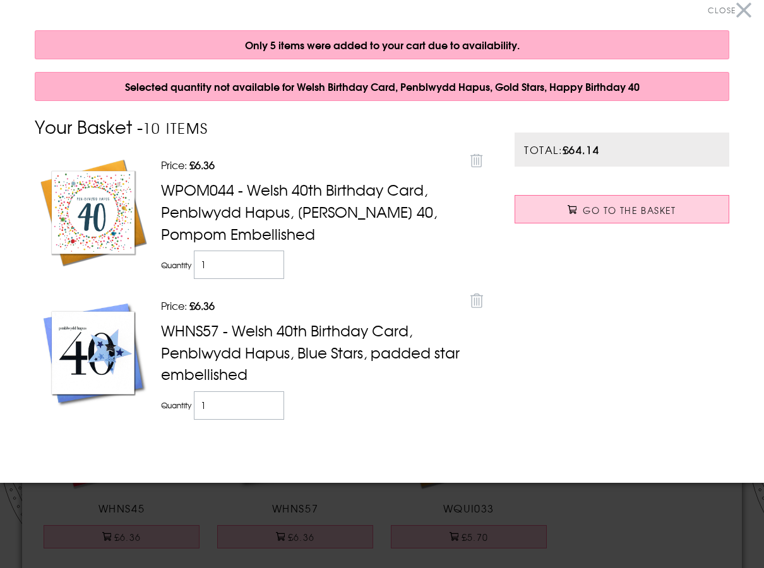
click at [541, 502] on div at bounding box center [382, 284] width 764 height 568
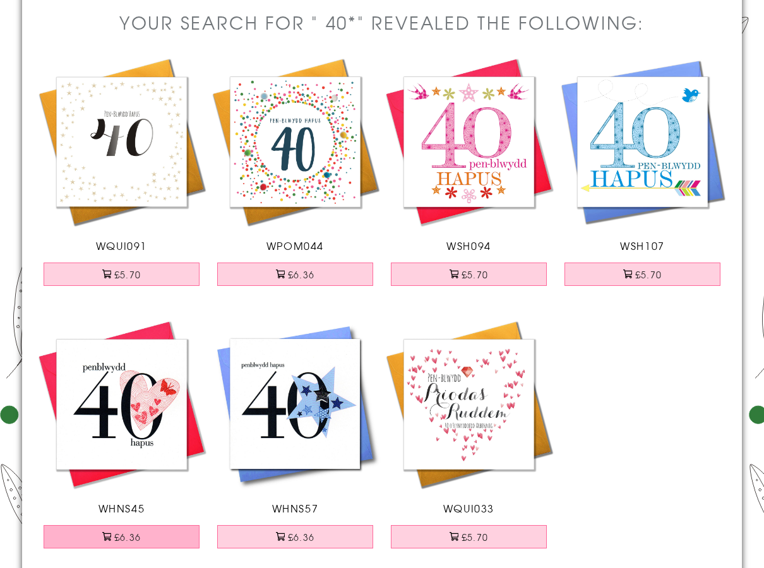
click at [146, 535] on button "£6.36" at bounding box center [122, 536] width 157 height 23
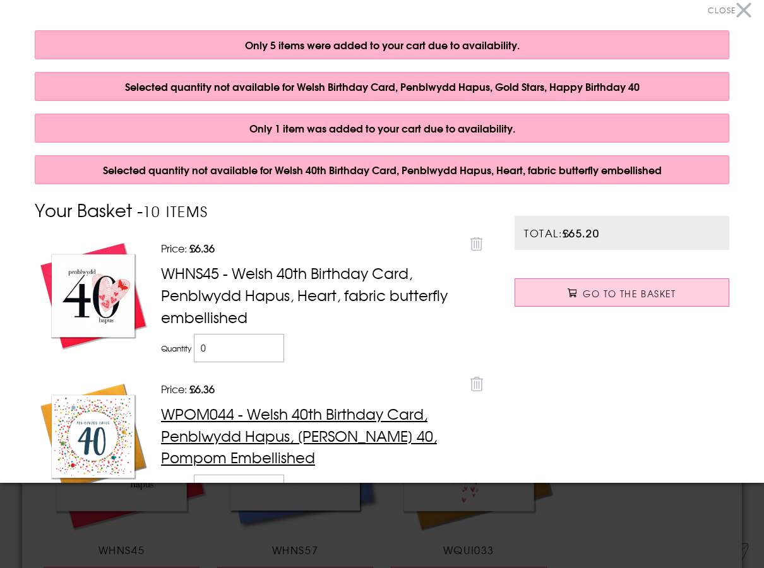
scroll to position [273, 0]
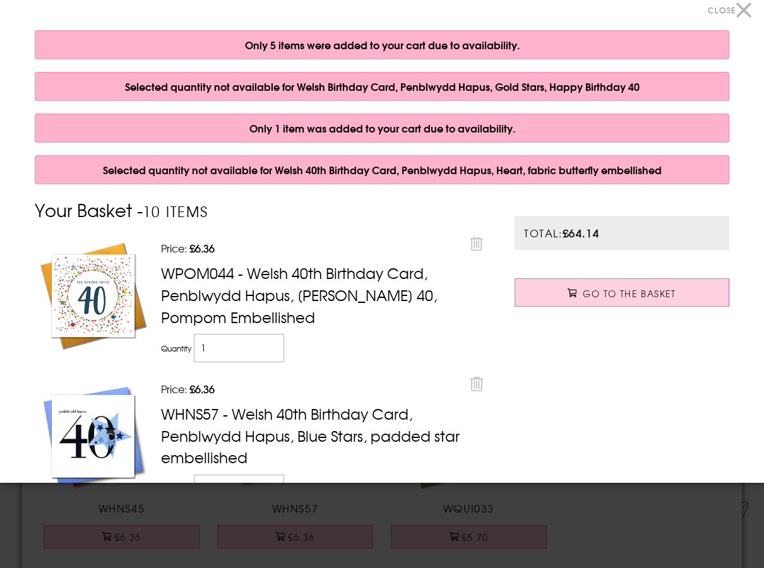
click at [641, 531] on div at bounding box center [382, 284] width 764 height 568
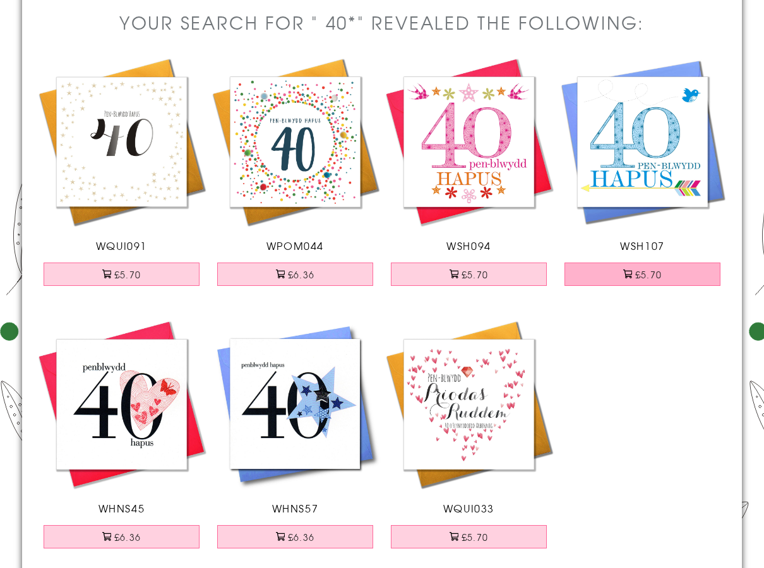
click at [589, 270] on button "£5.70" at bounding box center [642, 274] width 157 height 23
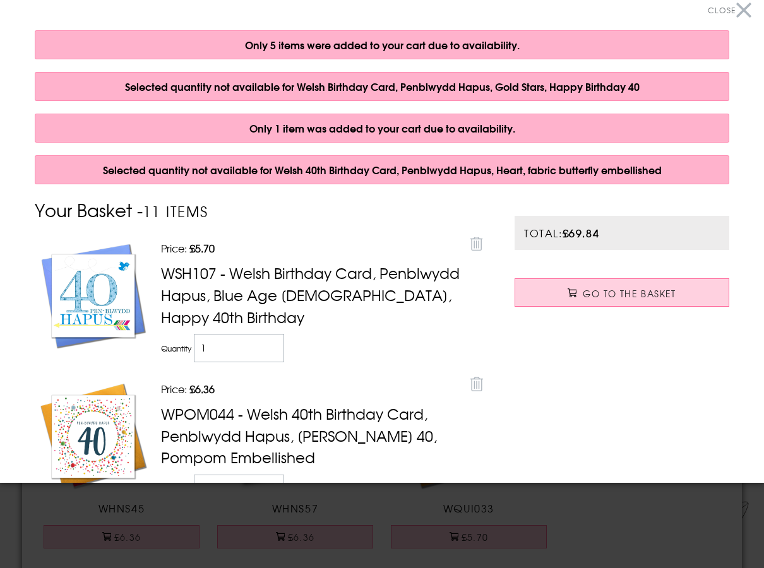
click at [620, 517] on div at bounding box center [382, 284] width 764 height 568
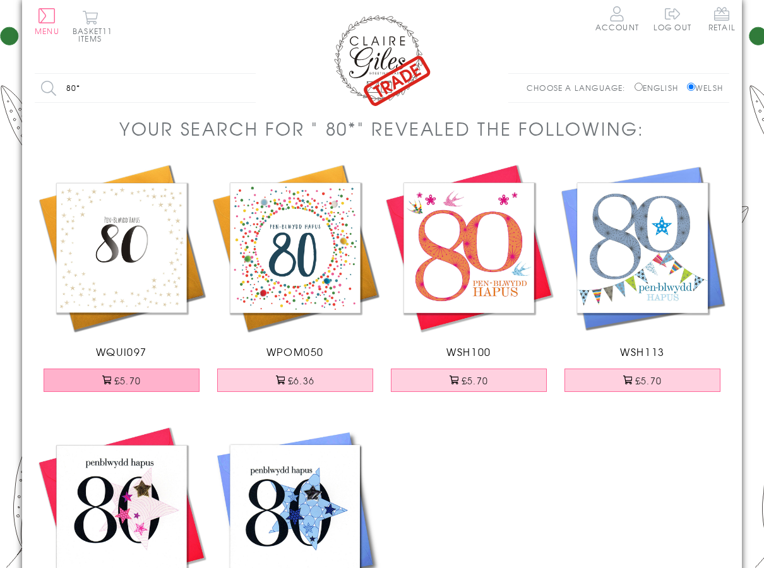
click at [92, 380] on button "£5.70" at bounding box center [122, 380] width 157 height 23
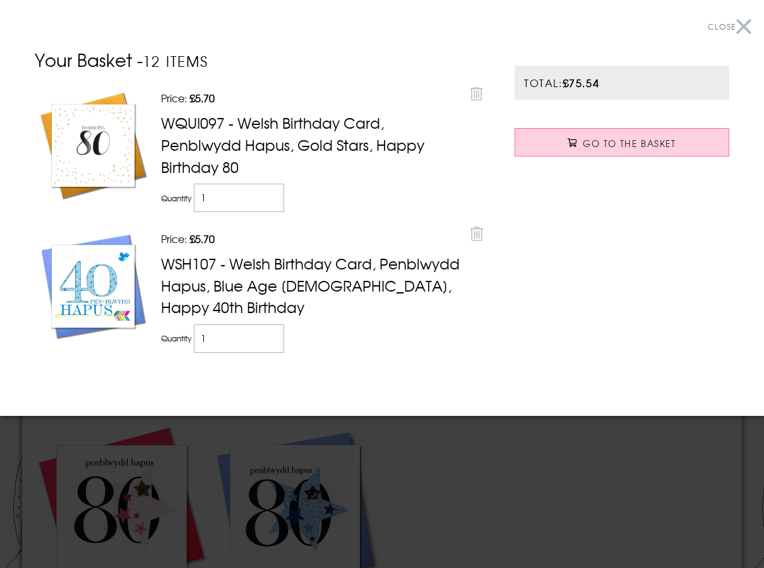
click at [502, 477] on div at bounding box center [382, 284] width 764 height 568
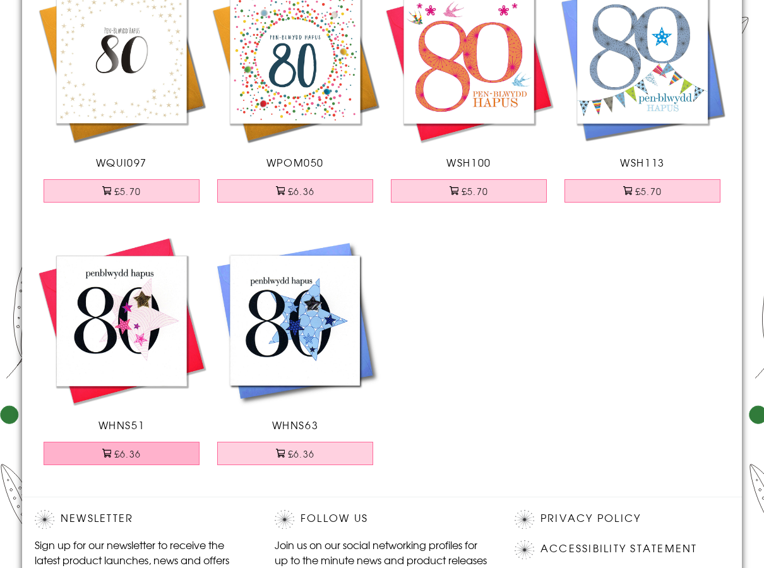
scroll to position [126, 0]
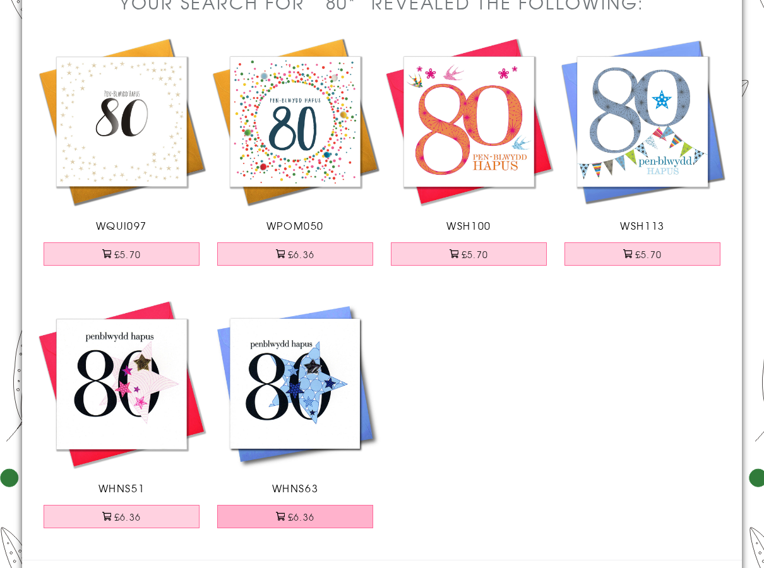
click at [276, 520] on span at bounding box center [280, 516] width 9 height 9
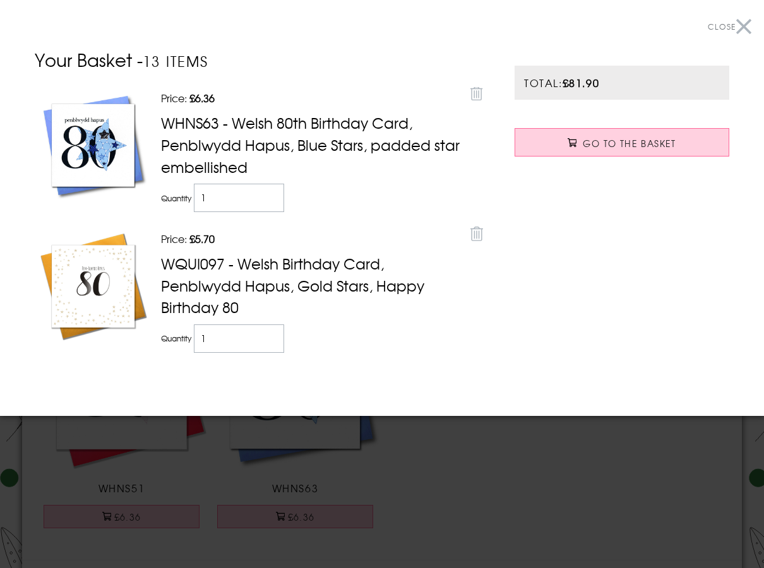
click at [500, 509] on div at bounding box center [382, 284] width 764 height 568
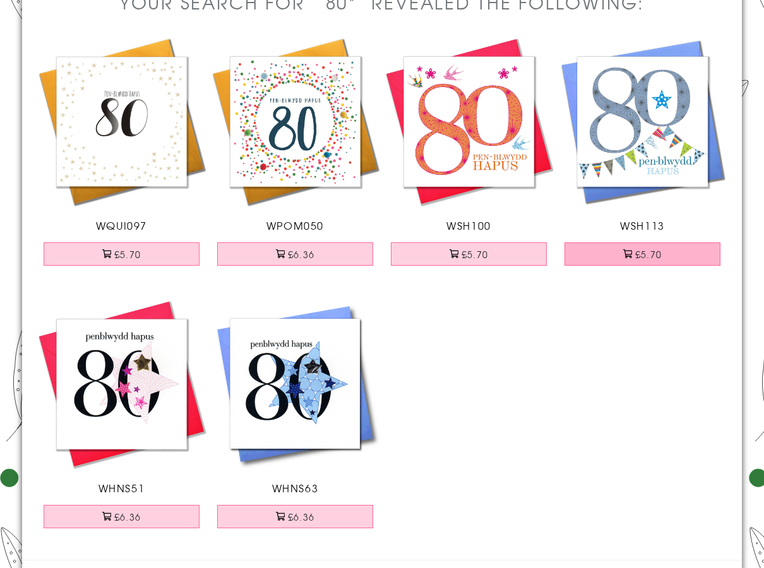
click at [595, 247] on button "£5.70" at bounding box center [642, 253] width 157 height 23
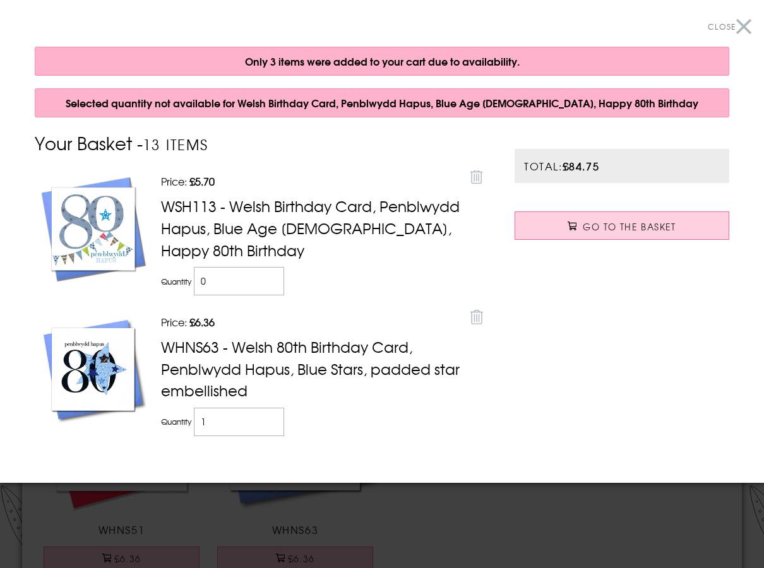
scroll to position [210, 0]
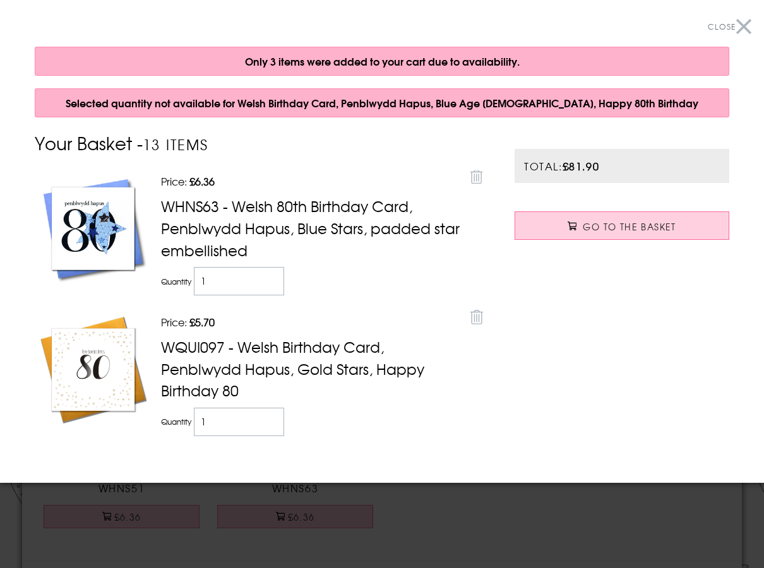
drag, startPoint x: 396, startPoint y: 524, endPoint x: 364, endPoint y: 498, distance: 40.8
click at [395, 524] on div at bounding box center [382, 284] width 764 height 568
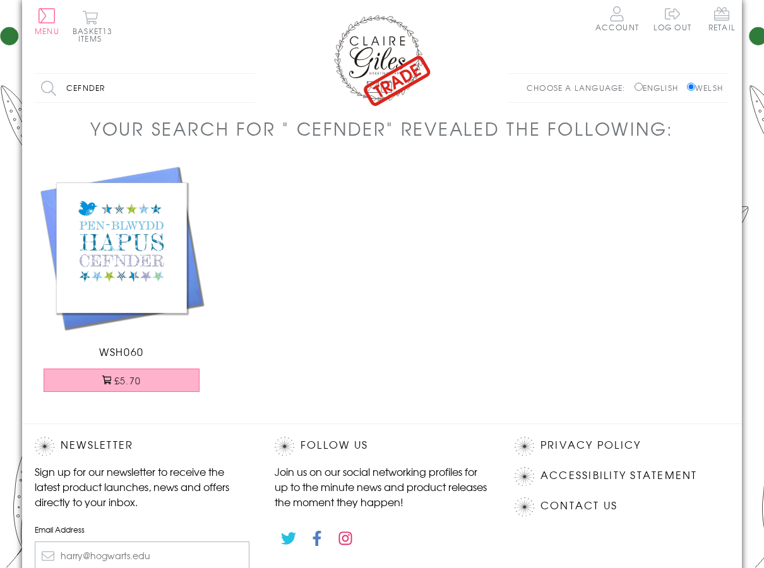
click at [149, 387] on button "£5.70" at bounding box center [122, 380] width 157 height 23
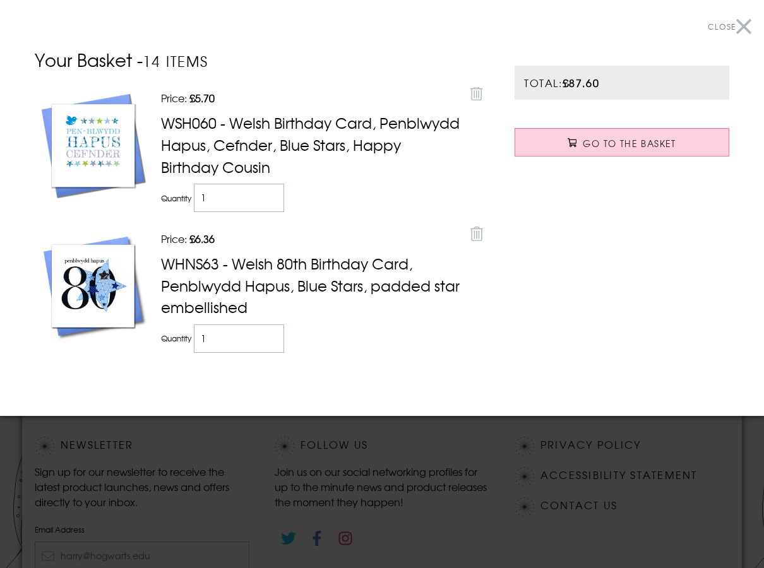
drag, startPoint x: 576, startPoint y: 466, endPoint x: 483, endPoint y: 418, distance: 105.3
click at [575, 468] on div at bounding box center [382, 284] width 764 height 568
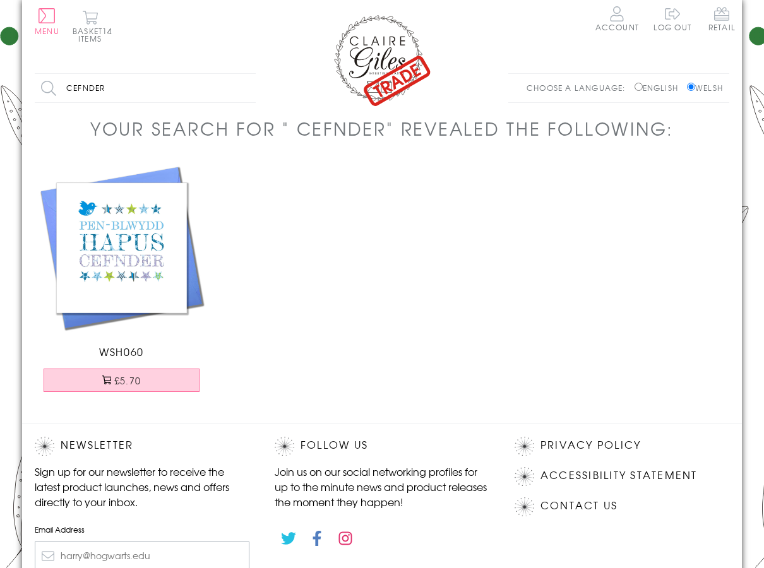
drag, startPoint x: 122, startPoint y: 93, endPoint x: -4, endPoint y: 83, distance: 127.3
click at [0, 83] on html "Close Dolenni Cyflym Home Your Account Login Your Basket Contact Us All Occasio…" at bounding box center [382, 373] width 764 height 746
type input "cefnithewr"
click at [243, 74] on input "Search" at bounding box center [249, 88] width 13 height 28
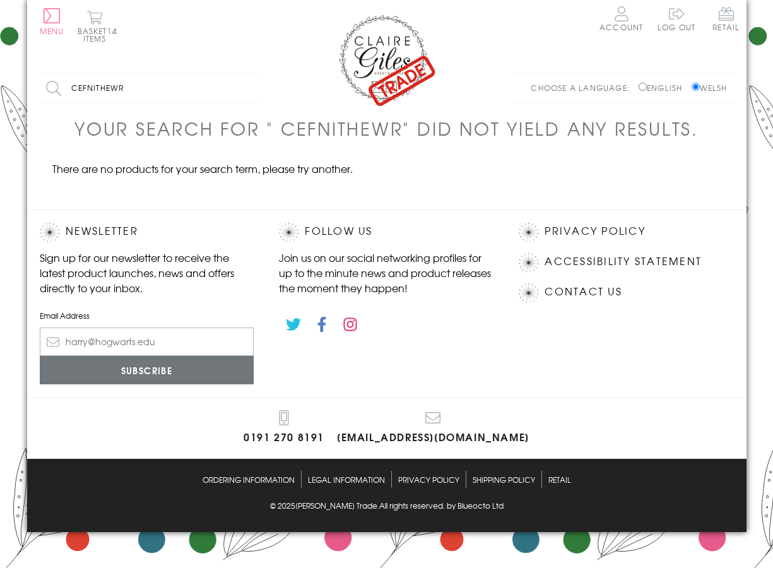
click at [127, 95] on input "cefnithewr" at bounding box center [150, 88] width 221 height 28
type input "cefnither"
click at [248, 74] on input "Search" at bounding box center [254, 88] width 13 height 28
click at [120, 92] on input "cefnither" at bounding box center [150, 88] width 221 height 28
click at [248, 74] on input "Search" at bounding box center [254, 88] width 13 height 28
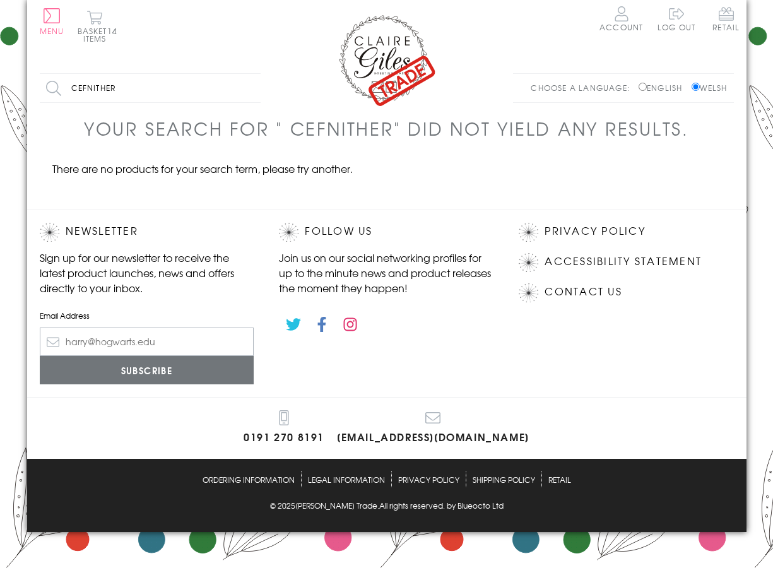
drag, startPoint x: 126, startPoint y: 86, endPoint x: 54, endPoint y: 86, distance: 72.0
click at [54, 86] on input "cefnither" at bounding box center [150, 88] width 221 height 28
type input "cyfnither"
click at [248, 74] on input "Search" at bounding box center [254, 88] width 13 height 28
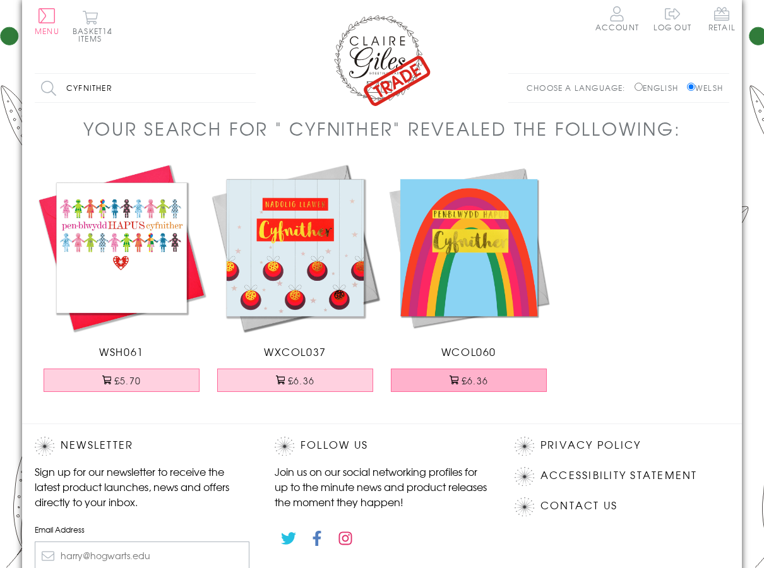
click at [506, 383] on button "£6.36" at bounding box center [469, 380] width 157 height 23
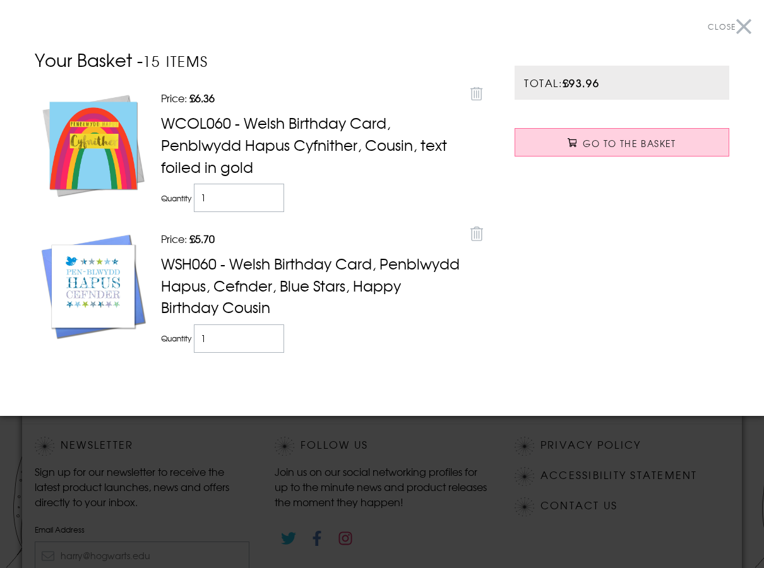
click at [175, 390] on section "Close Your Basket - 15 items Price: Discounted price £6.36 Remove WCOL060 - Wel…" at bounding box center [382, 208] width 764 height 416
drag, startPoint x: 250, startPoint y: 465, endPoint x: 232, endPoint y: 457, distance: 19.5
click at [247, 465] on div at bounding box center [382, 284] width 764 height 568
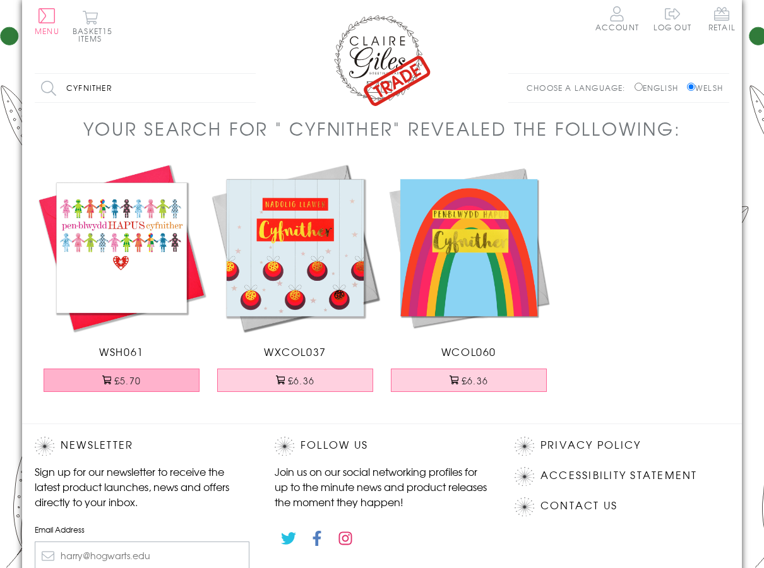
click at [150, 386] on button "£5.70" at bounding box center [122, 380] width 157 height 23
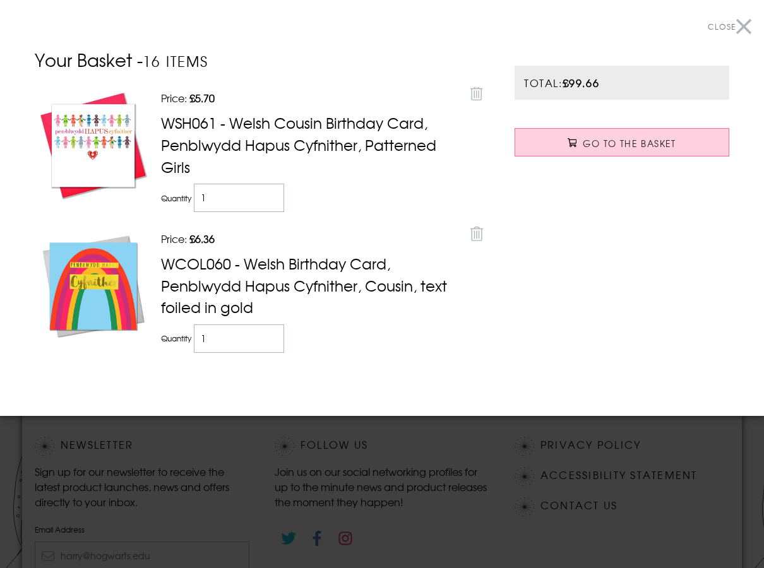
click at [304, 424] on div at bounding box center [382, 284] width 764 height 568
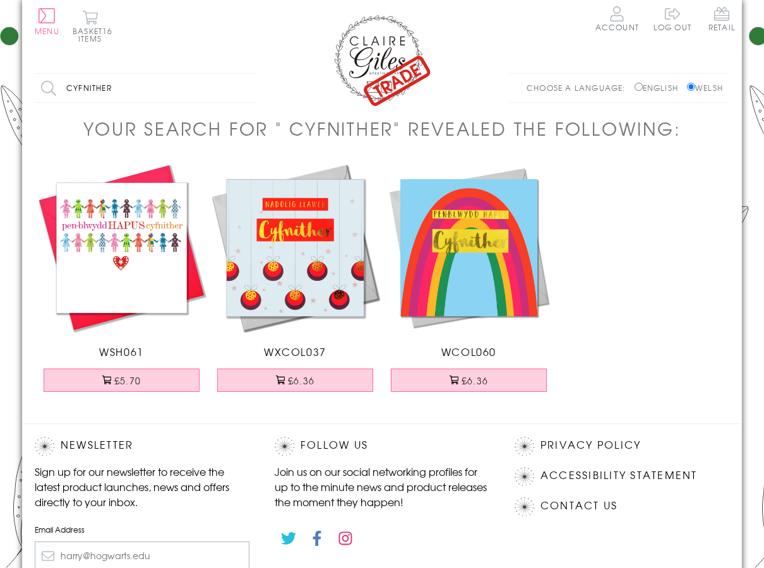
drag, startPoint x: 122, startPoint y: 89, endPoint x: -32, endPoint y: 89, distance: 154.6
click at [0, 89] on html "Close Dolenni Cyflym Home Your Account Login Your Basket Contact Us All Occasio…" at bounding box center [382, 373] width 764 height 746
click at [243, 74] on input "Search" at bounding box center [249, 88] width 13 height 28
drag, startPoint x: 82, startPoint y: 88, endPoint x: -32, endPoint y: 88, distance: 114.2
click at [0, 88] on html "Close Dolenni Cyflym Home Your Account Login Your Basket Contact Us All Occasio…" at bounding box center [382, 373] width 764 height 746
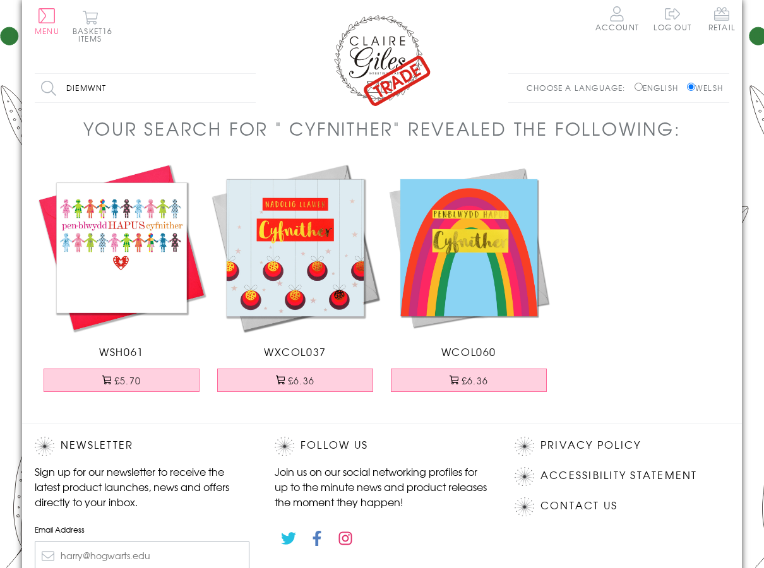
type input "diemwnt"
click at [243, 74] on input "Search" at bounding box center [249, 88] width 13 height 28
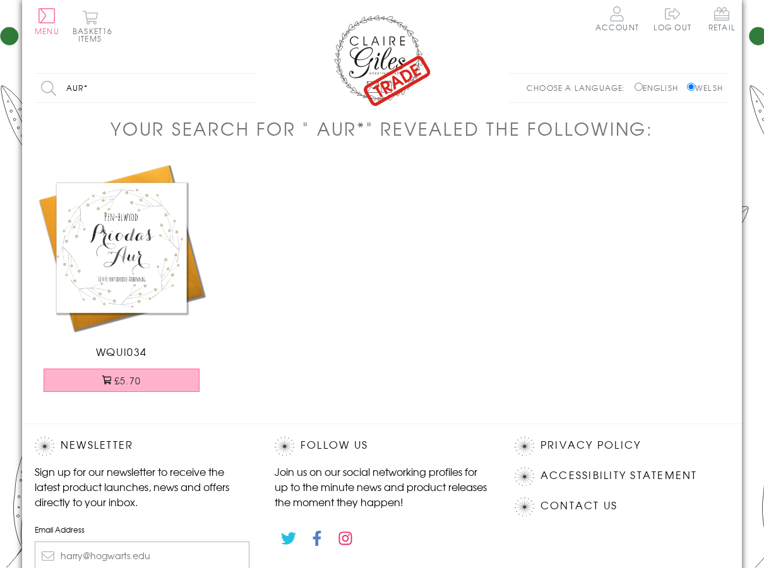
click at [155, 373] on button "£5.70" at bounding box center [122, 380] width 157 height 23
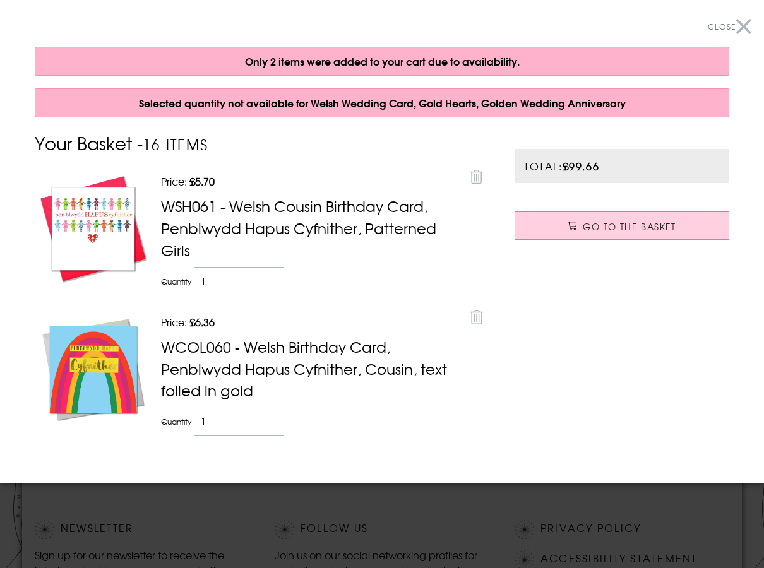
click at [343, 501] on div at bounding box center [382, 284] width 764 height 568
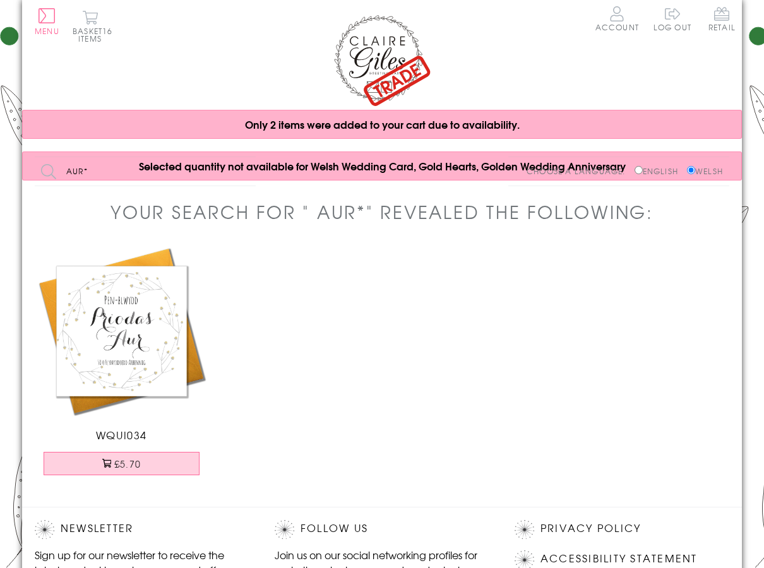
click at [346, 402] on ul "Welsh Wedding Card, Gold Hearts, Golden Wedding Anniversary WQUI034 £5.70" at bounding box center [382, 375] width 694 height 263
click at [123, 324] on img at bounding box center [122, 331] width 174 height 174
click at [144, 463] on button "£5.70" at bounding box center [122, 463] width 157 height 23
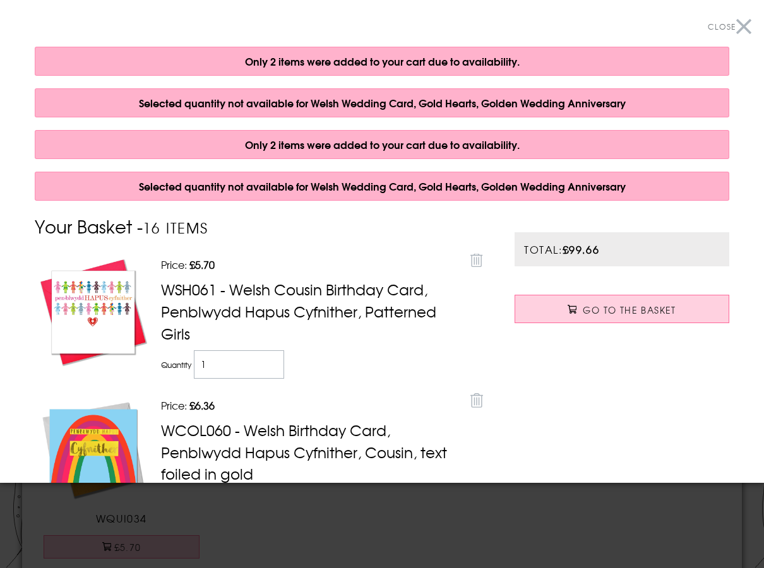
click at [220, 512] on div at bounding box center [382, 284] width 764 height 568
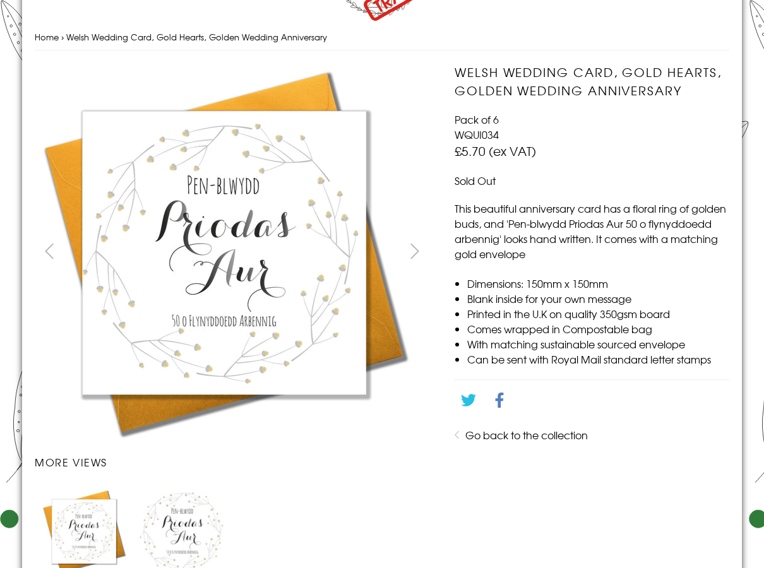
scroll to position [316, 0]
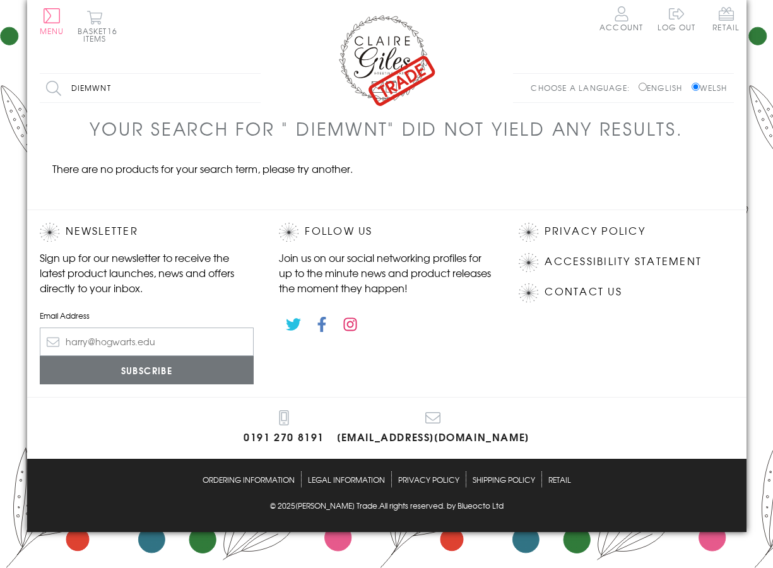
drag, startPoint x: 126, startPoint y: 86, endPoint x: 76, endPoint y: 90, distance: 50.0
click at [76, 90] on input "diemwnt" at bounding box center [150, 88] width 221 height 28
type input "deimwnt"
click at [248, 74] on input "Search" at bounding box center [254, 88] width 13 height 28
drag, startPoint x: 57, startPoint y: 93, endPoint x: 17, endPoint y: 93, distance: 40.4
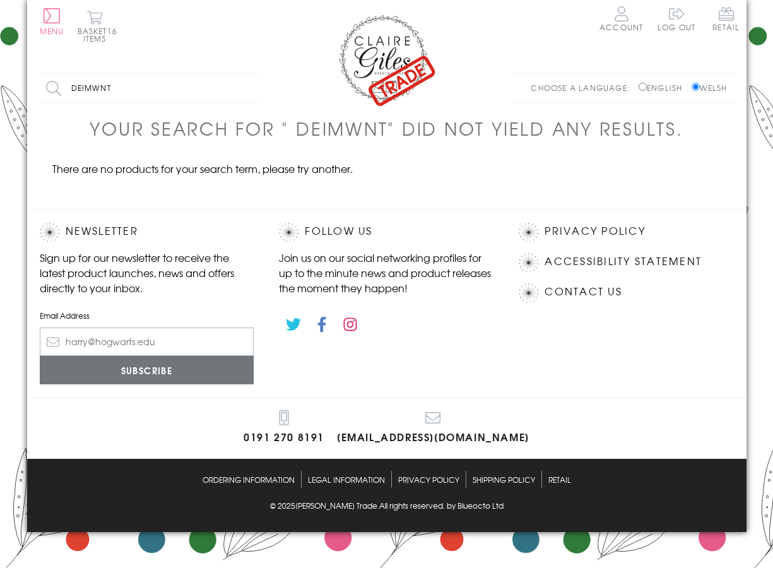
click at [17, 93] on body "Close Dolenni Cyflym Home Your Account Login Your Basket Contact Us All Occasio…" at bounding box center [386, 266] width 773 height 532
type input "penblwydd priodas"
click at [248, 74] on input "Search" at bounding box center [254, 88] width 13 height 28
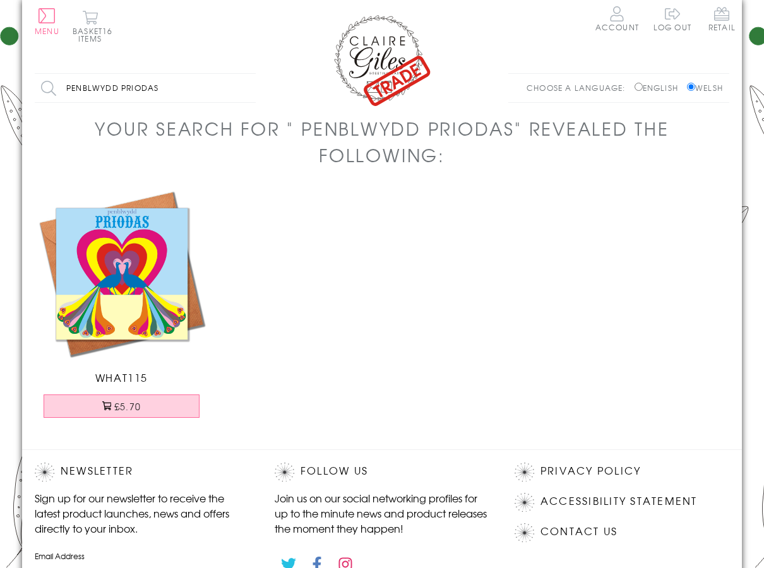
drag, startPoint x: 182, startPoint y: 92, endPoint x: 39, endPoint y: 93, distance: 142.6
click at [40, 93] on input "penblwydd priodas" at bounding box center [145, 88] width 221 height 28
type input "priodas"
click at [243, 74] on input "Search" at bounding box center [249, 88] width 13 height 28
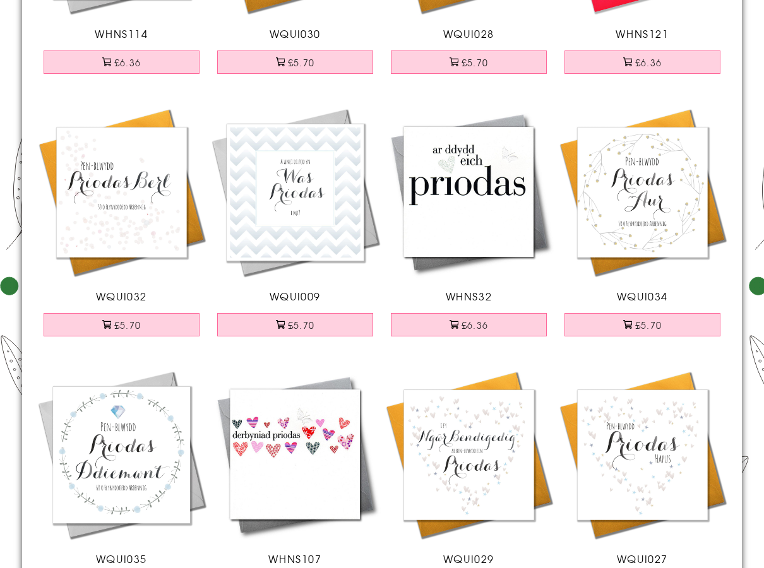
scroll to position [379, 0]
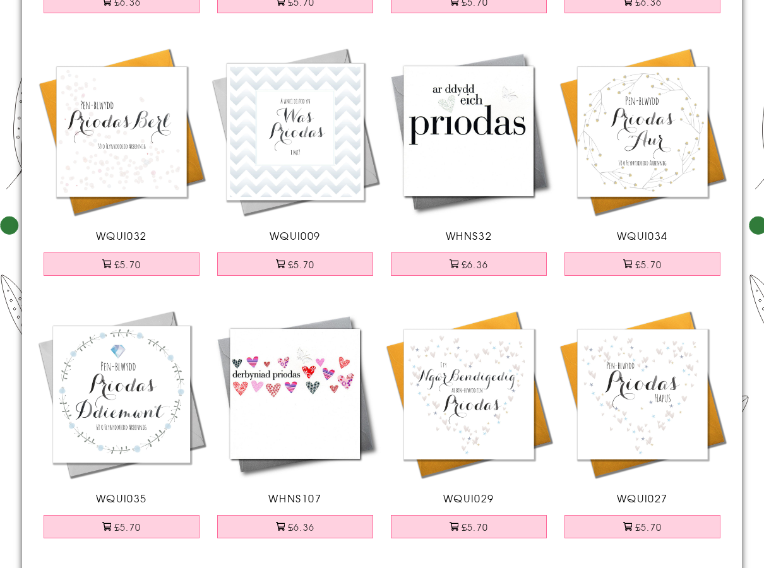
drag, startPoint x: 193, startPoint y: 508, endPoint x: 87, endPoint y: 600, distance: 140.0
drag, startPoint x: 87, startPoint y: 600, endPoint x: 68, endPoint y: 481, distance: 120.8
click at [65, 477] on img at bounding box center [122, 394] width 174 height 174
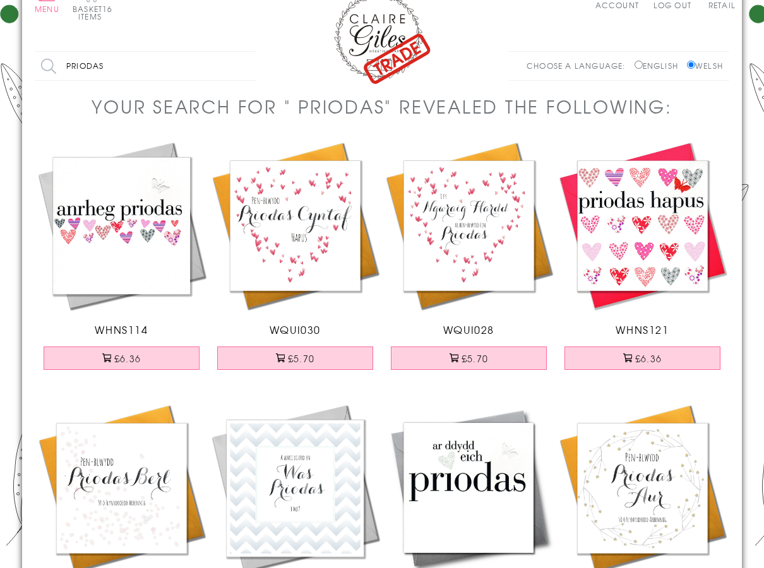
scroll to position [0, 0]
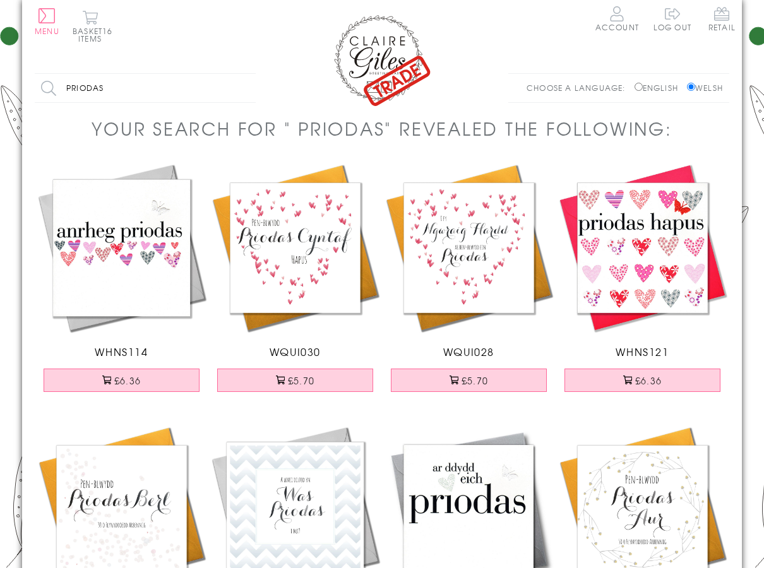
drag, startPoint x: 155, startPoint y: 92, endPoint x: -32, endPoint y: 118, distance: 189.3
type input "llongyfarchiADAU"
click at [243, 74] on input "Search" at bounding box center [249, 88] width 13 height 28
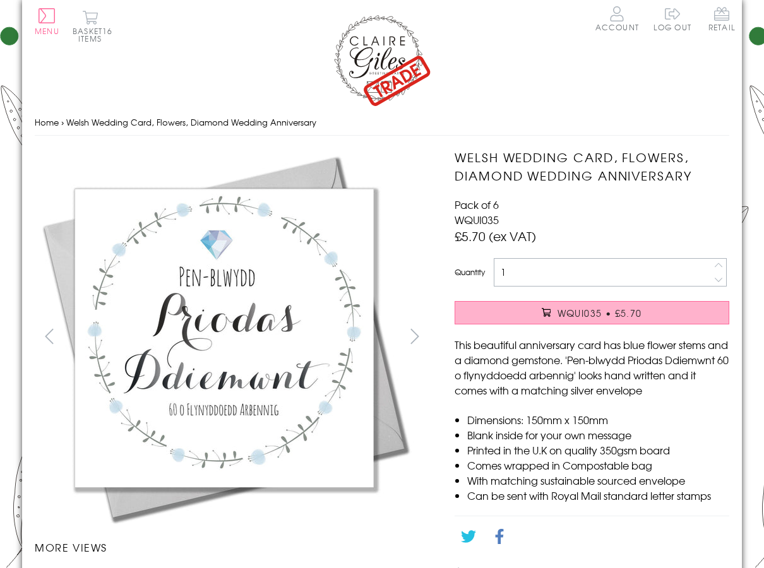
click at [549, 315] on span at bounding box center [546, 312] width 9 height 9
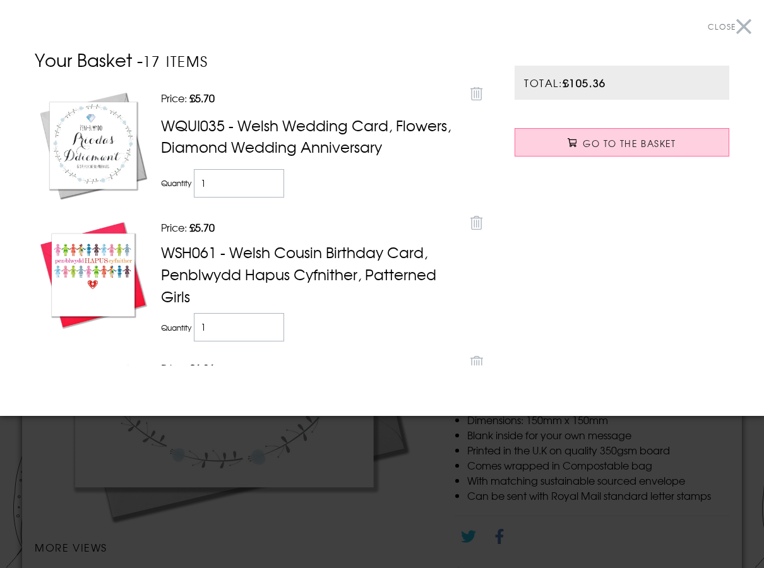
click at [745, 27] on button "Close" at bounding box center [730, 27] width 44 height 28
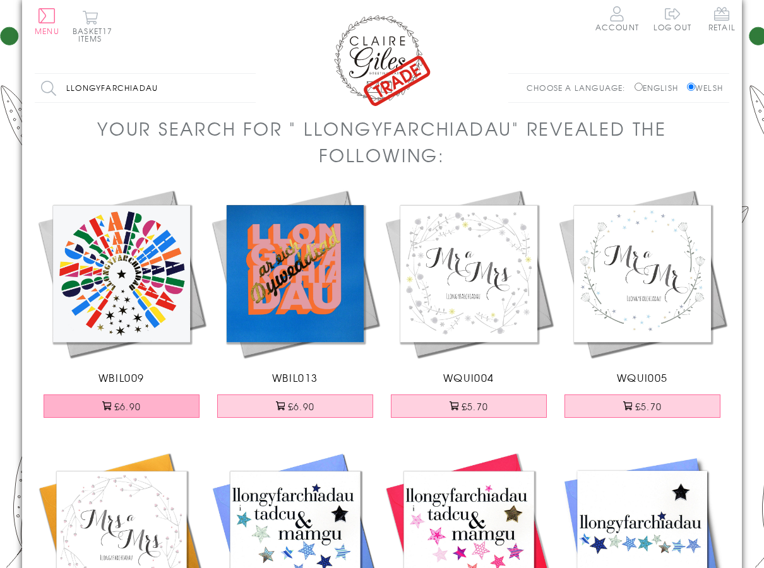
click at [162, 400] on button "£6.90" at bounding box center [122, 405] width 157 height 23
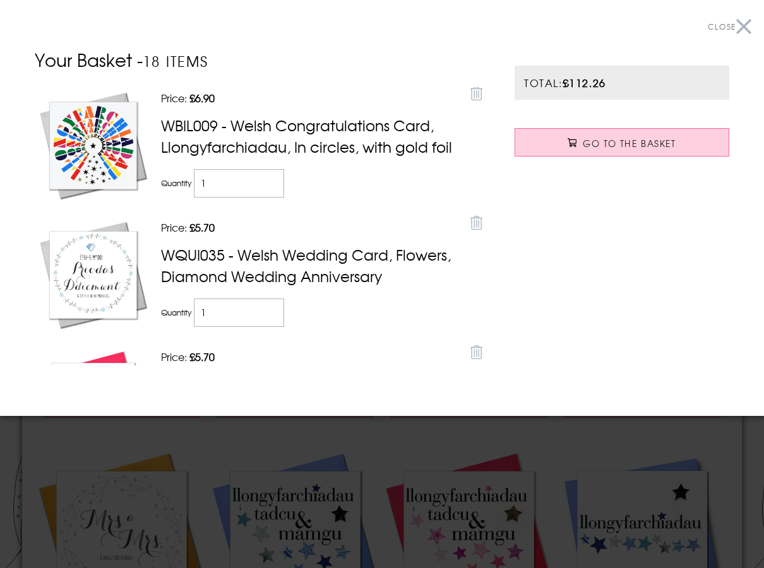
click at [175, 451] on div at bounding box center [382, 284] width 764 height 568
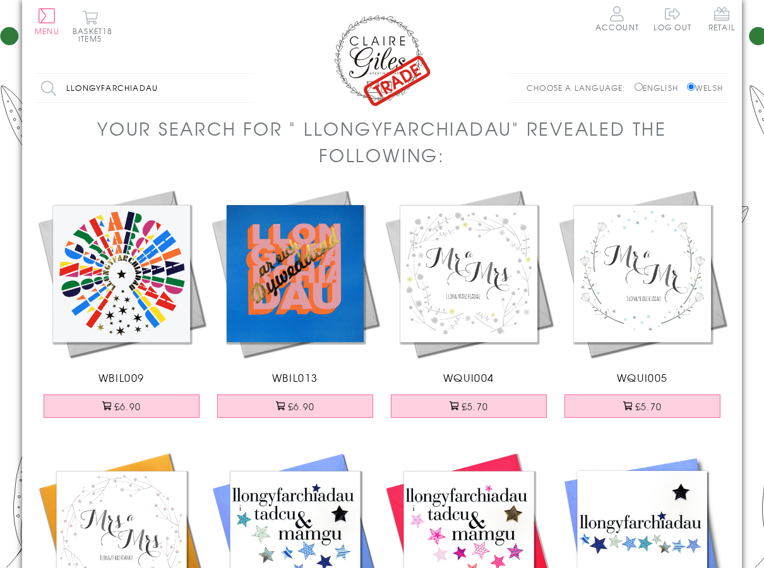
drag, startPoint x: 177, startPoint y: 93, endPoint x: -32, endPoint y: 100, distance: 209.0
type input "POB LWC"
click at [243, 74] on input "Search" at bounding box center [249, 88] width 13 height 28
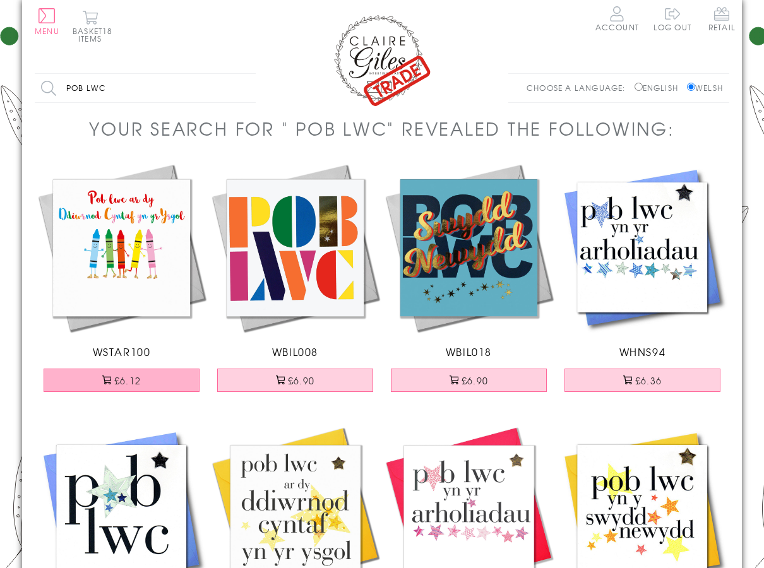
click at [172, 372] on button "£6.12" at bounding box center [122, 380] width 157 height 23
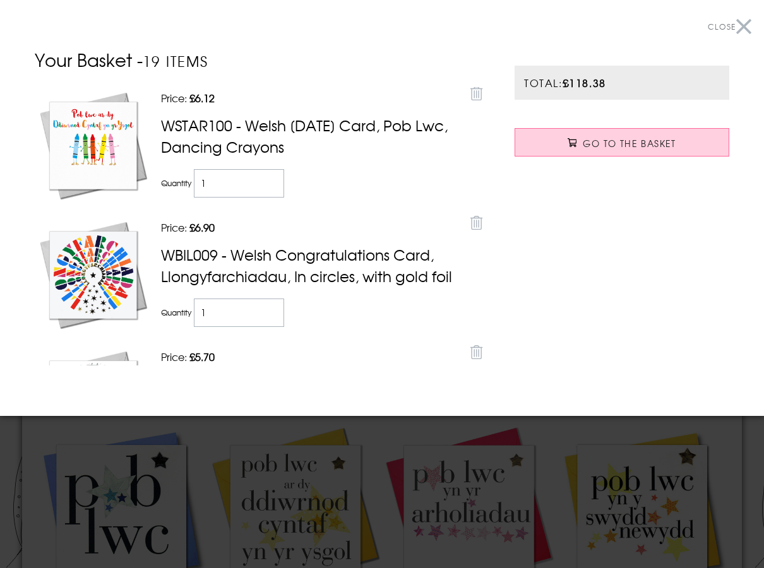
click at [281, 437] on div at bounding box center [382, 284] width 764 height 568
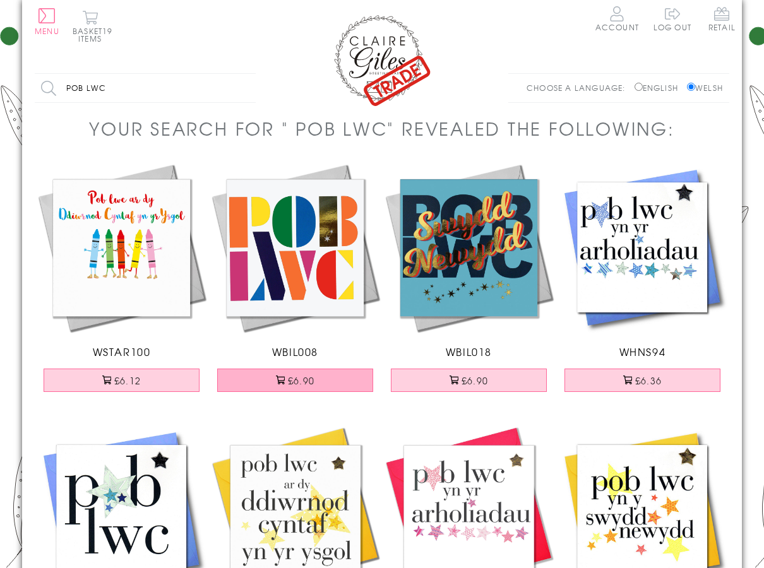
click at [284, 388] on button "£6.90" at bounding box center [295, 380] width 157 height 23
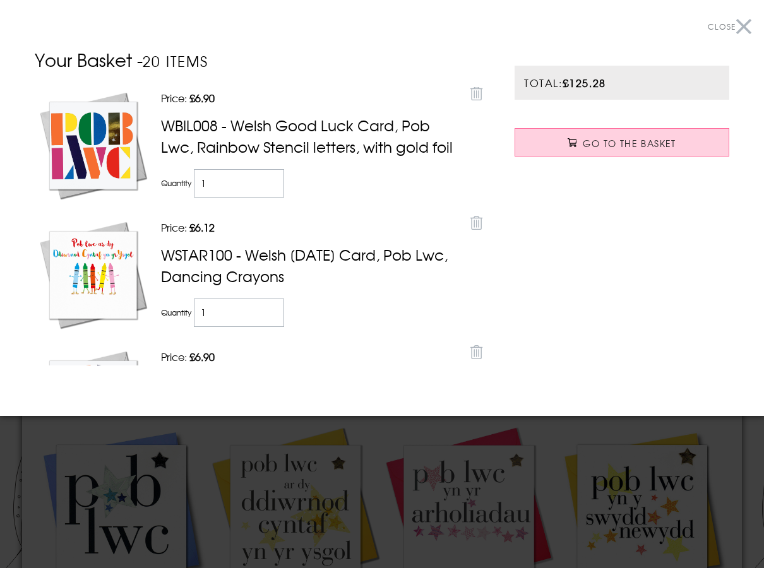
click at [298, 436] on div at bounding box center [382, 284] width 764 height 568
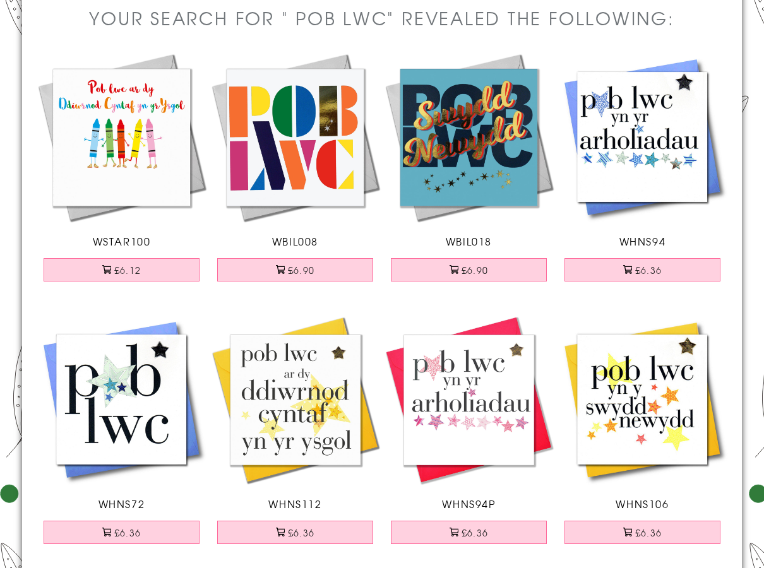
scroll to position [63, 0]
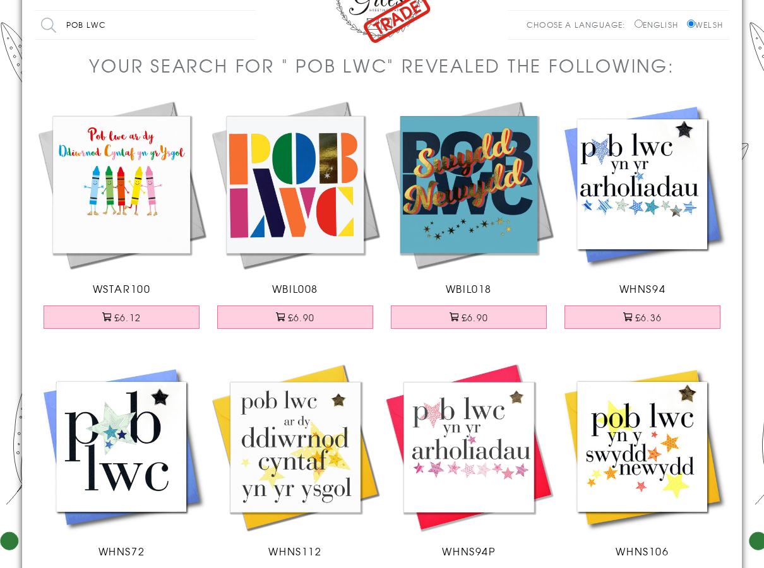
drag, startPoint x: 130, startPoint y: 28, endPoint x: -32, endPoint y: 28, distance: 162.2
click at [0, 28] on html "Close Dolenni Cyflym Home Your Account Login Your Basket Contact Us All Occasio…" at bounding box center [382, 441] width 764 height 1009
type input "DIOLCH"
click at [243, 11] on input "Search" at bounding box center [249, 25] width 13 height 28
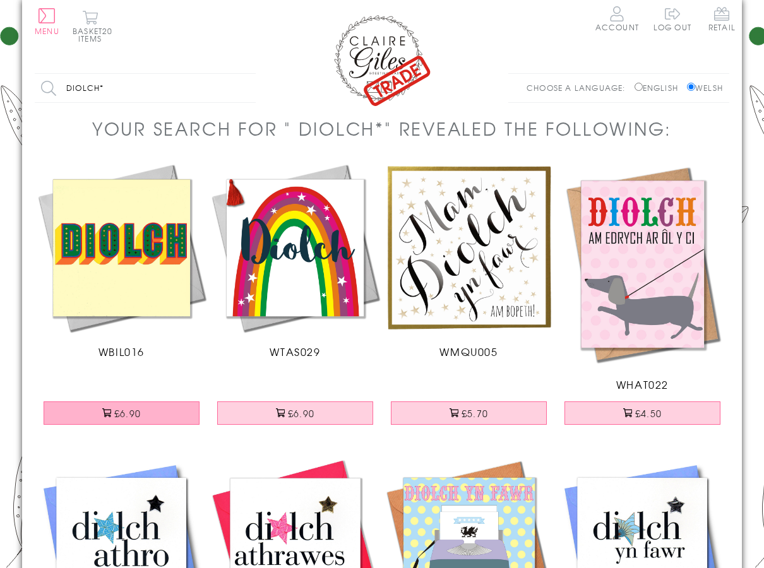
click at [156, 418] on button "£6.90" at bounding box center [122, 412] width 157 height 23
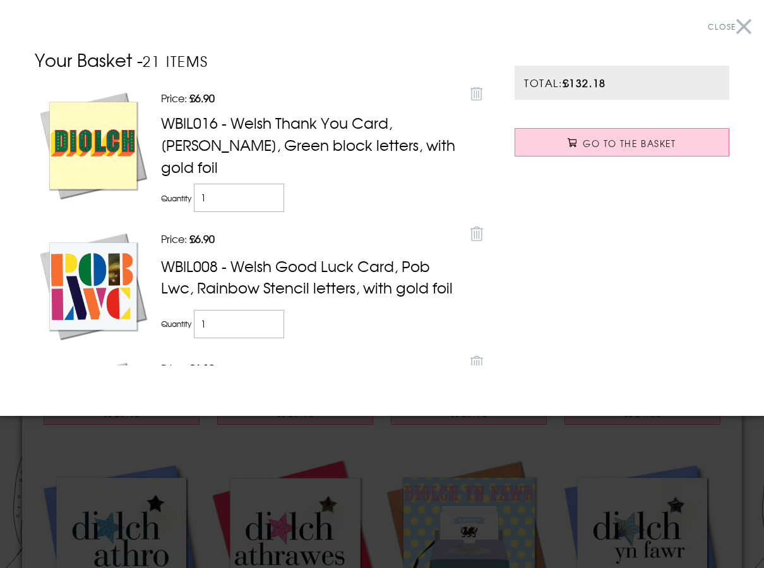
click at [324, 421] on div at bounding box center [382, 284] width 764 height 568
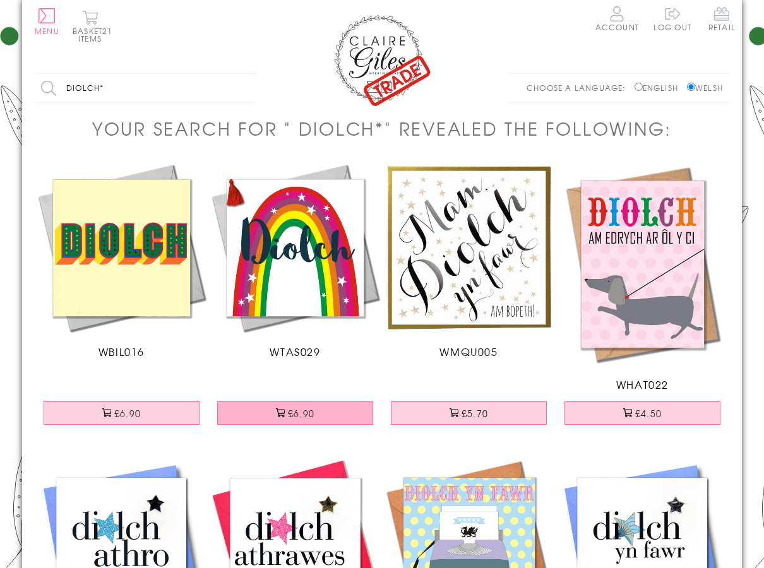
click at [345, 417] on button "£6.90" at bounding box center [295, 412] width 157 height 23
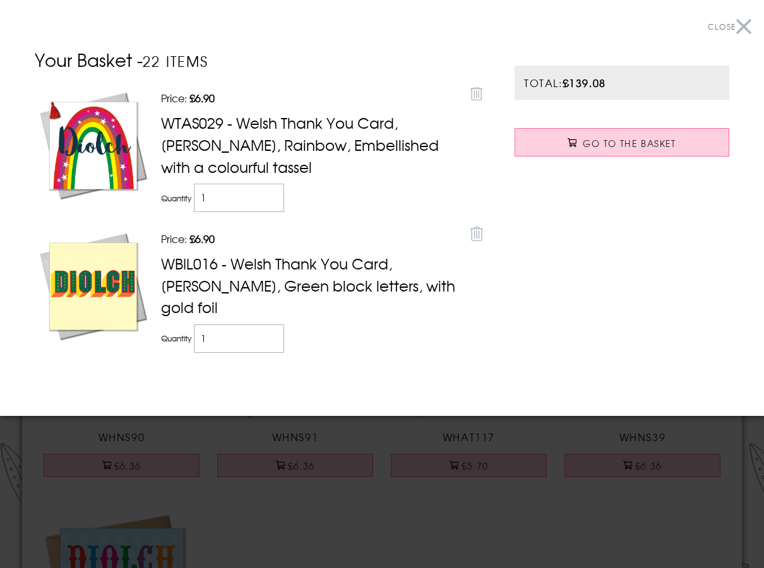
scroll to position [252, 0]
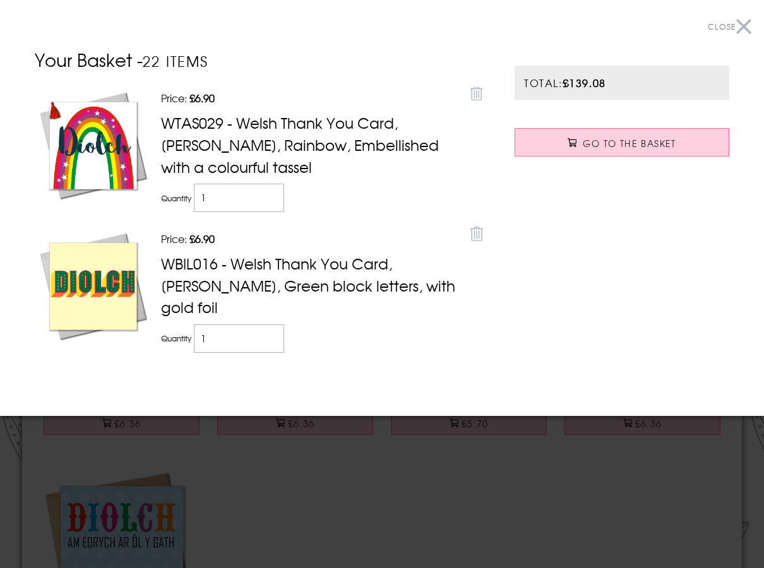
click at [328, 466] on div at bounding box center [382, 284] width 764 height 568
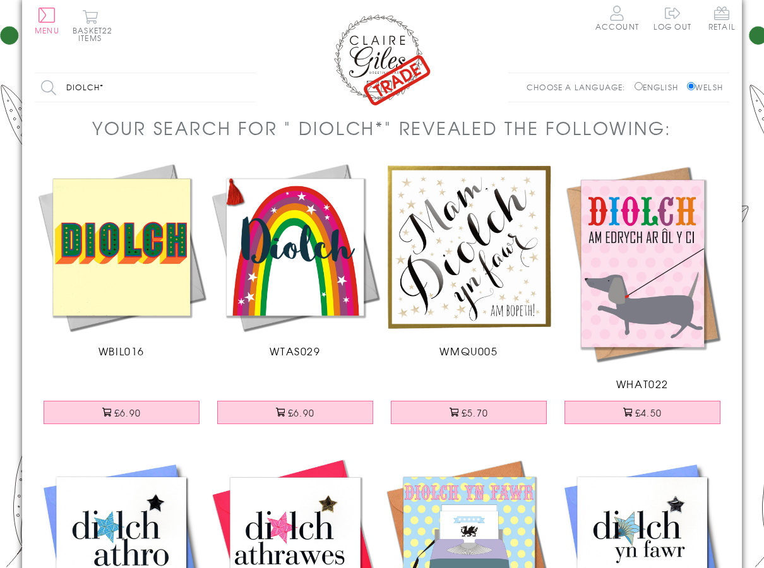
scroll to position [0, 0]
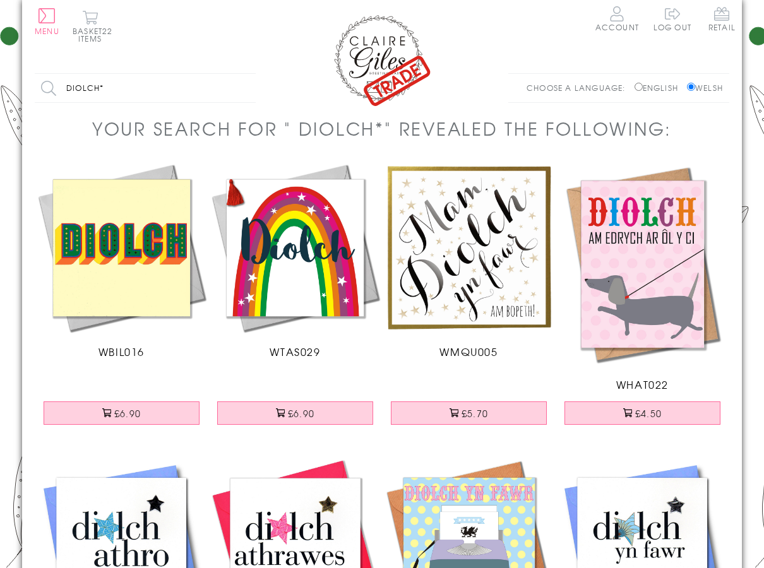
drag, startPoint x: 119, startPoint y: 92, endPoint x: -32, endPoint y: 94, distance: 150.9
type input "CARTREF"
click at [243, 74] on input "Search" at bounding box center [249, 88] width 13 height 28
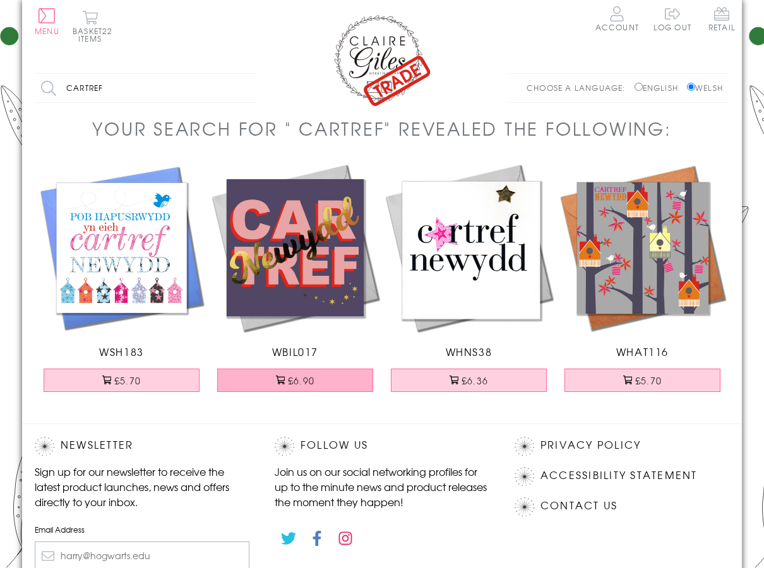
click at [312, 386] on button "£6.90" at bounding box center [295, 380] width 157 height 23
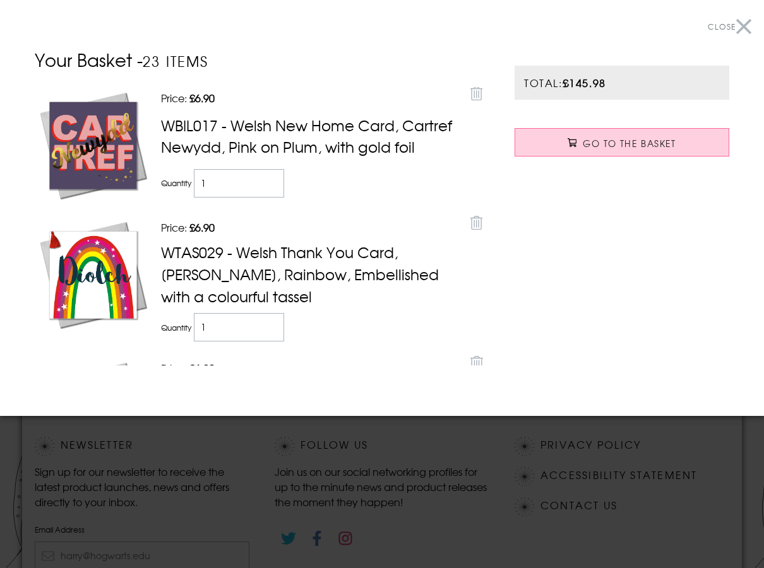
click at [334, 448] on div at bounding box center [382, 284] width 764 height 568
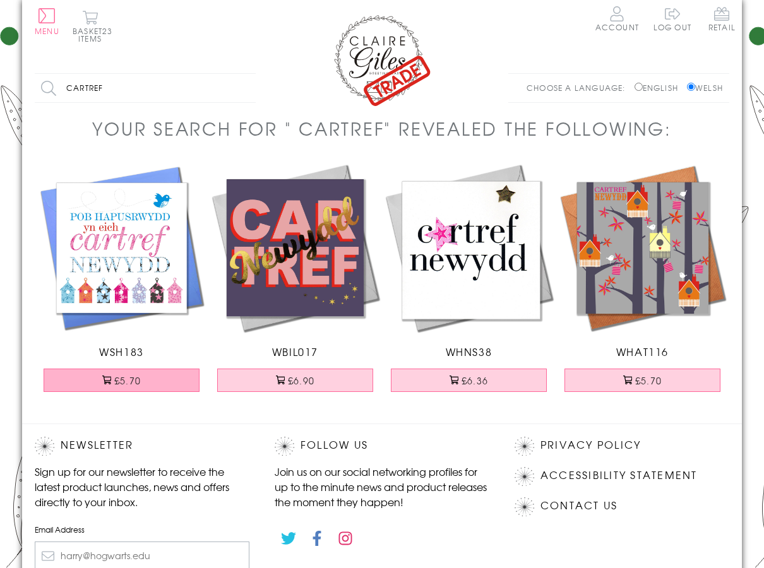
click at [167, 386] on button "£5.70" at bounding box center [122, 380] width 157 height 23
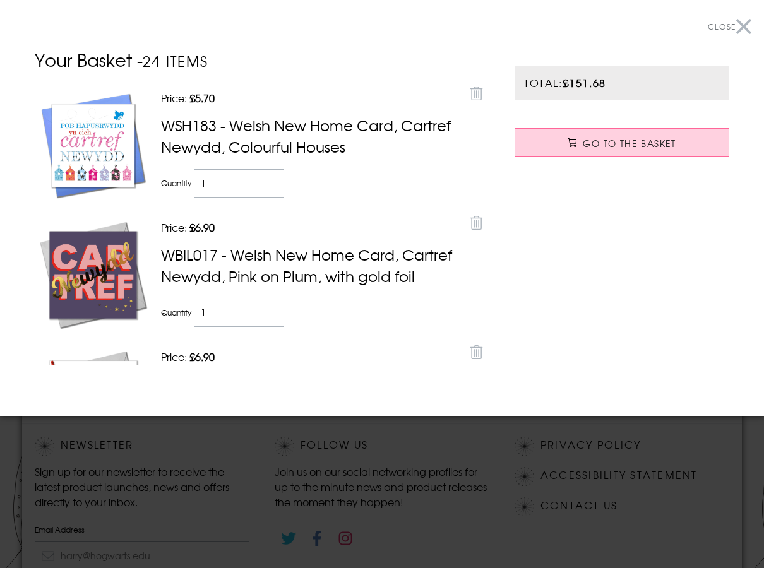
click at [439, 475] on div at bounding box center [382, 284] width 764 height 568
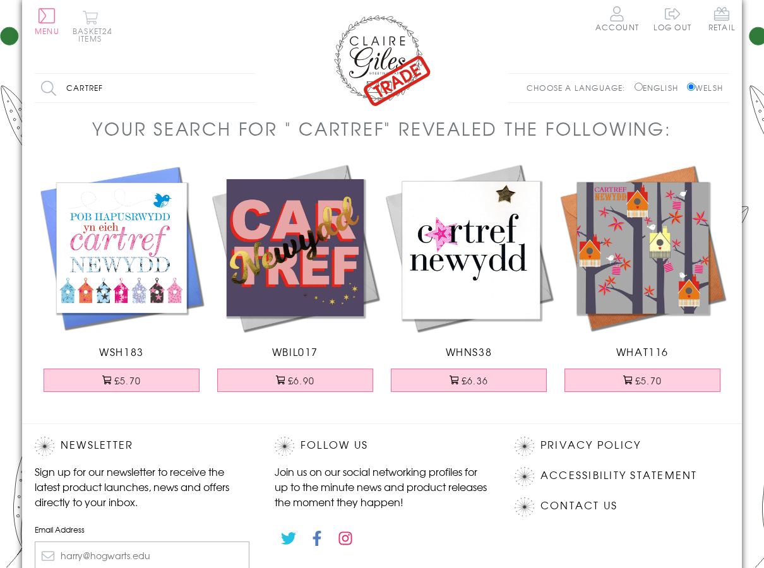
click at [75, 33] on button "Basket 24 items" at bounding box center [90, 26] width 35 height 32
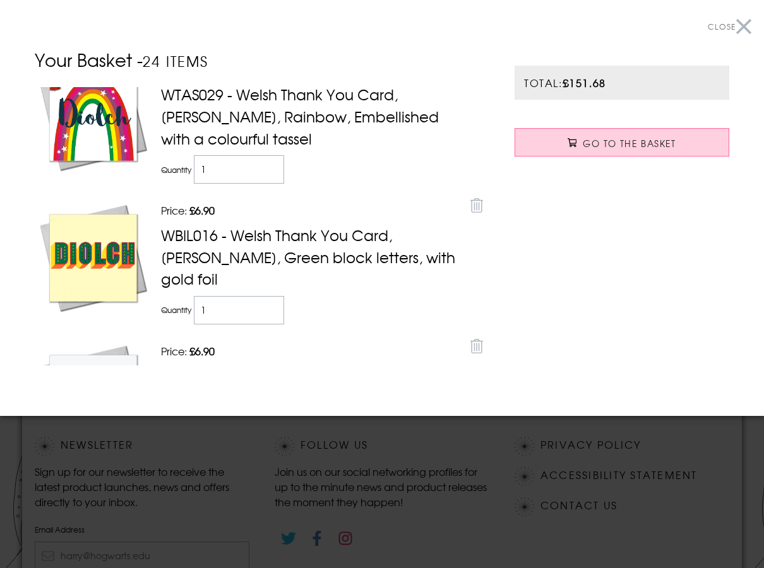
scroll to position [316, 0]
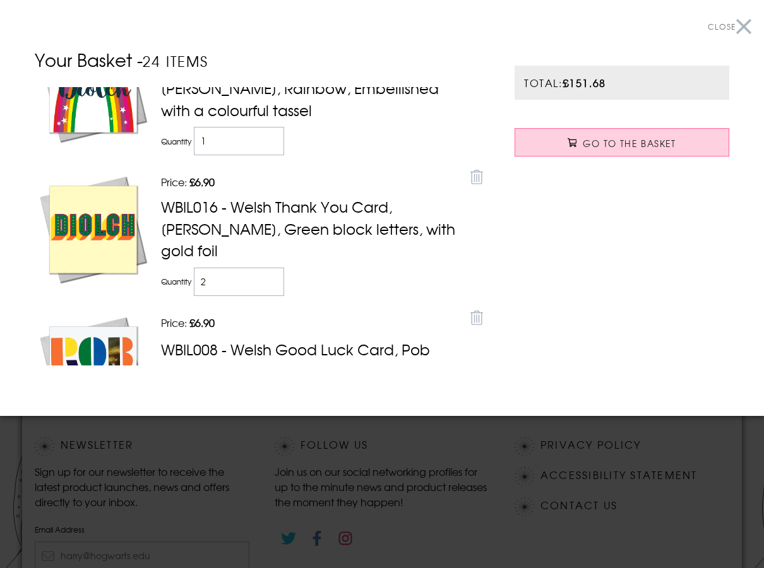
type input "2"
click at [270, 271] on input "2" at bounding box center [239, 282] width 90 height 28
type input "2"
click at [273, 143] on input "2" at bounding box center [239, 141] width 90 height 28
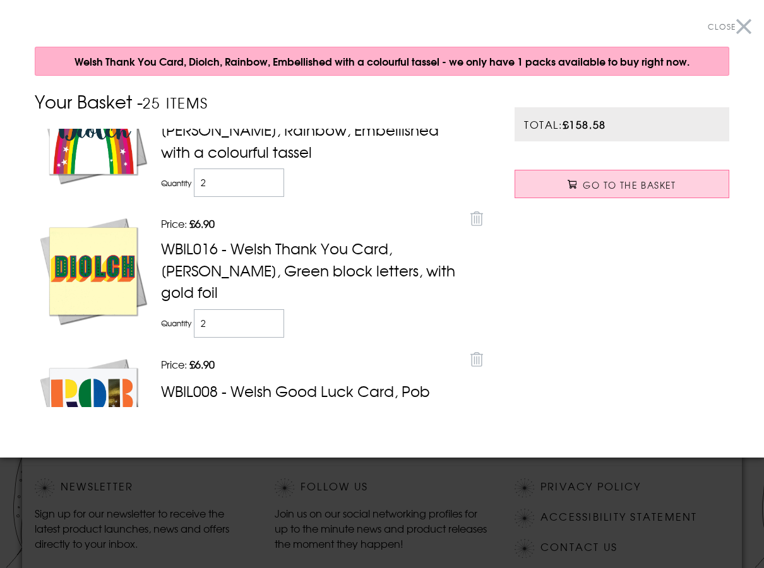
type input "2"
click at [271, 187] on input "2" at bounding box center [239, 183] width 90 height 28
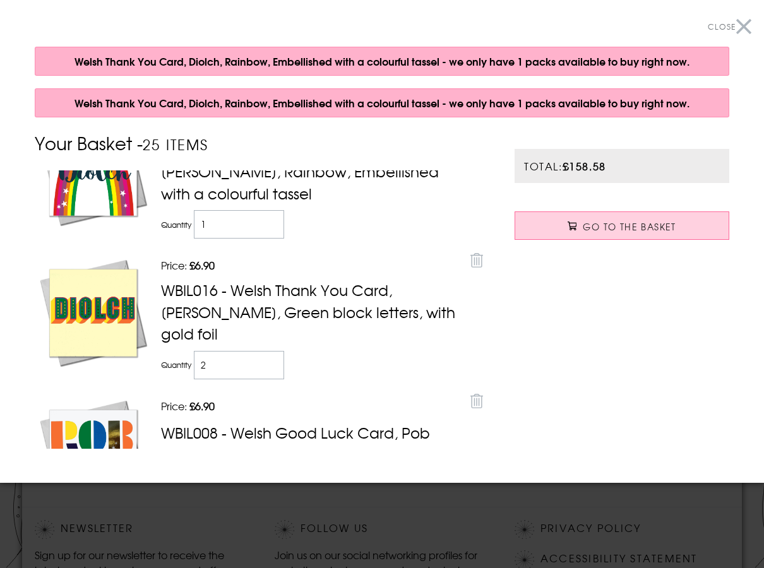
click at [410, 389] on div "Price: Discounted price £5.70 Remove WSH183 - Welsh New Home Card, Cartref Newy…" at bounding box center [262, 309] width 454 height 278
type input "2"
click at [266, 228] on input "2" at bounding box center [239, 224] width 90 height 28
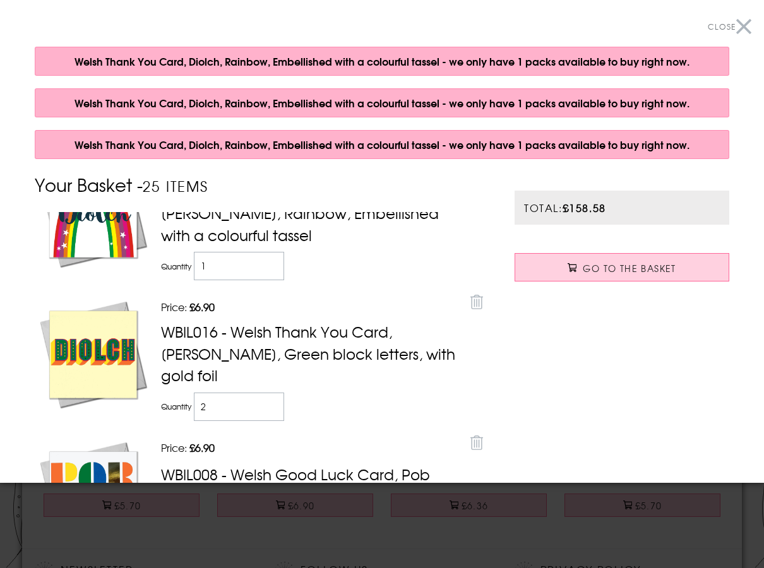
click at [382, 283] on td "Quantity 1" at bounding box center [311, 266] width 306 height 35
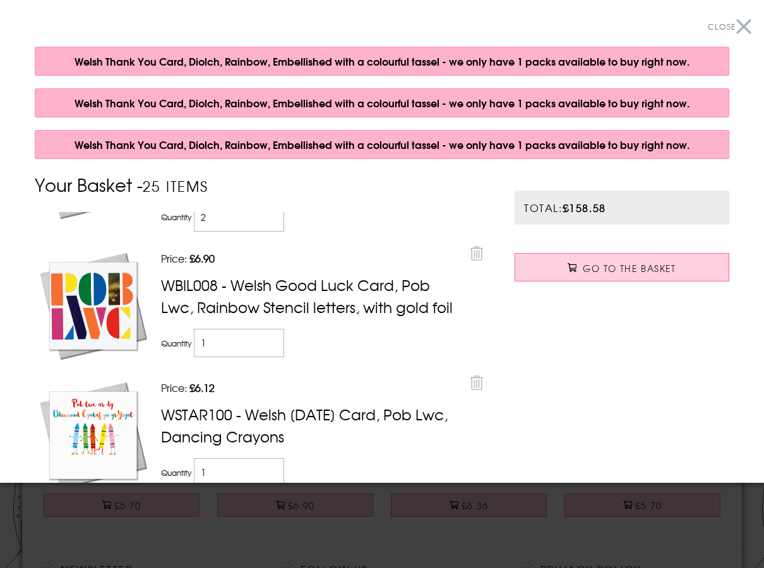
scroll to position [568, 0]
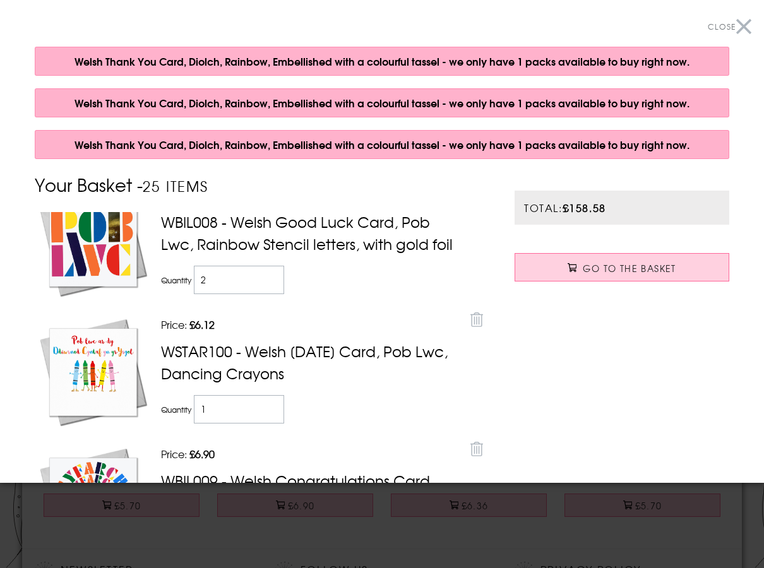
type input "2"
click at [269, 289] on input "2" at bounding box center [239, 280] width 90 height 28
click at [342, 332] on p "Price: Discounted price £6.12" at bounding box center [311, 324] width 300 height 15
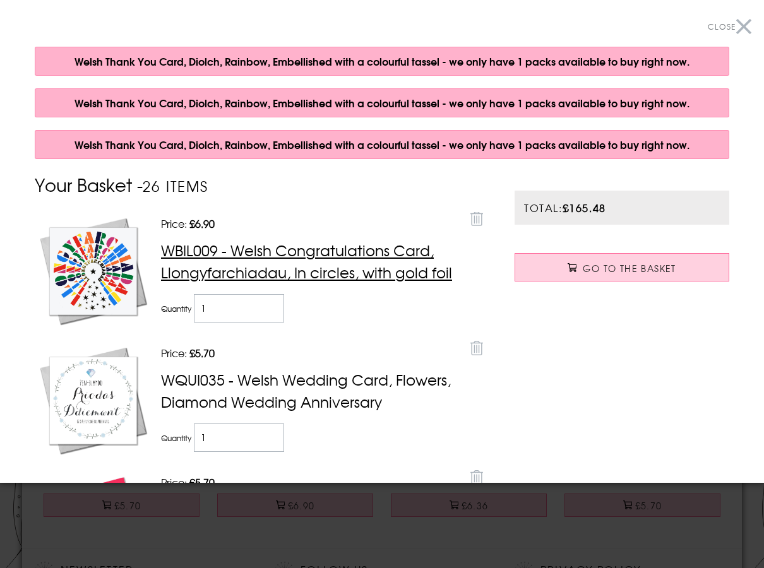
scroll to position [820, 0]
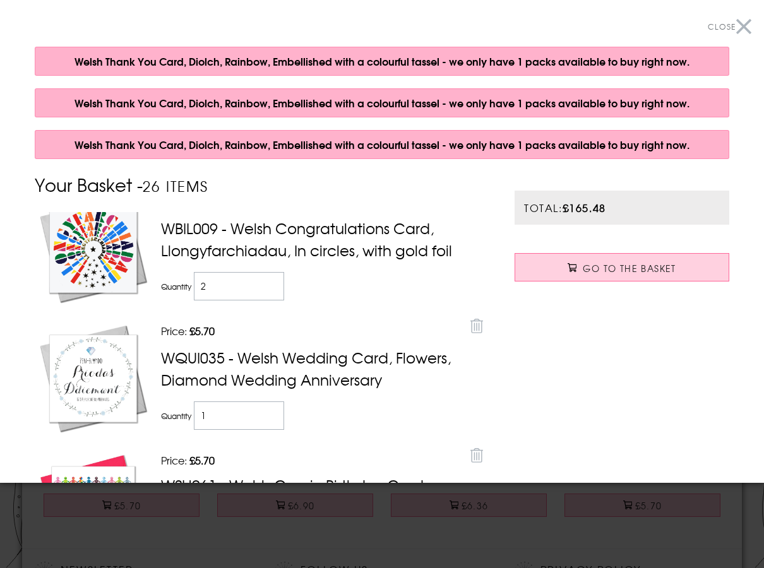
type input "2"
click at [265, 292] on input "2" at bounding box center [239, 286] width 90 height 28
click at [321, 323] on div "Price: Discounted price £5.70 Remove WSH183 - Welsh New Home Card, Cartref Newy…" at bounding box center [262, 351] width 454 height 278
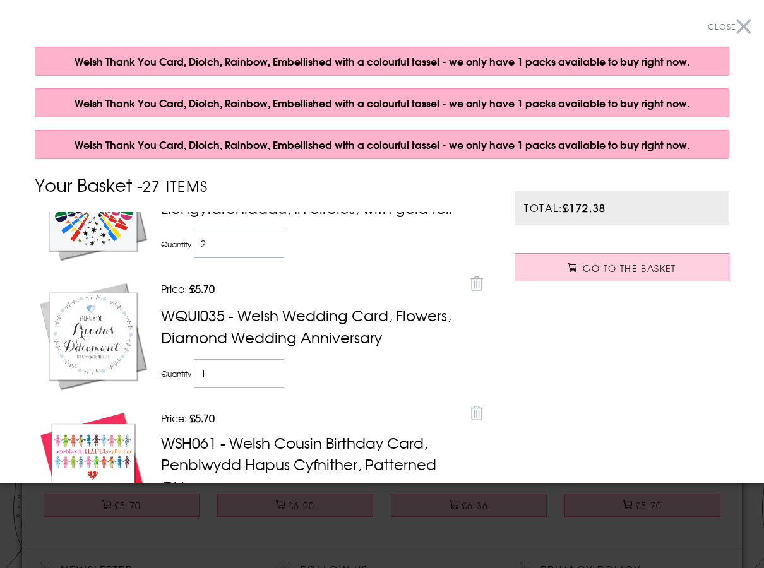
scroll to position [947, 0]
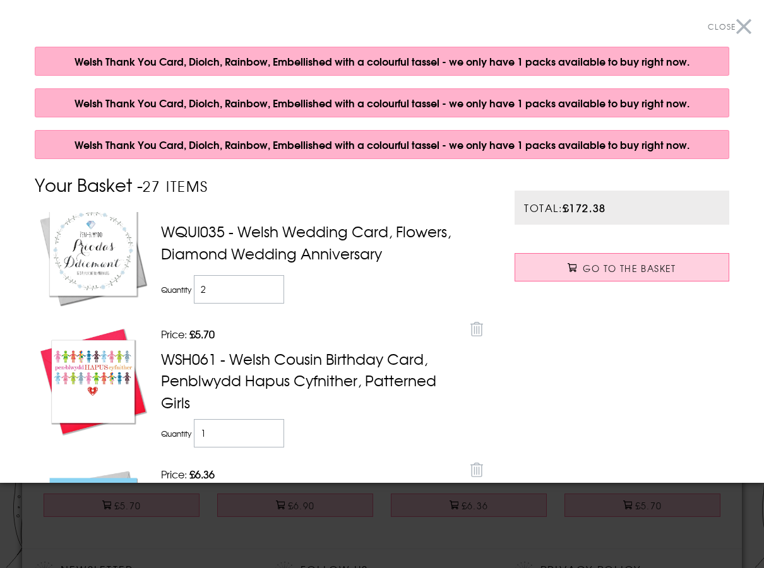
type input "2"
click at [266, 295] on input "2" at bounding box center [239, 289] width 90 height 28
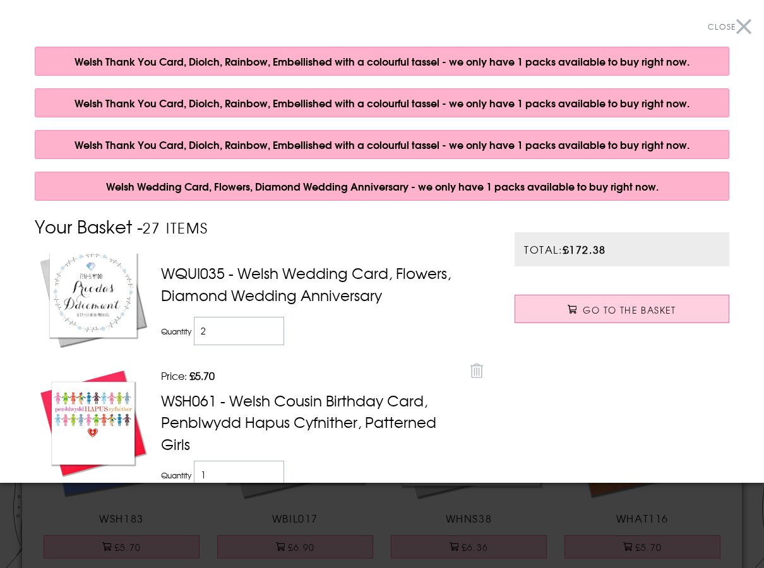
type input "2"
click at [268, 334] on input "2" at bounding box center [239, 331] width 90 height 28
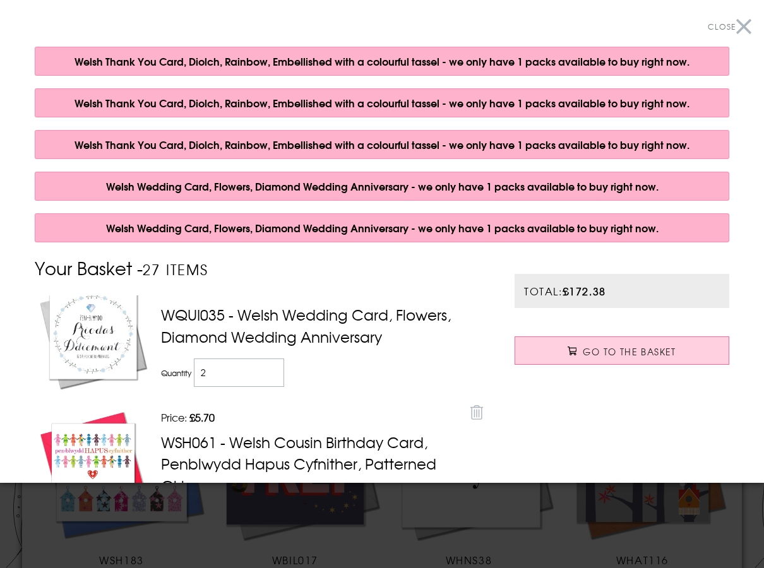
type input "2"
click at [266, 378] on input "2" at bounding box center [239, 372] width 90 height 28
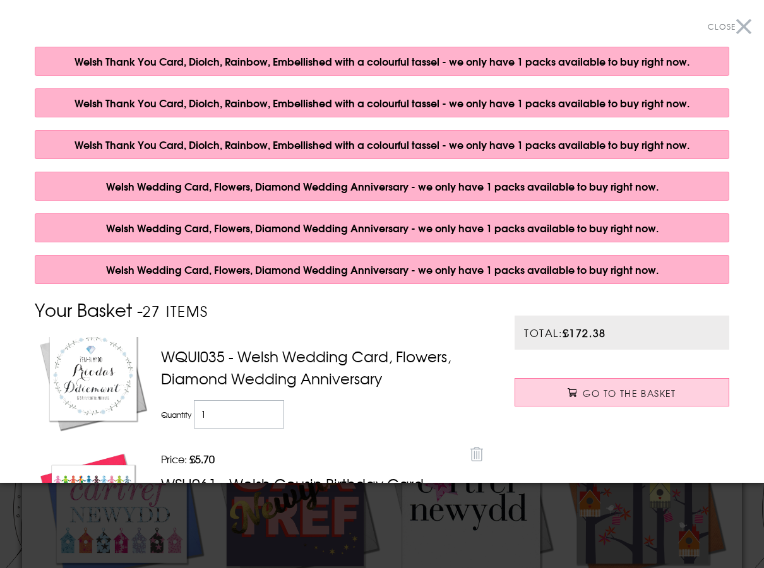
click at [222, 425] on input "1" at bounding box center [239, 414] width 90 height 28
type input "3"
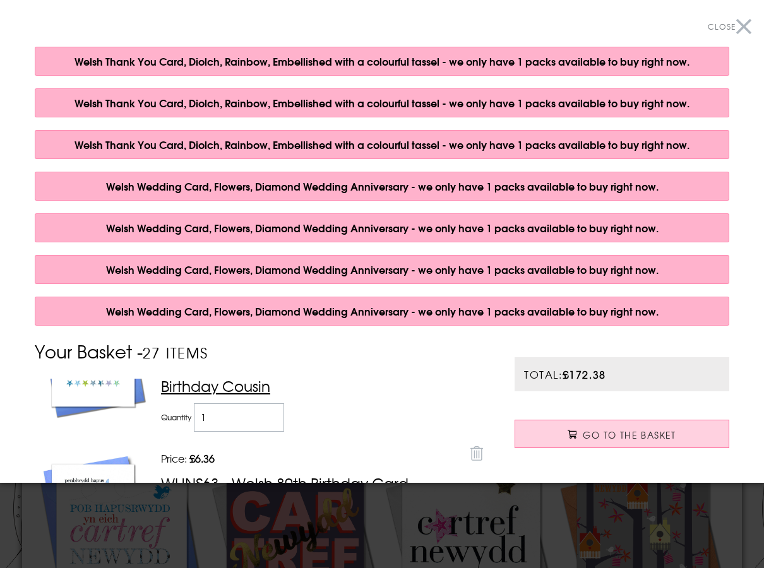
scroll to position [1389, 0]
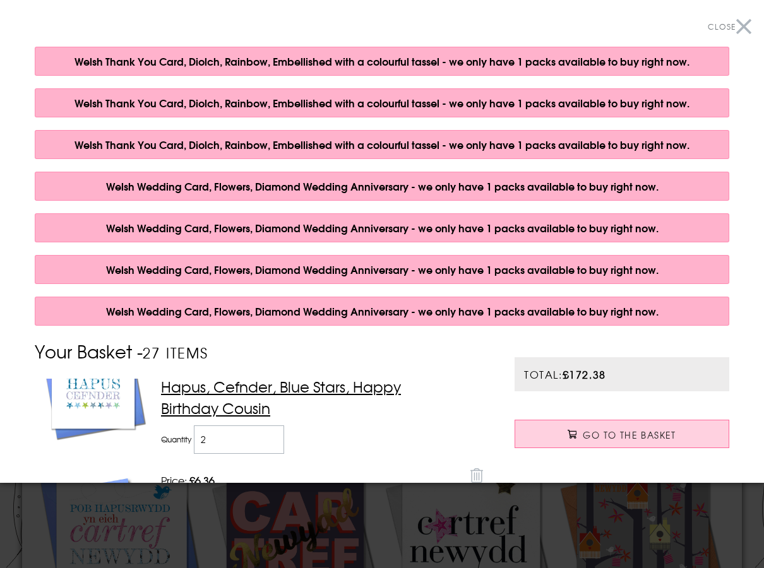
type input "2"
click at [265, 442] on input "2" at bounding box center [239, 439] width 90 height 28
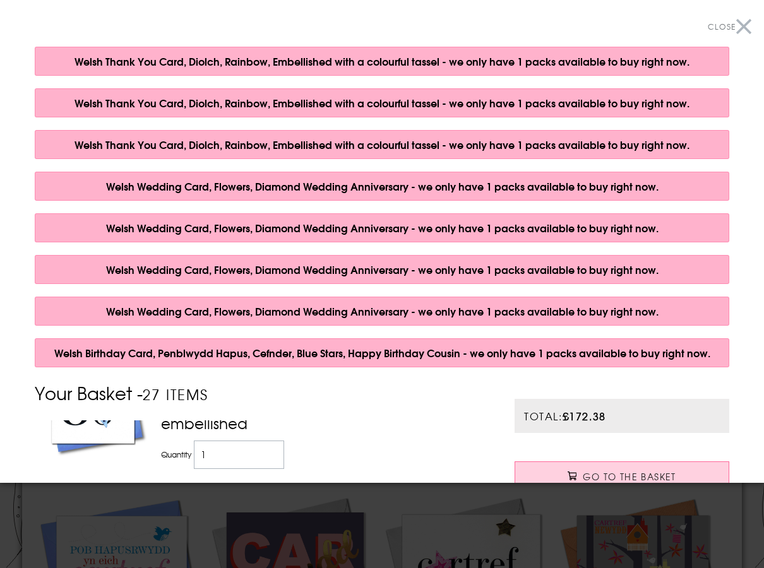
scroll to position [1578, 0]
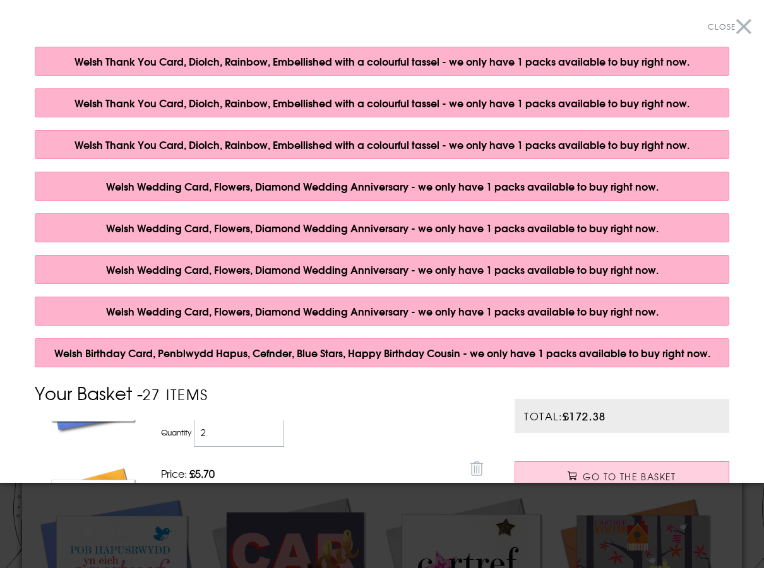
type input "2"
click at [266, 434] on input "2" at bounding box center [239, 432] width 90 height 28
type input "2"
click at [268, 448] on input "2" at bounding box center [239, 446] width 90 height 28
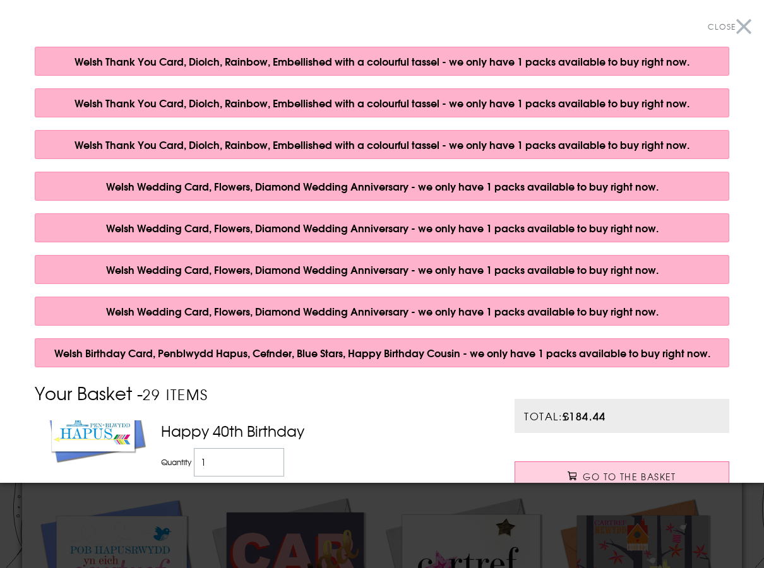
scroll to position [1830, 0]
type input "2"
click at [266, 465] on input "2" at bounding box center [239, 461] width 90 height 28
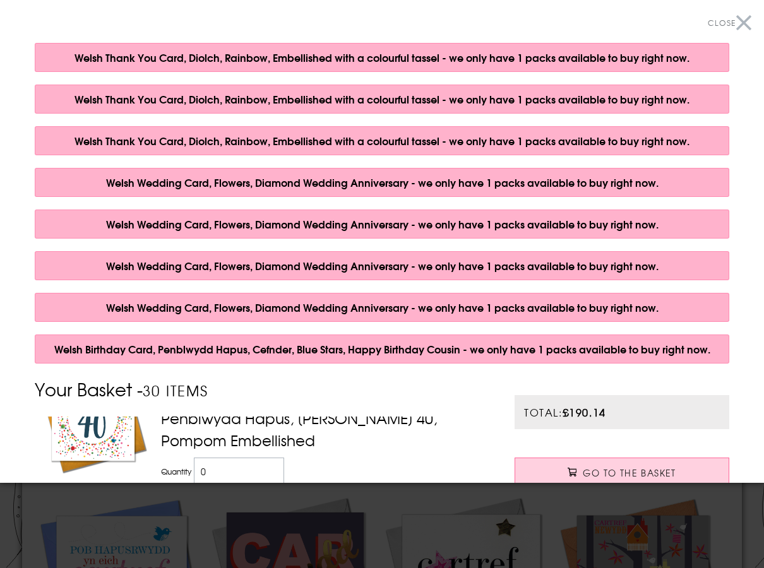
scroll to position [18, 0]
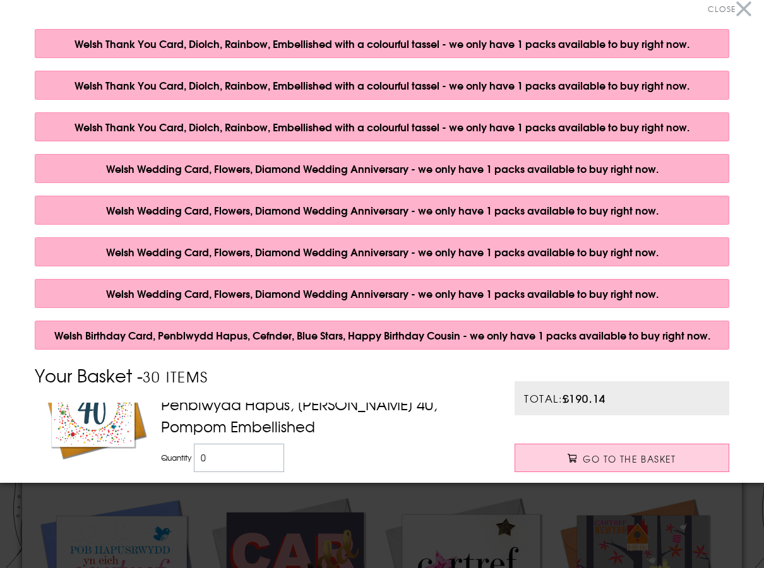
type input "0"
click at [266, 472] on input "0" at bounding box center [239, 458] width 90 height 28
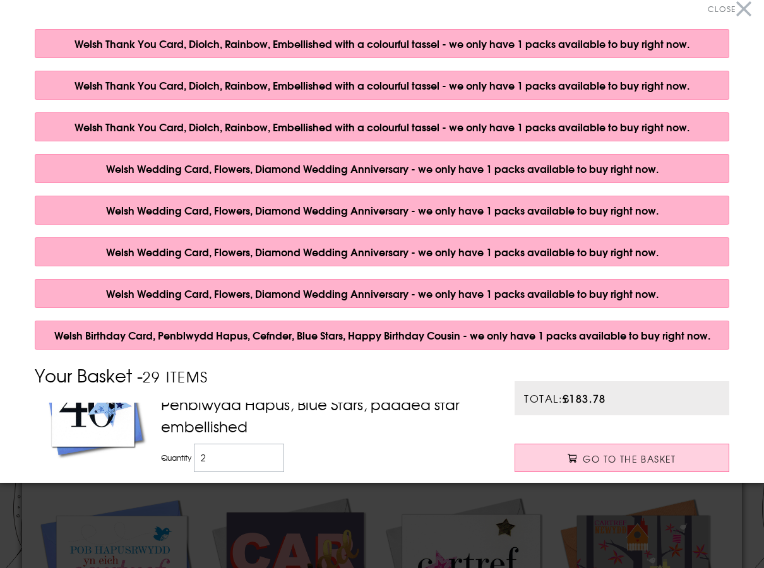
type input "2"
click at [266, 459] on input "2" at bounding box center [239, 458] width 90 height 28
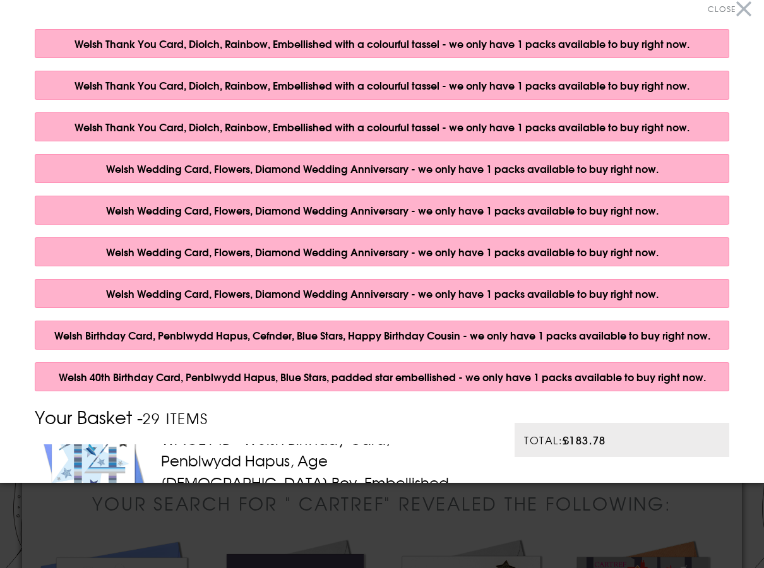
scroll to position [2146, 0]
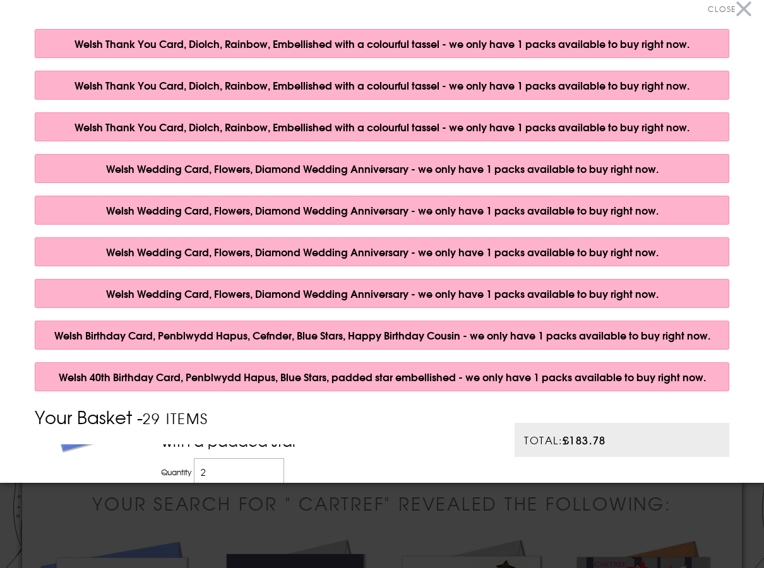
type input "2"
click at [263, 458] on input "2" at bounding box center [239, 472] width 90 height 28
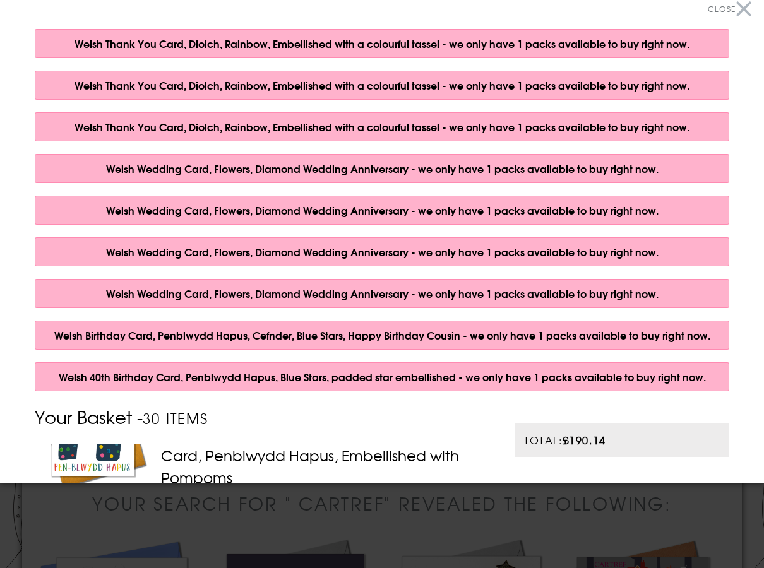
scroll to position [25, 0]
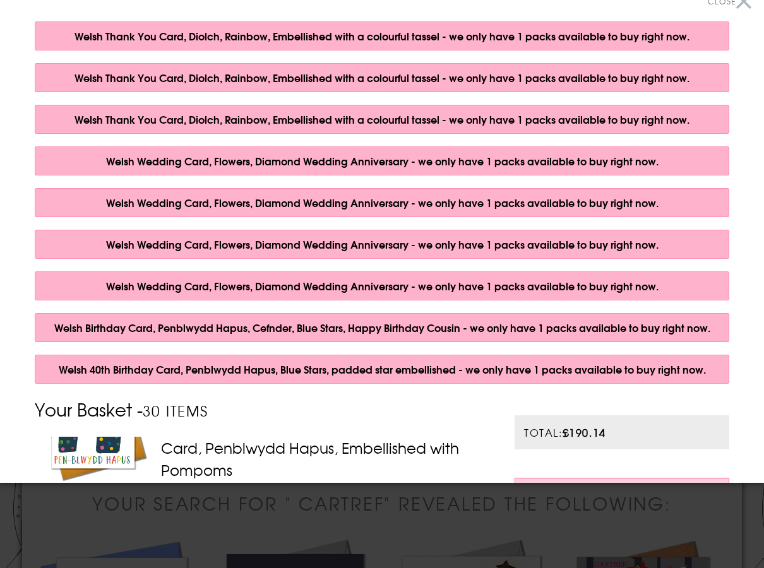
type input "2"
click at [266, 487] on input "2" at bounding box center [239, 501] width 90 height 28
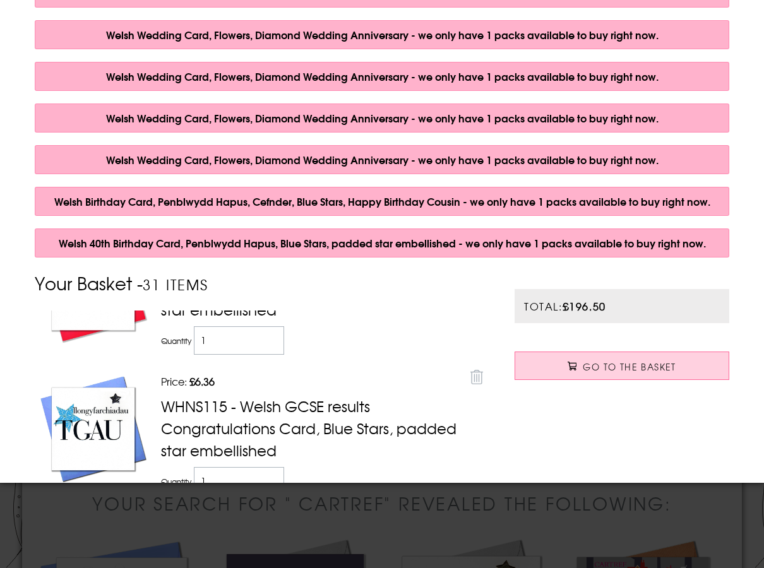
scroll to position [2710, 0]
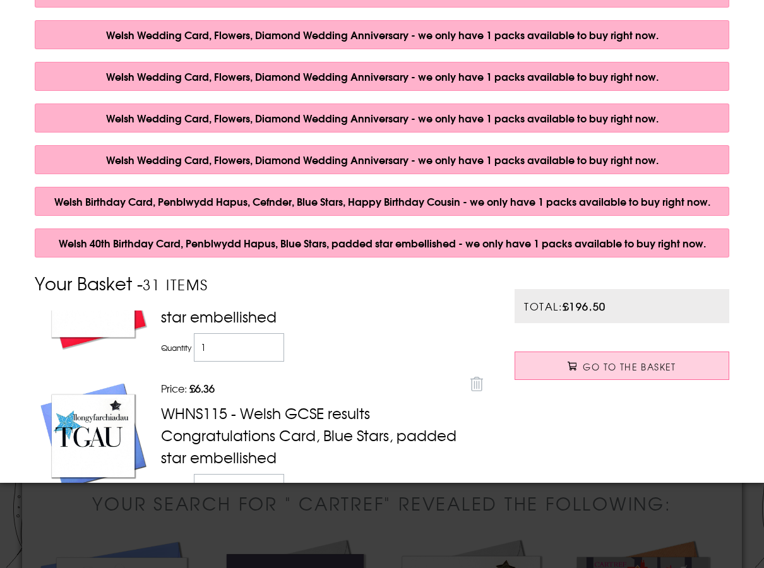
click at [470, 377] on icon at bounding box center [476, 384] width 13 height 15
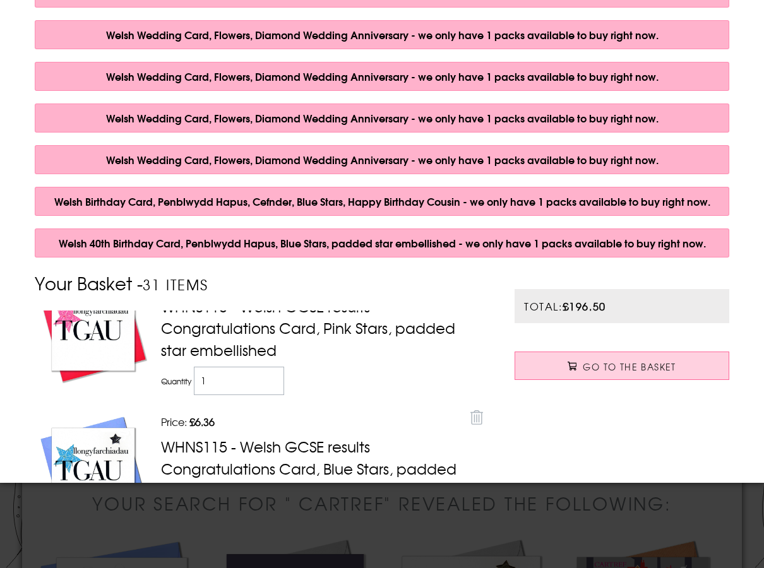
scroll to position [2583, 0]
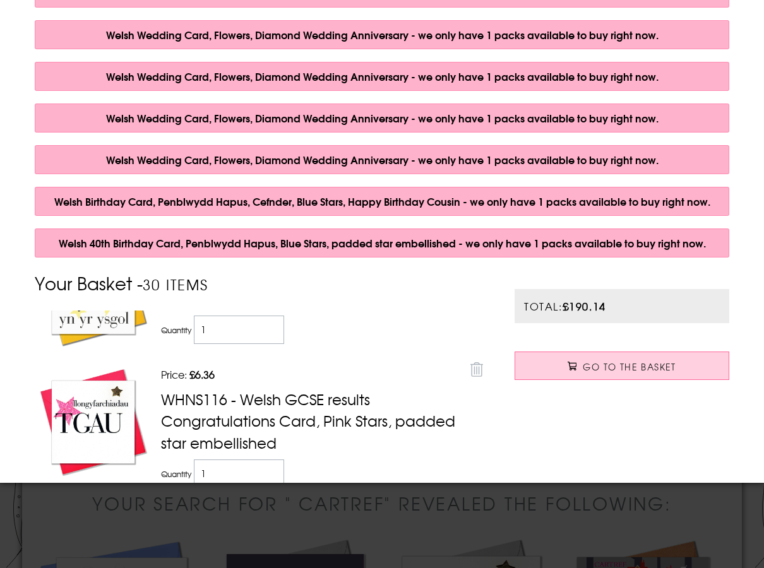
click at [470, 362] on icon at bounding box center [476, 369] width 13 height 15
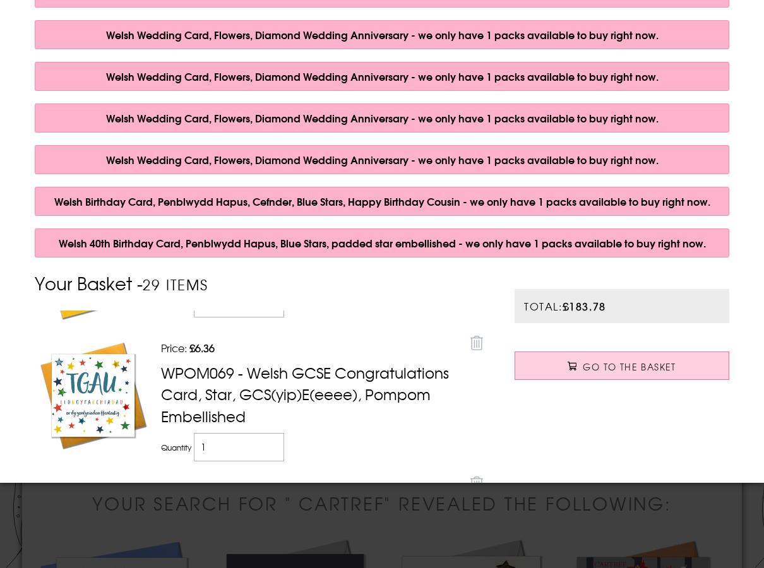
scroll to position [2617, 0]
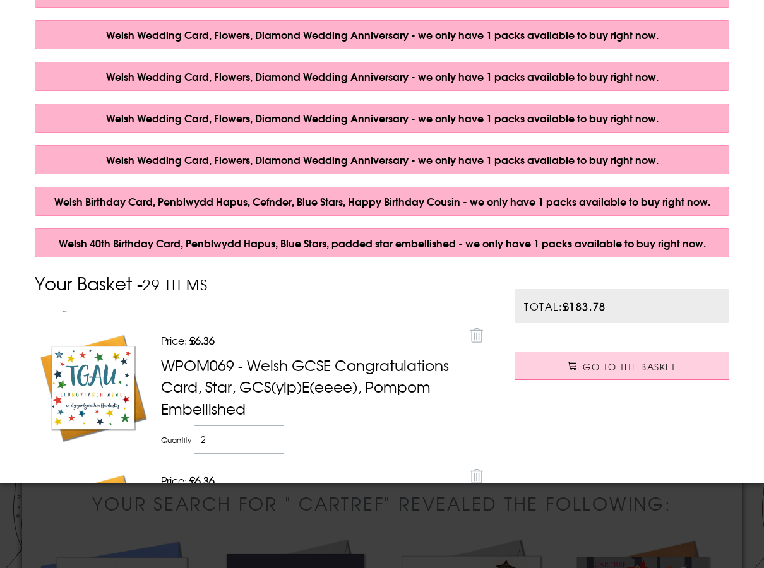
type input "2"
click at [271, 425] on input "2" at bounding box center [239, 439] width 90 height 28
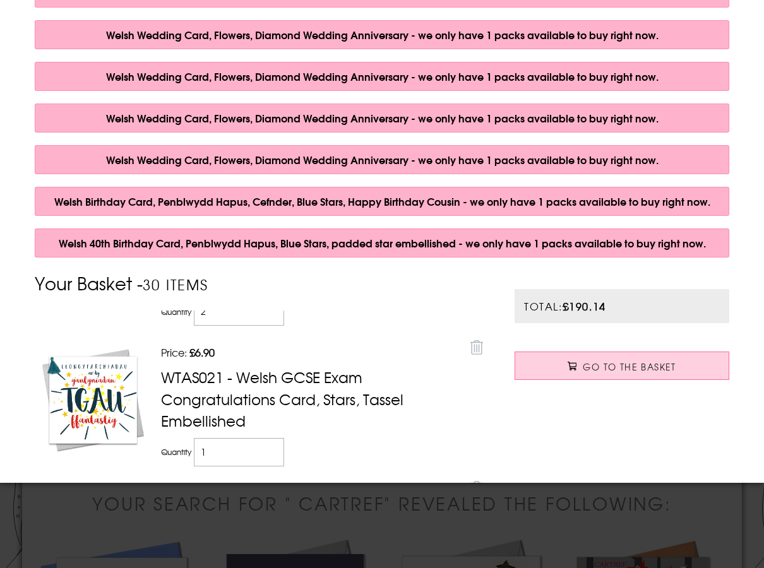
scroll to position [2302, 0]
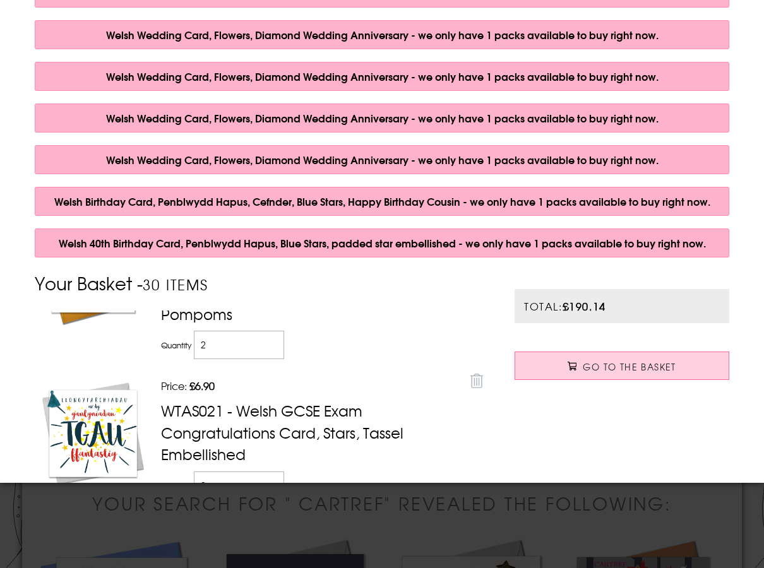
type input "2"
click at [268, 471] on input "2" at bounding box center [239, 485] width 90 height 28
type input "3"
click at [267, 471] on input "3" at bounding box center [239, 485] width 90 height 28
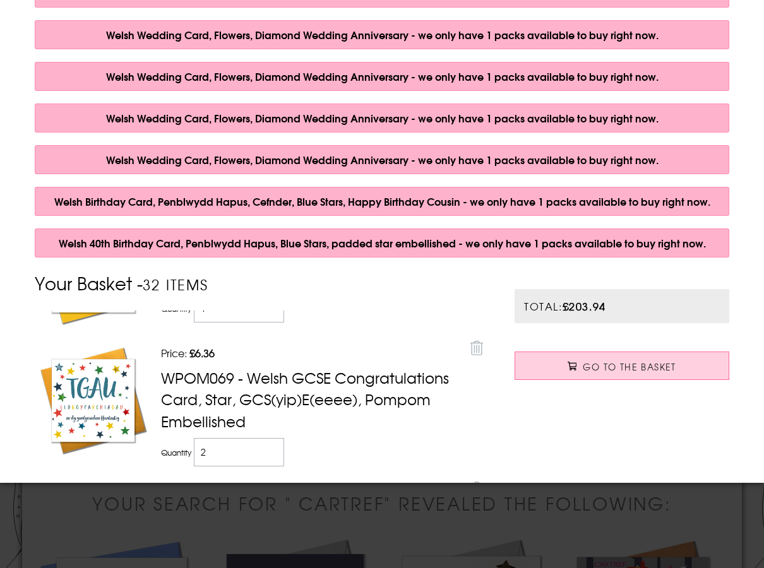
scroll to position [2617, 0]
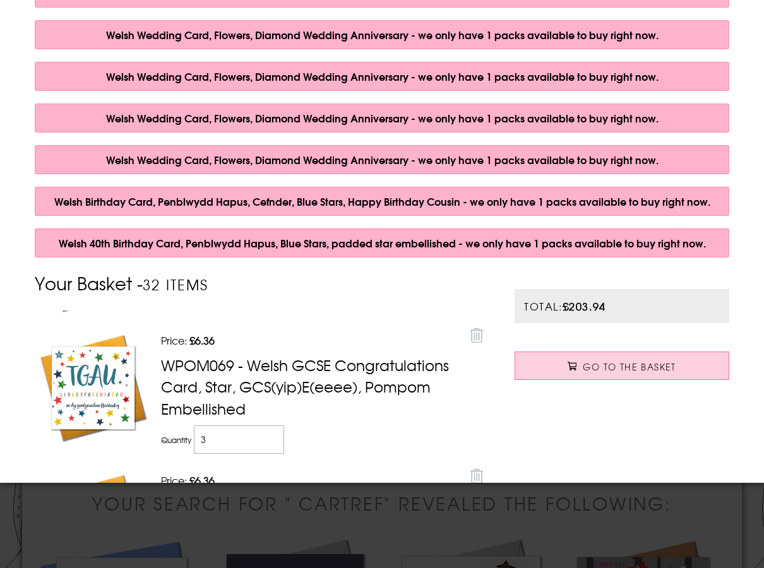
type input "3"
click at [269, 425] on input "3" at bounding box center [239, 439] width 90 height 28
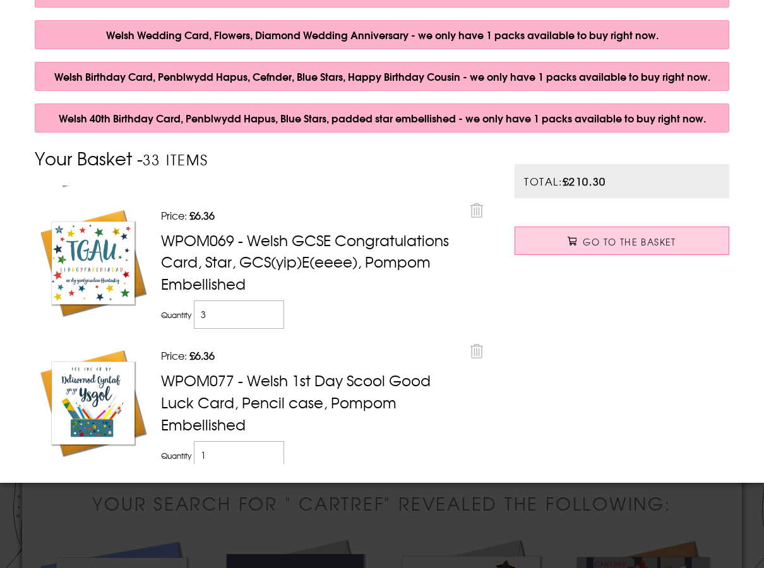
scroll to position [278, 0]
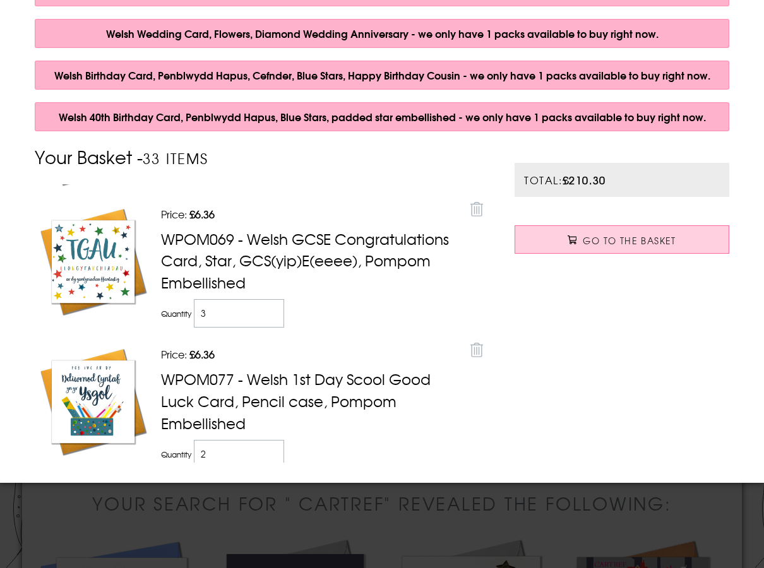
type input "2"
click at [271, 440] on input "2" at bounding box center [239, 454] width 90 height 28
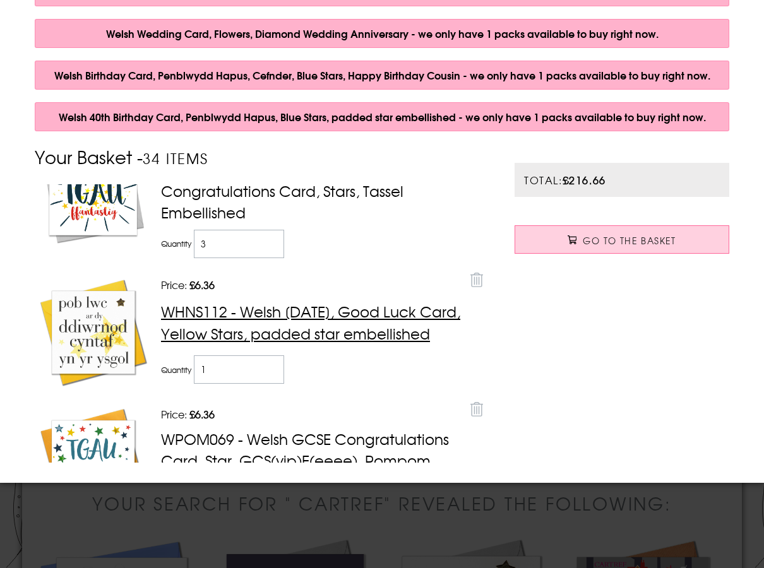
scroll to position [2365, 0]
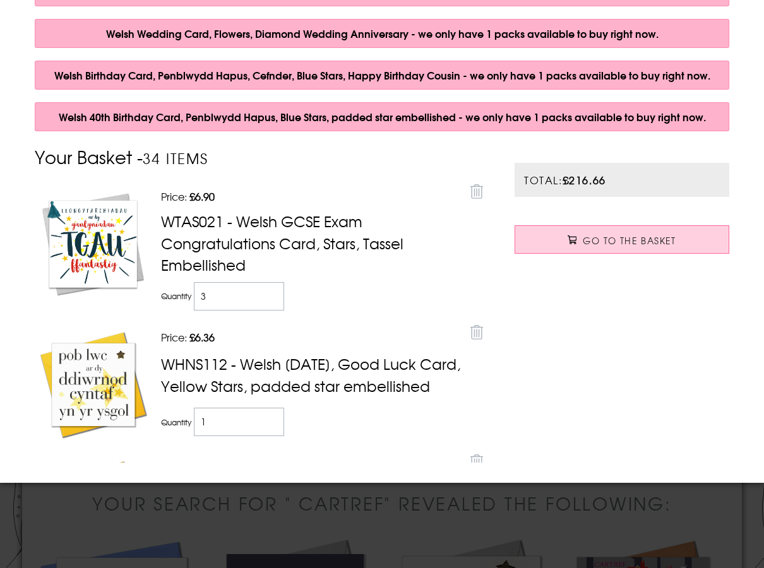
click at [470, 325] on icon at bounding box center [476, 332] width 13 height 15
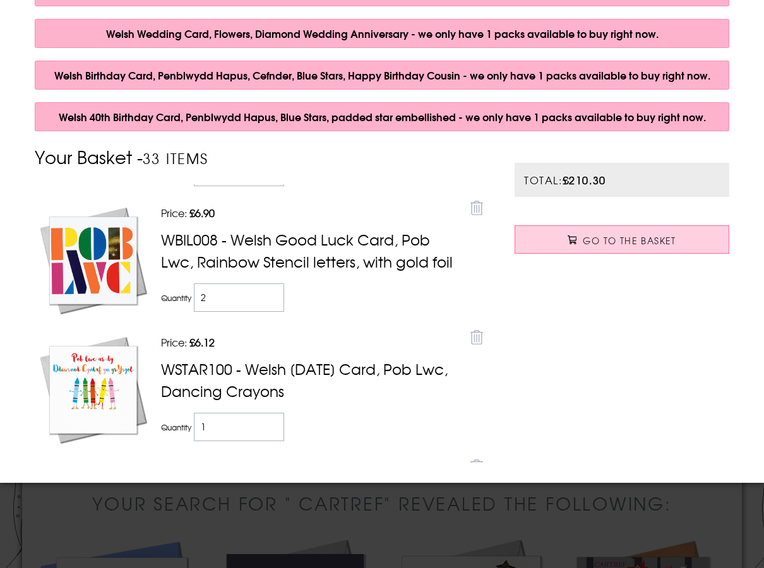
scroll to position [521, 0]
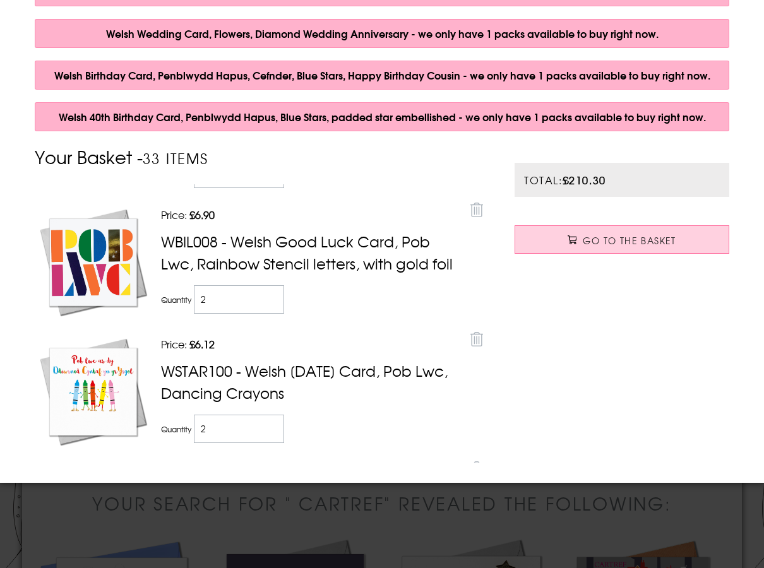
type input "2"
click at [268, 430] on input "2" at bounding box center [239, 429] width 90 height 28
click at [393, 441] on td "Quantity 2" at bounding box center [311, 431] width 306 height 39
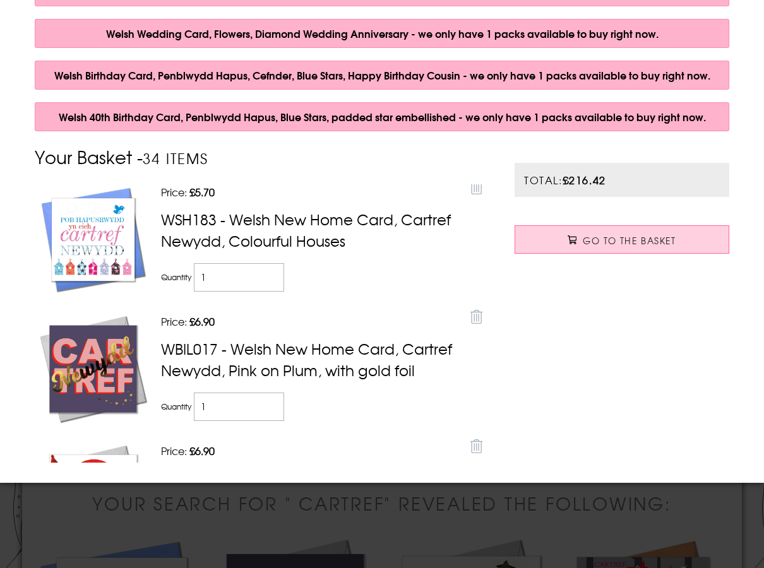
scroll to position [0, 0]
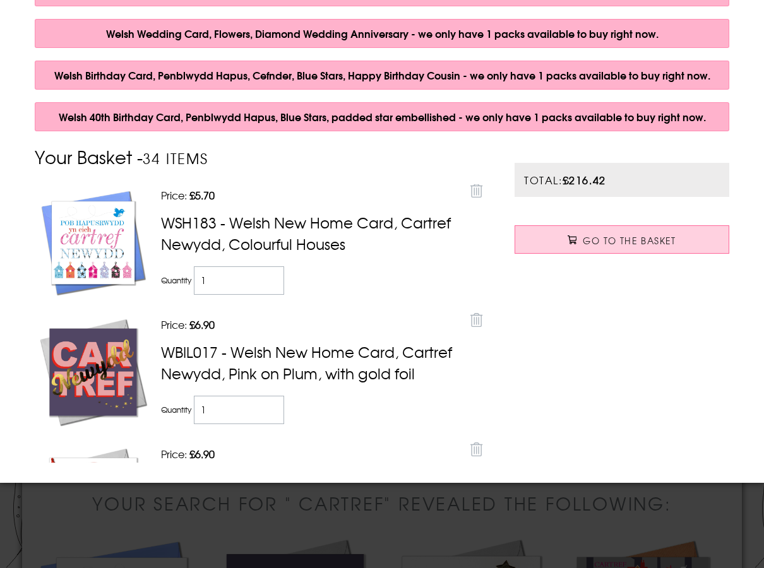
click at [595, 346] on div "Total: £216.42 Go to the Basket" at bounding box center [622, 313] width 240 height 338
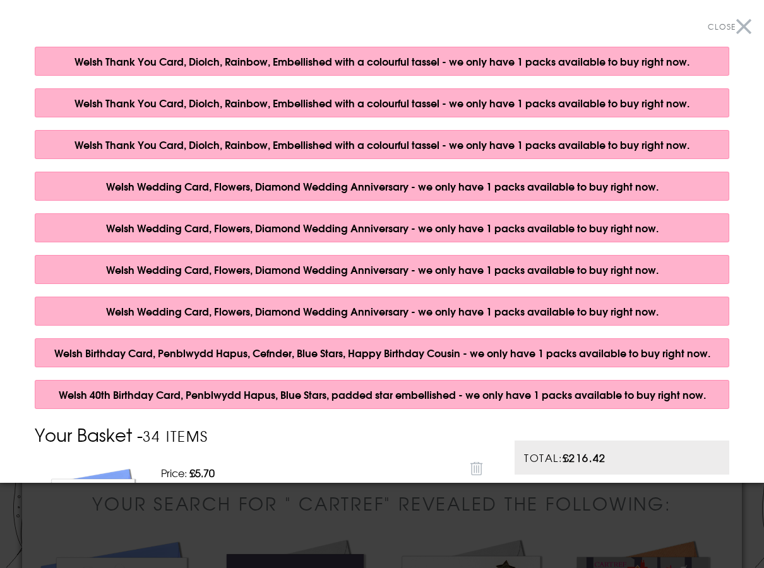
click at [727, 22] on button "Close" at bounding box center [730, 27] width 44 height 28
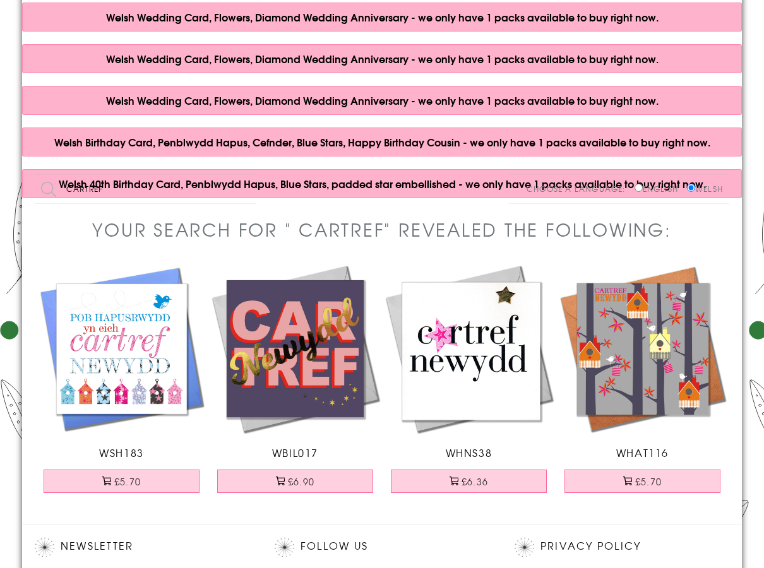
scroll to position [316, 0]
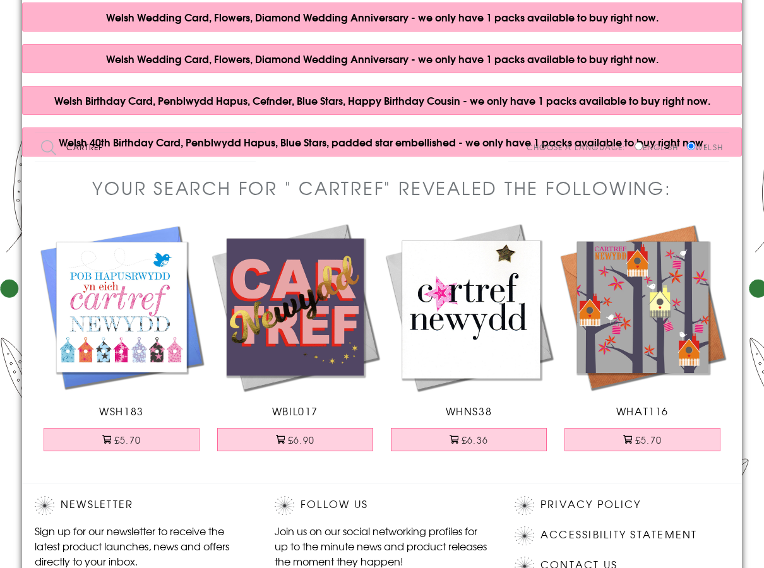
click at [521, 193] on h1 "Your search for " CARTREF" revealed the following:" at bounding box center [381, 188] width 579 height 26
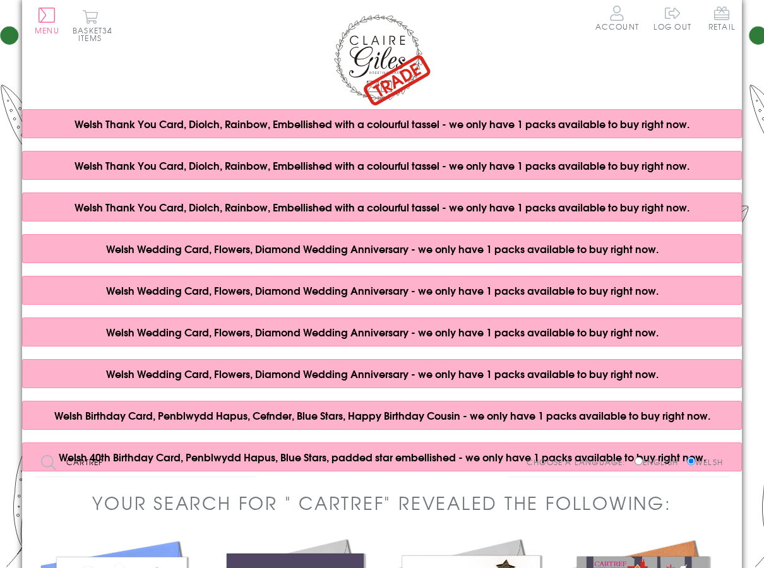
scroll to position [0, 0]
click at [382, 505] on h1 "Your search for " CARTREF" revealed the following:" at bounding box center [381, 503] width 579 height 26
drag, startPoint x: 669, startPoint y: 499, endPoint x: -32, endPoint y: 482, distance: 701.4
click at [0, 482] on html "Close Dolenni Cyflym Home Your Account Login Your Basket Contact Us All Occasio…" at bounding box center [382, 560] width 764 height 1121
click at [116, 509] on h1 "Your search for " CARTREF" revealed the following:" at bounding box center [381, 503] width 579 height 26
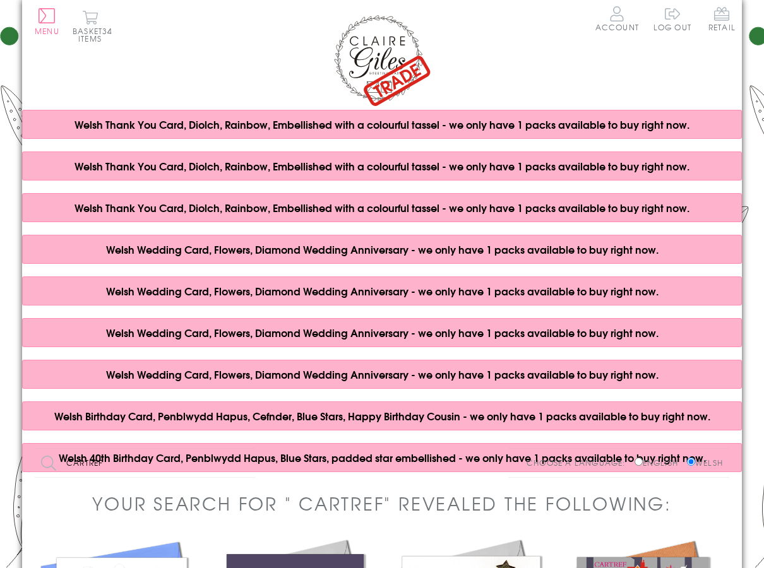
click at [106, 465] on input "CARTREF" at bounding box center [145, 463] width 221 height 28
drag, startPoint x: 106, startPoint y: 461, endPoint x: -21, endPoint y: 461, distance: 126.9
click at [0, 461] on html "Close Dolenni Cyflym Home Your Account Login Your Basket Contact Us All Occasio…" at bounding box center [382, 560] width 764 height 1121
type input "PENBLWYDD PRIODAS"
click at [243, 449] on input "Search" at bounding box center [249, 463] width 13 height 28
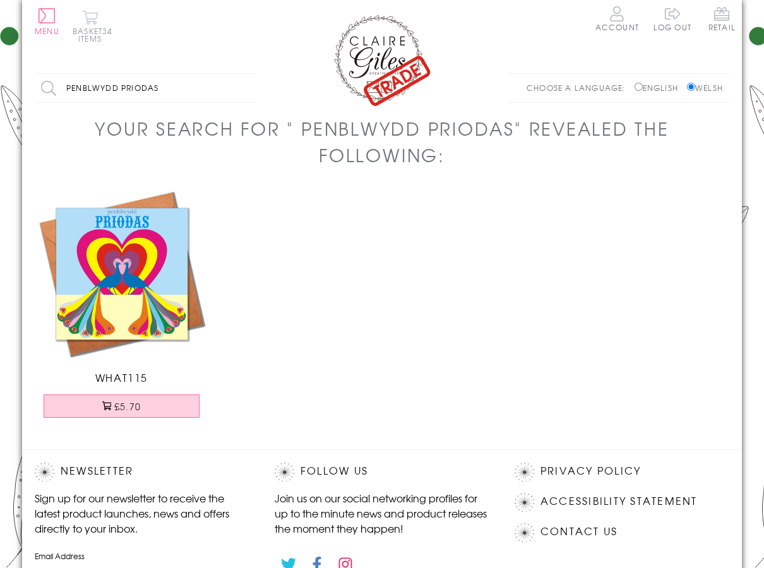
click at [93, 32] on button "Basket 34 items" at bounding box center [90, 26] width 35 height 32
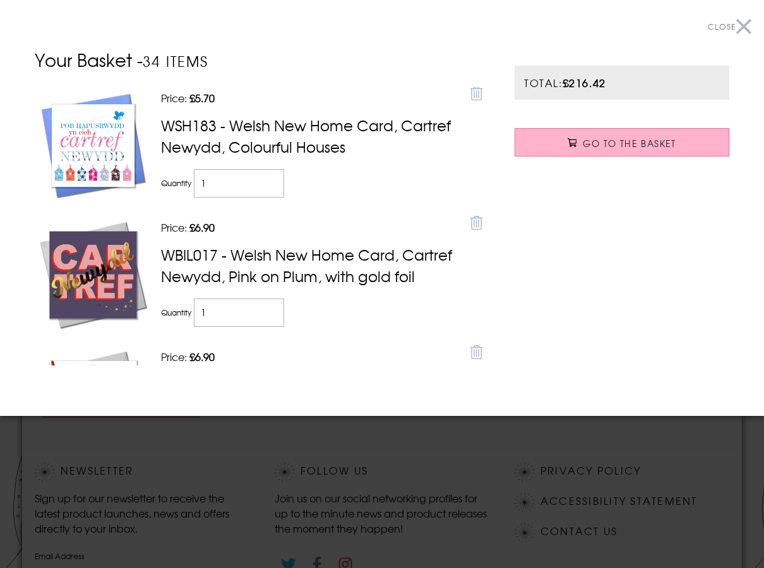
click at [591, 146] on span "Go to the Basket" at bounding box center [629, 143] width 93 height 13
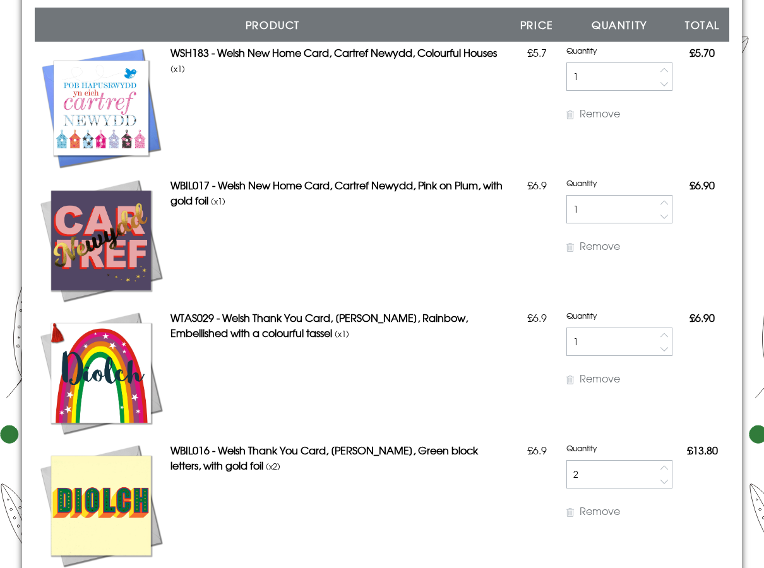
scroll to position [126, 0]
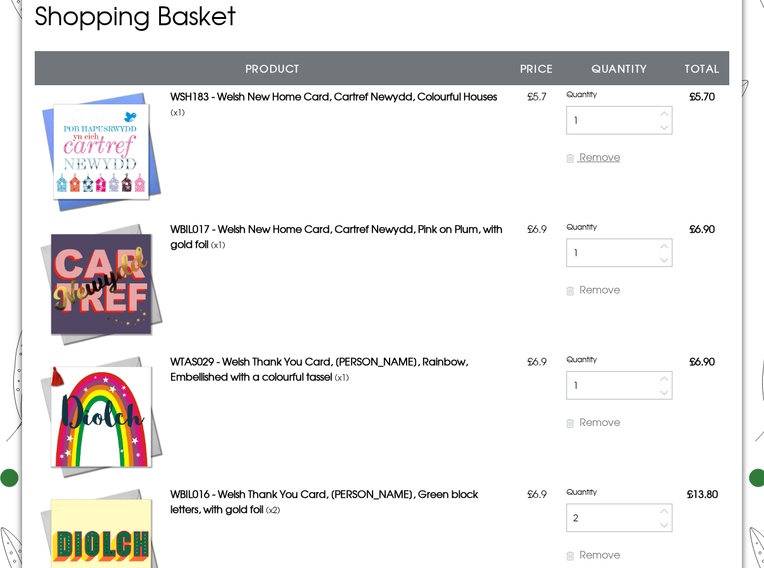
click at [594, 162] on span "Remove" at bounding box center [599, 156] width 40 height 15
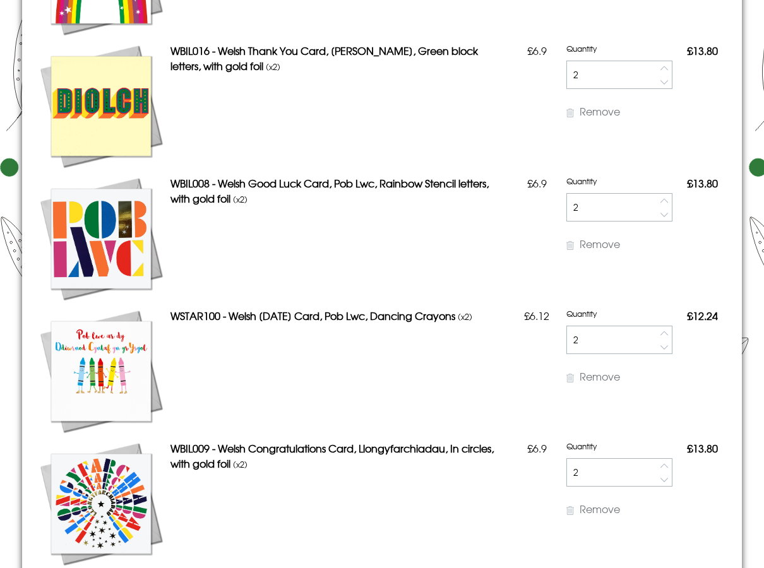
scroll to position [442, 0]
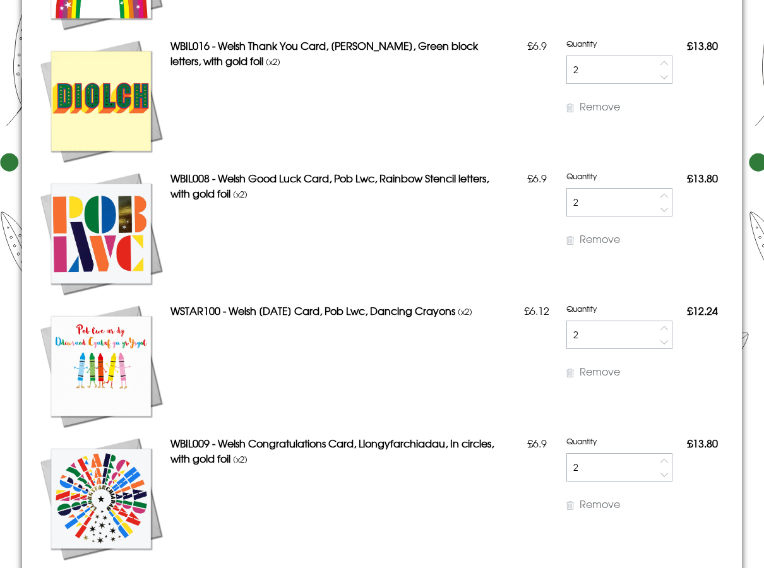
click at [660, 196] on button "button" at bounding box center [664, 195] width 15 height 15
type input "3"
click at [657, 459] on button "button" at bounding box center [664, 460] width 15 height 15
type input "3"
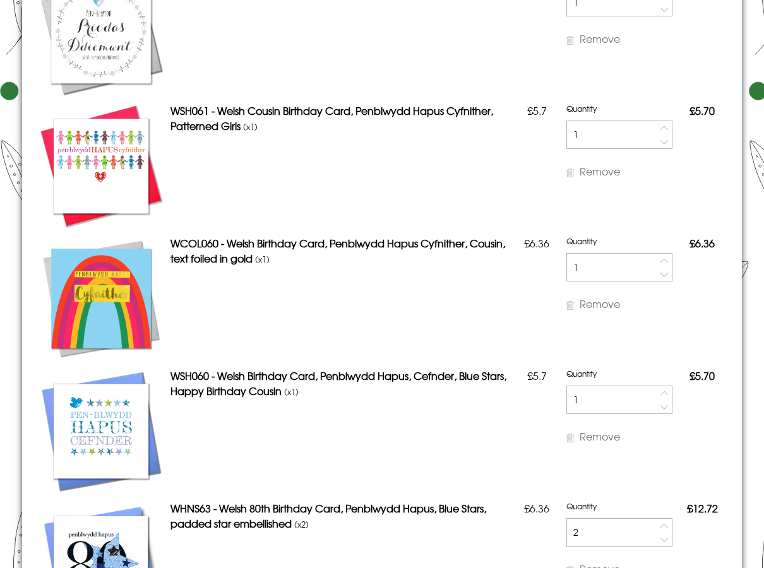
scroll to position [1115, 0]
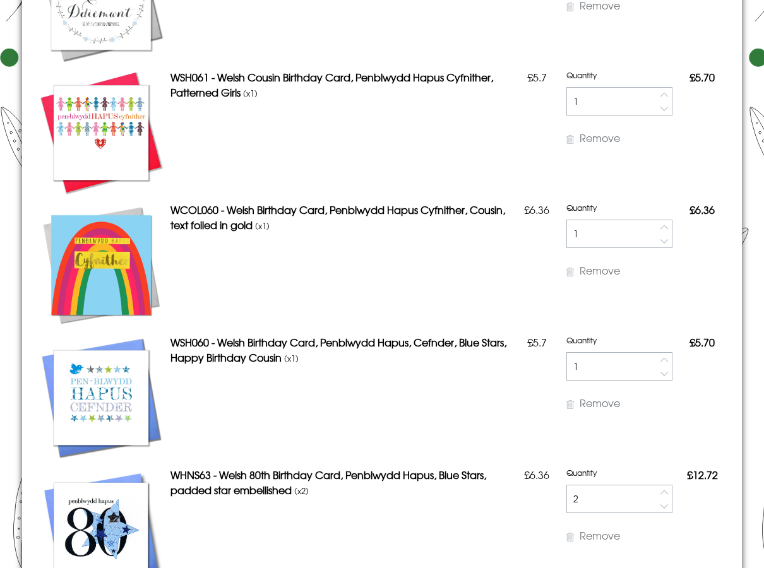
click at [657, 229] on button "button" at bounding box center [664, 227] width 15 height 15
type input "2"
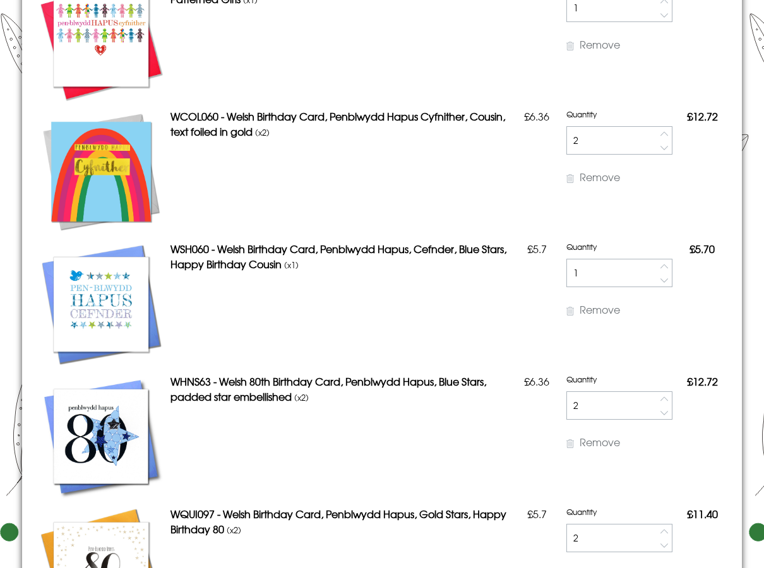
scroll to position [1241, 0]
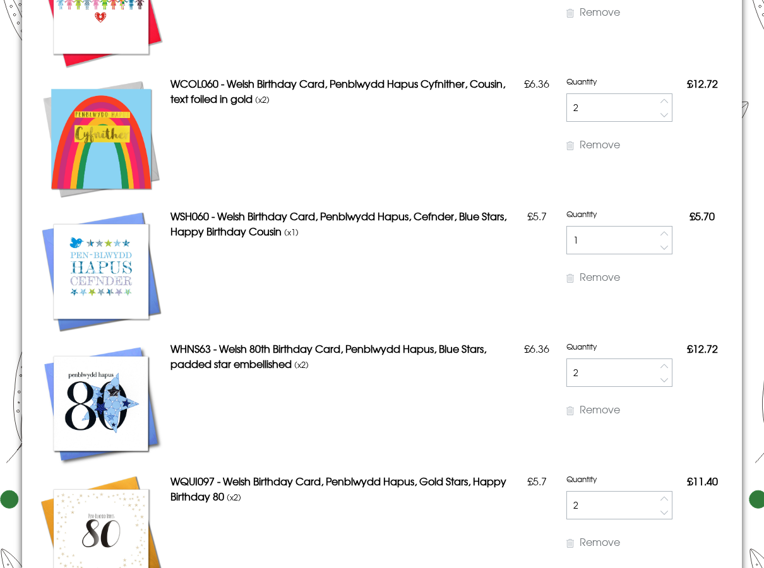
click at [657, 237] on button "button" at bounding box center [664, 233] width 15 height 15
type input "2"
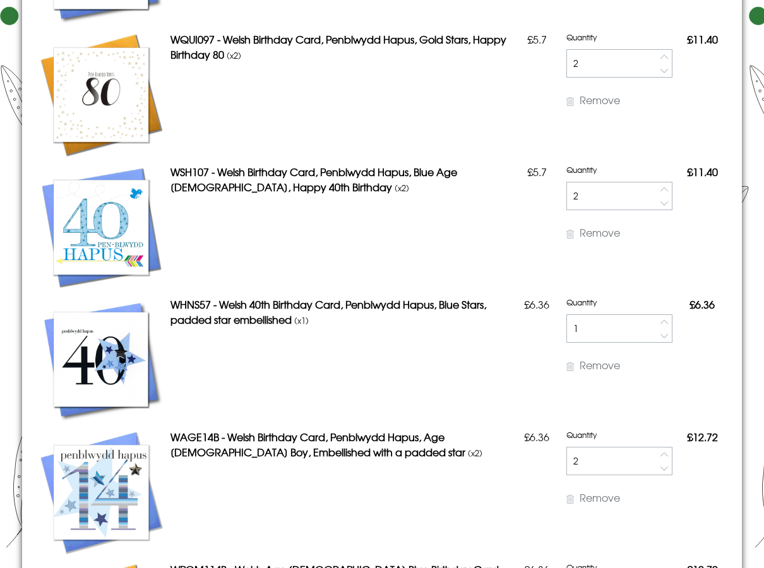
scroll to position [1787, 0]
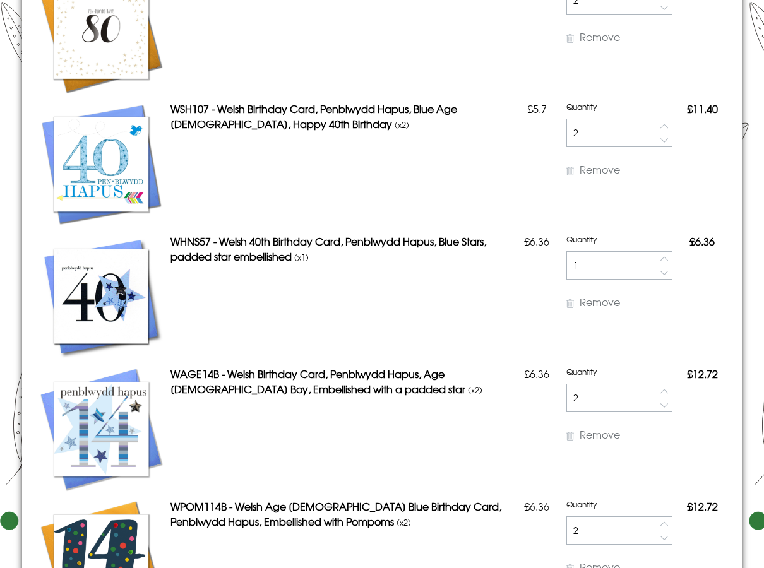
click at [657, 260] on button "button" at bounding box center [664, 258] width 15 height 15
type input "2"
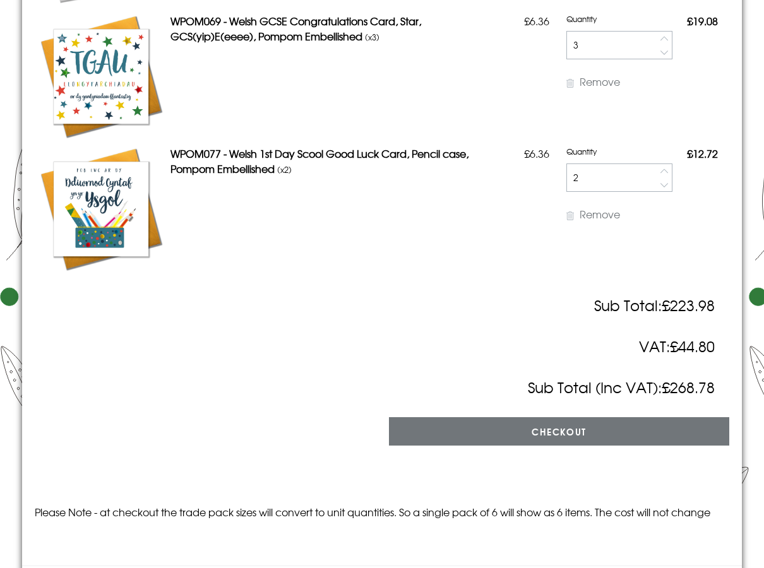
scroll to position [2586, 0]
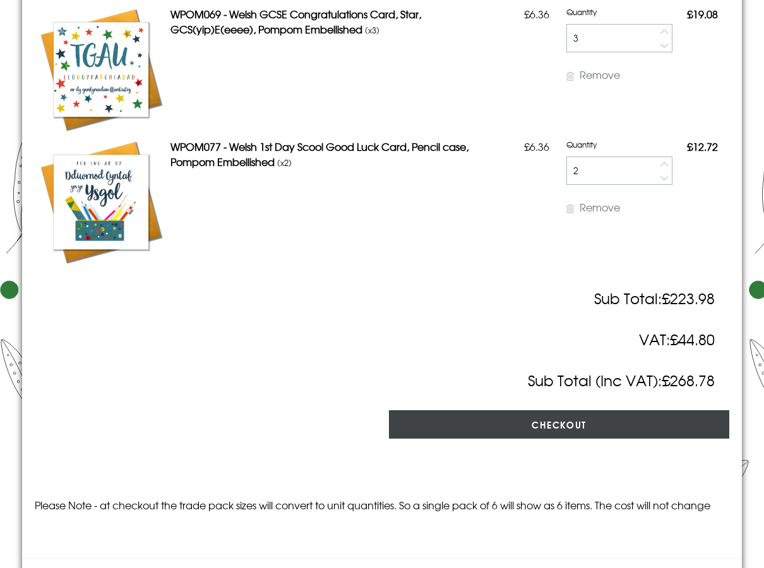
click at [574, 421] on input "Checkout" at bounding box center [559, 424] width 340 height 28
